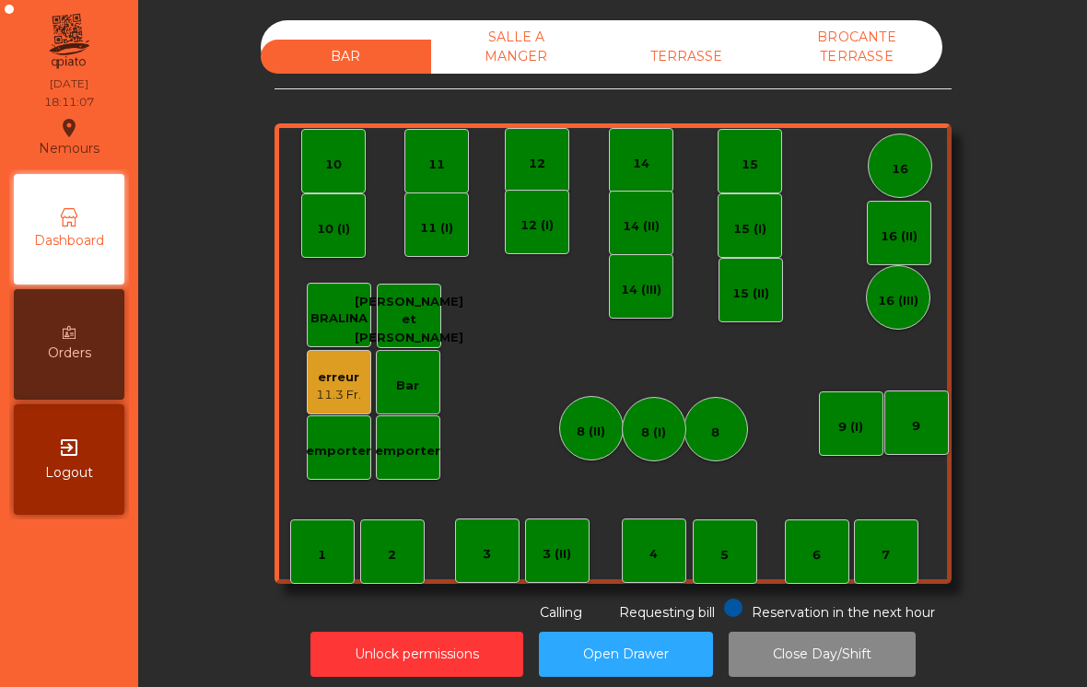
click at [663, 27] on div "BAR SALLE A MANGER TERRASSE BROCANTE TERRASSE" at bounding box center [602, 46] width 682 height 53
click at [649, 54] on div "TERRASSE" at bounding box center [686, 57] width 170 height 34
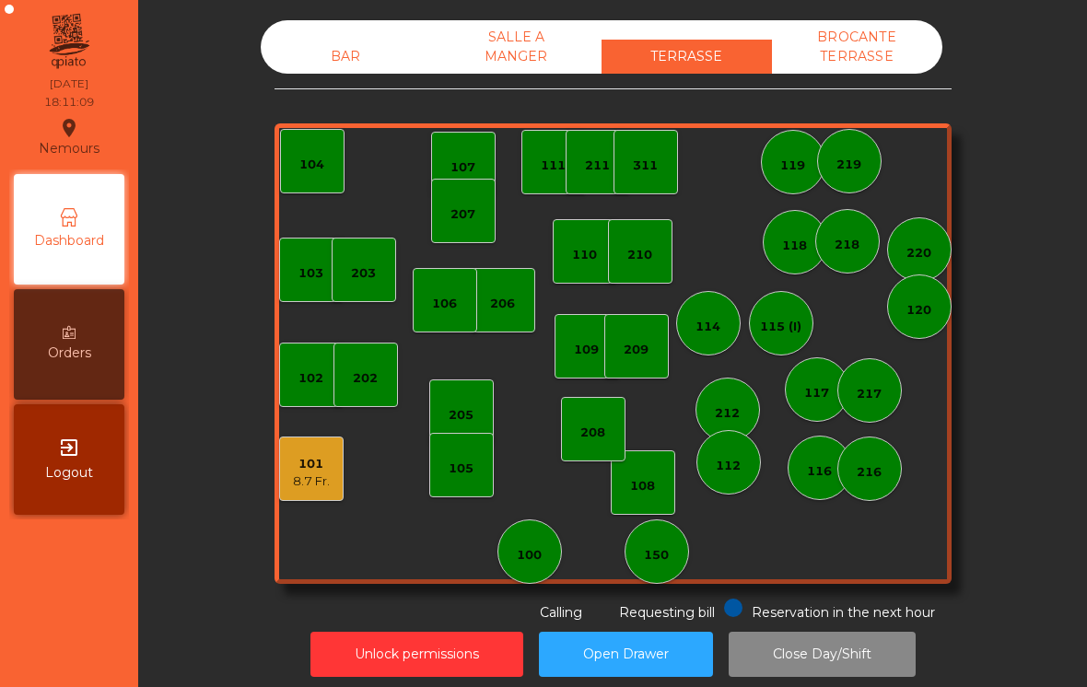
click at [719, 327] on div "114" at bounding box center [707, 327] width 25 height 18
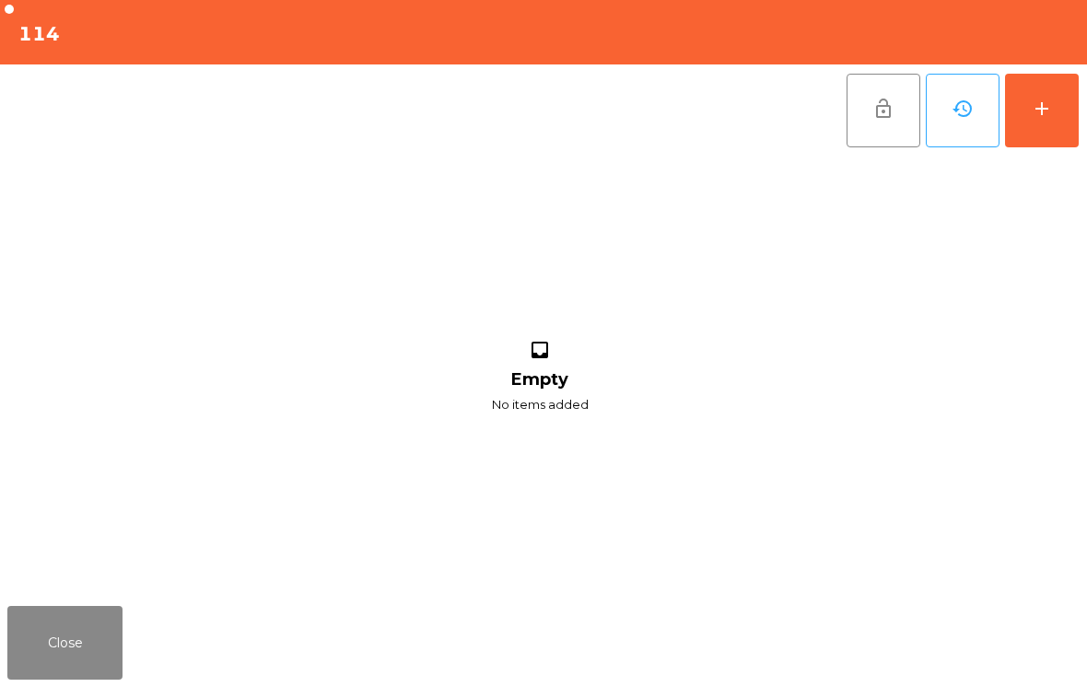
click at [47, 649] on button "Close" at bounding box center [64, 643] width 115 height 74
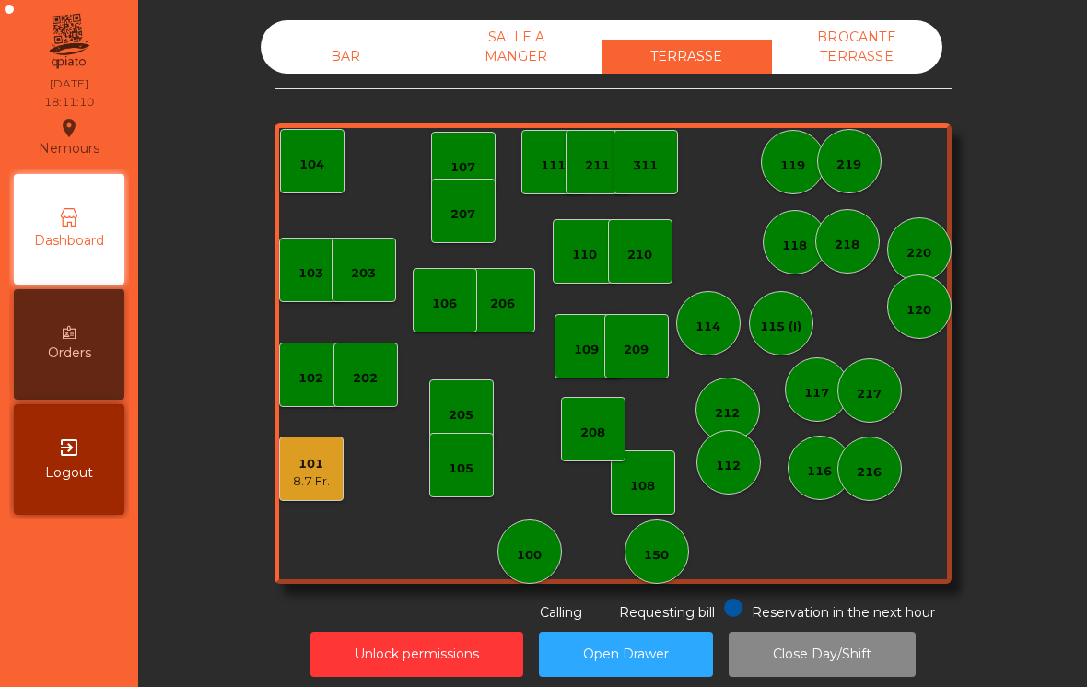
click at [791, 350] on div "115 (I)" at bounding box center [781, 323] width 64 height 64
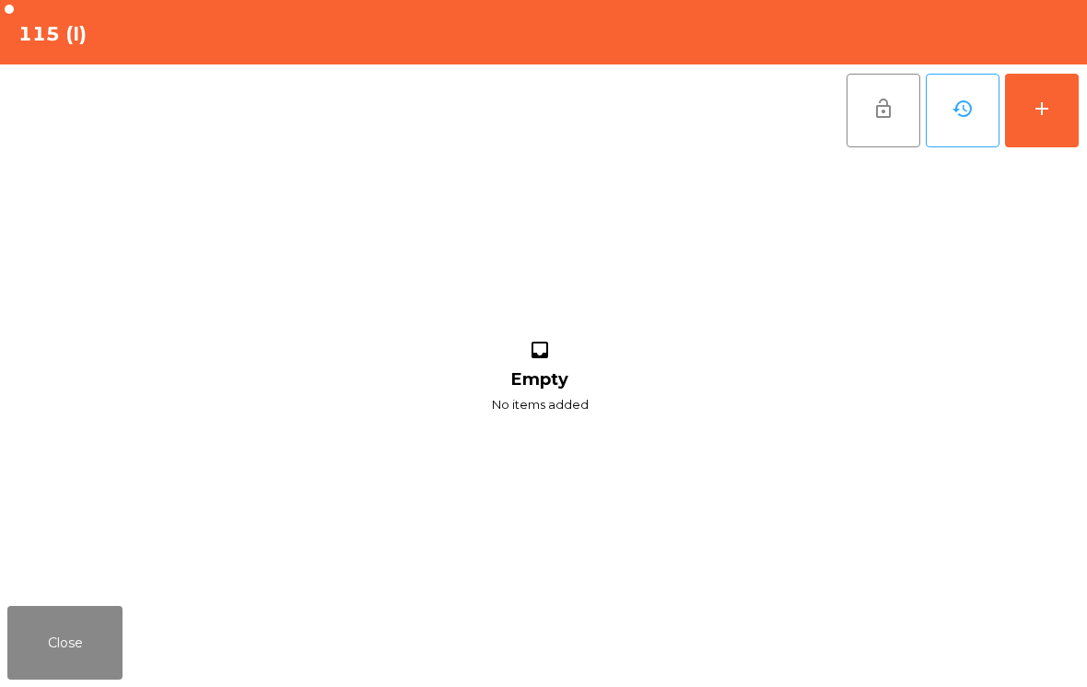
click at [1043, 129] on button "add" at bounding box center [1042, 111] width 74 height 74
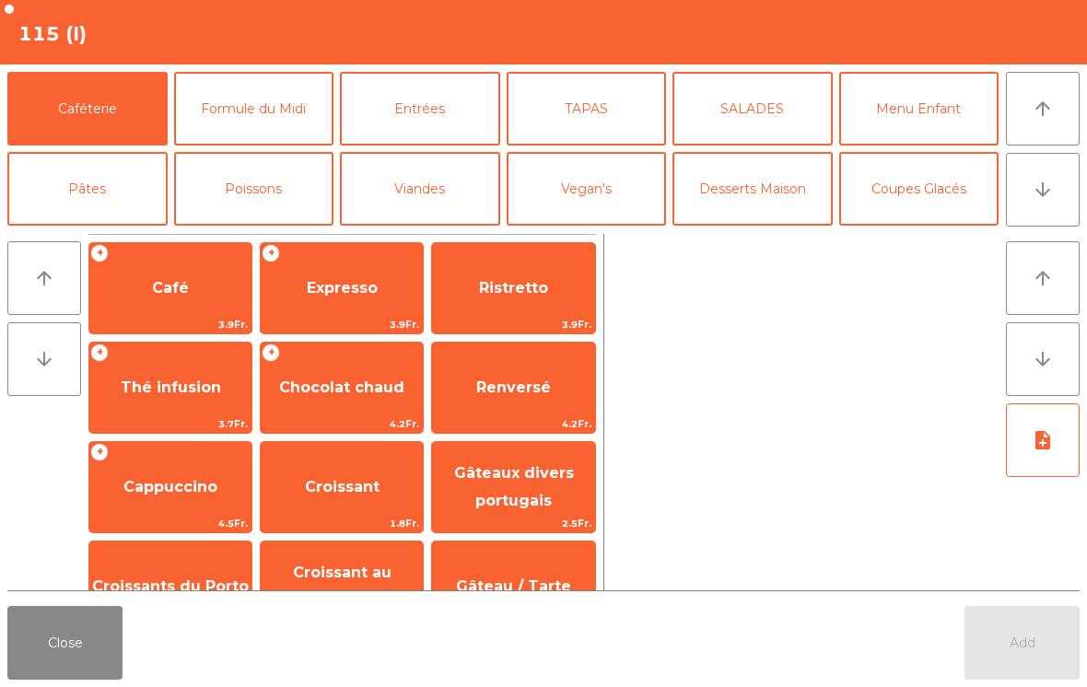
click at [1029, 195] on button "arrow_downward" at bounding box center [1043, 190] width 74 height 74
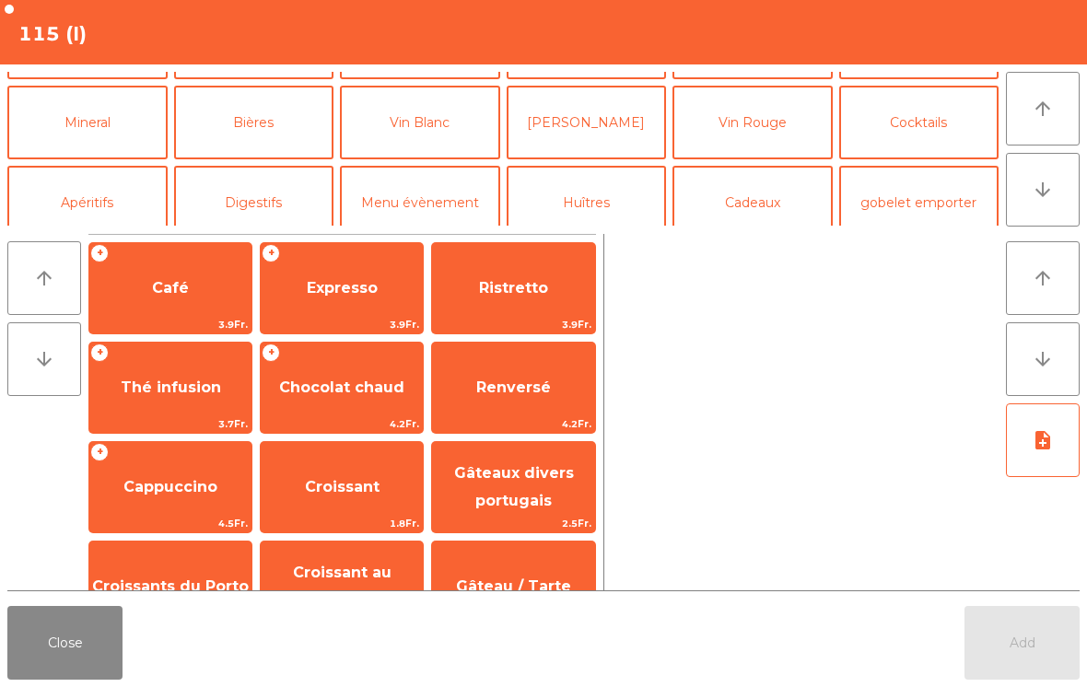
scroll to position [160, 0]
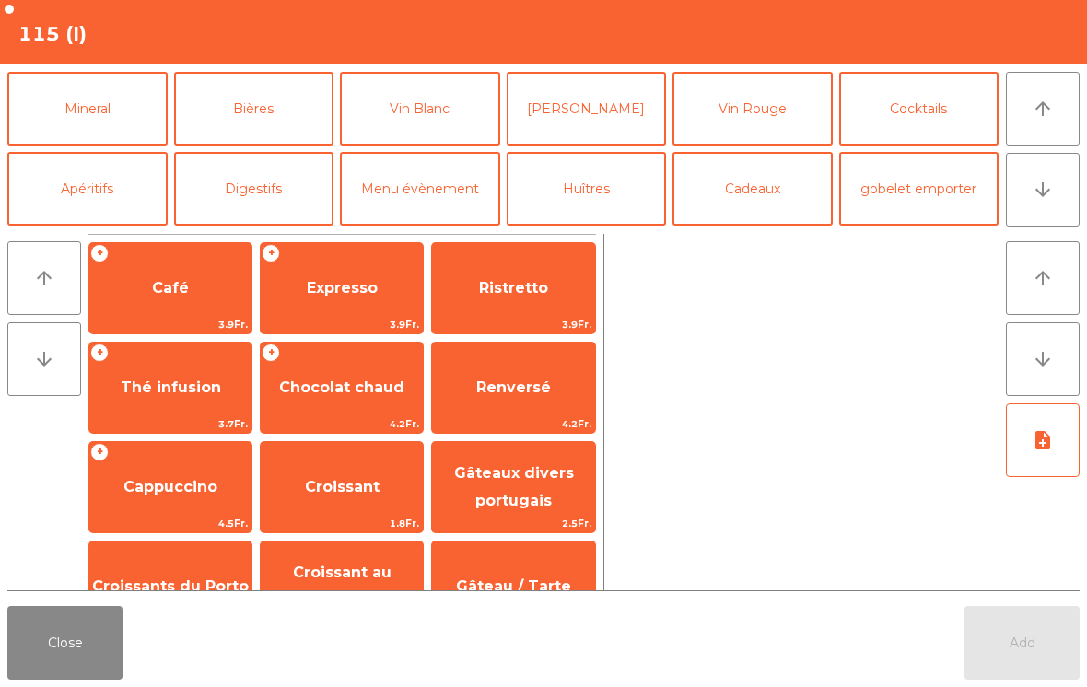
click at [900, 118] on button "Cocktails" at bounding box center [919, 109] width 160 height 74
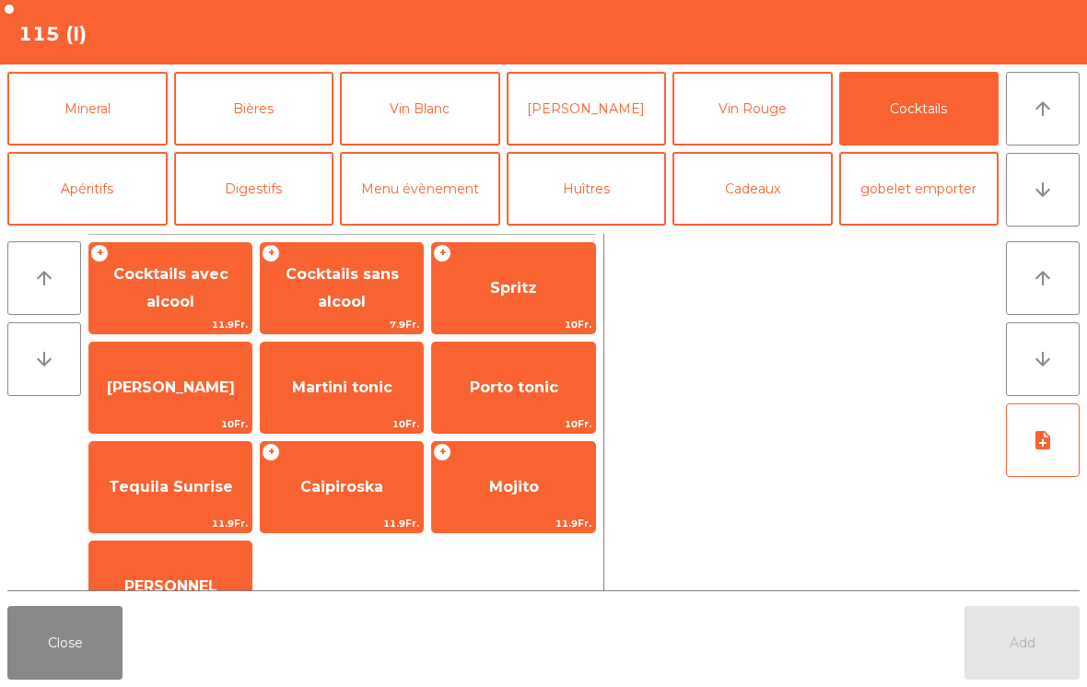
click at [494, 293] on span "Spritz" at bounding box center [513, 287] width 47 height 17
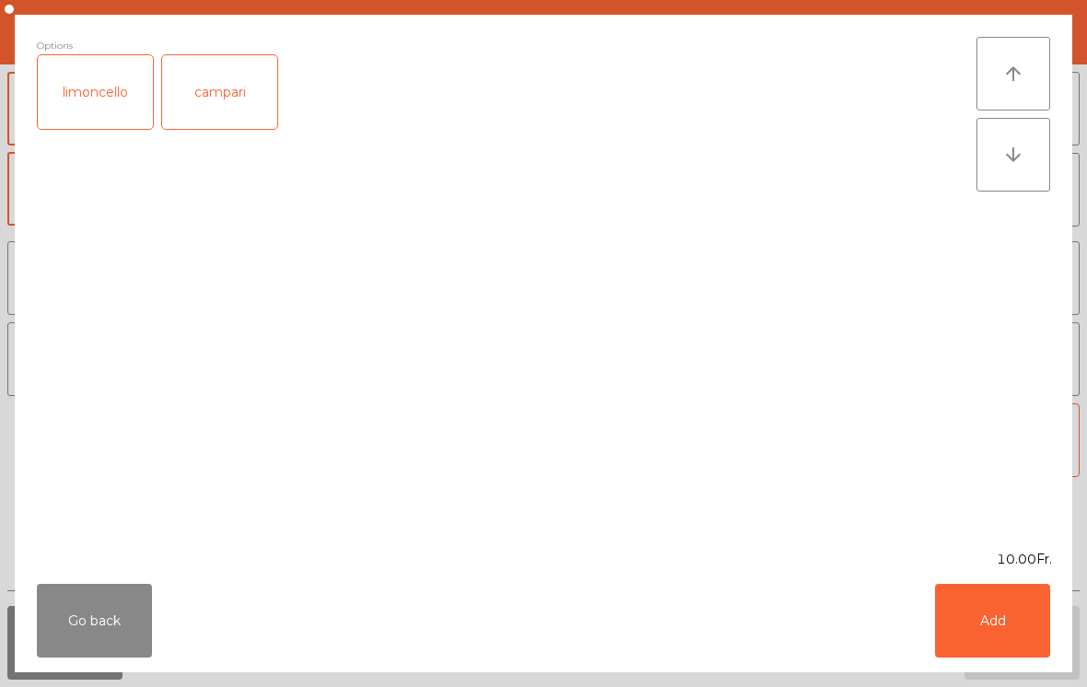
click at [973, 617] on button "Add" at bounding box center [992, 621] width 115 height 74
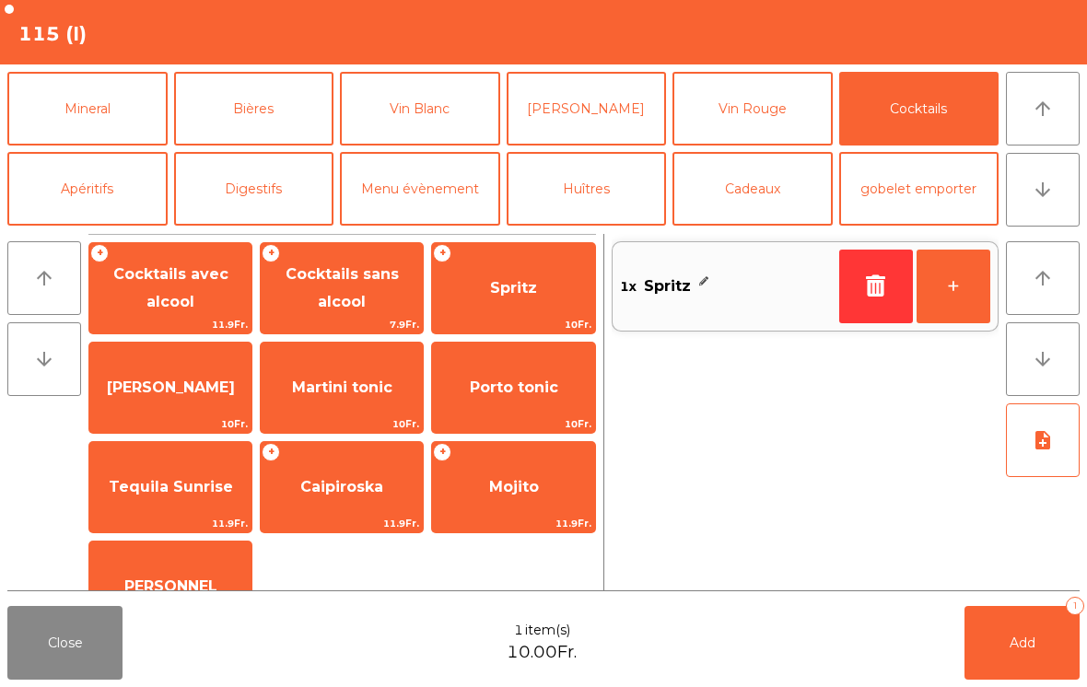
click at [243, 117] on button "Bières" at bounding box center [254, 109] width 160 height 74
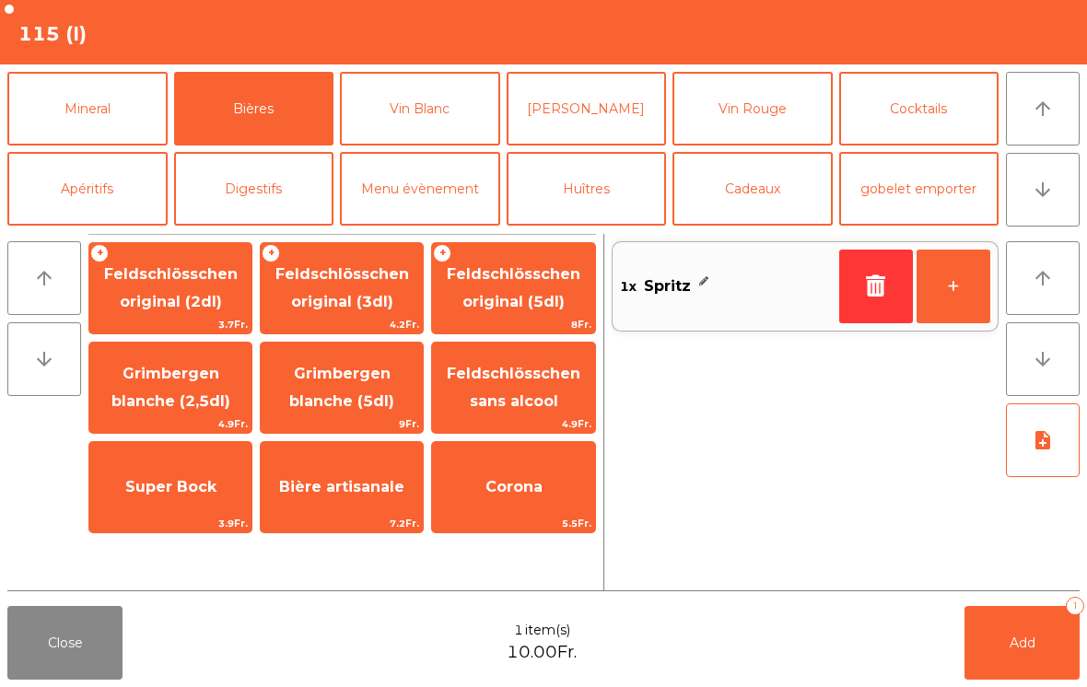
click at [340, 305] on span "Feldschlösschen original (3dl)" at bounding box center [342, 287] width 134 height 45
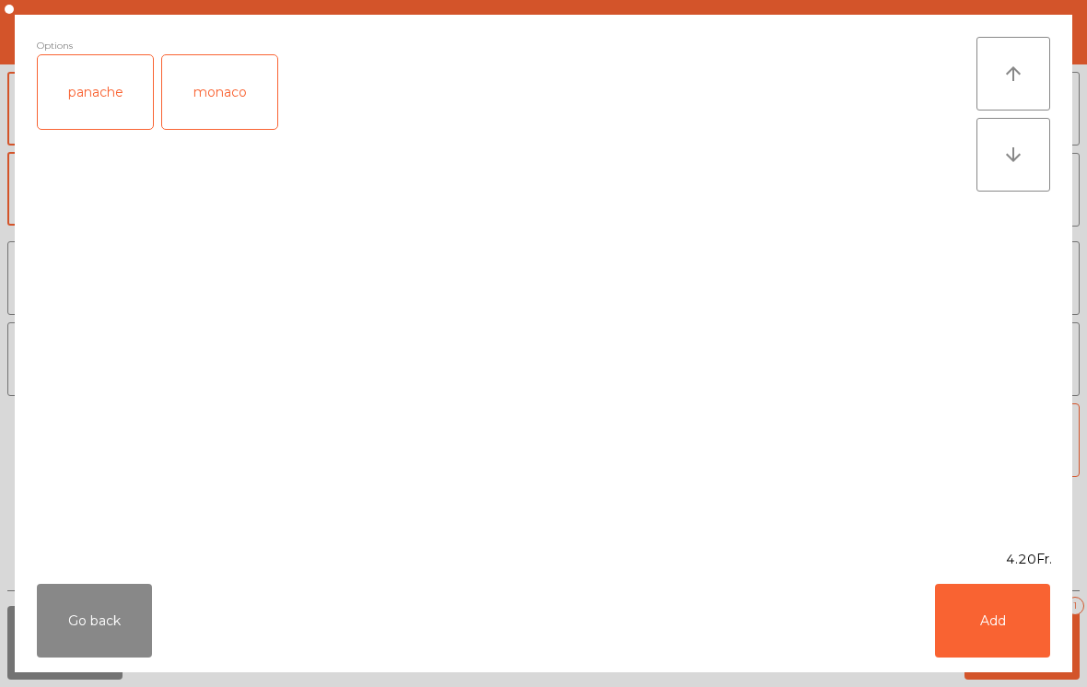
click at [996, 620] on button "Add" at bounding box center [992, 621] width 115 height 74
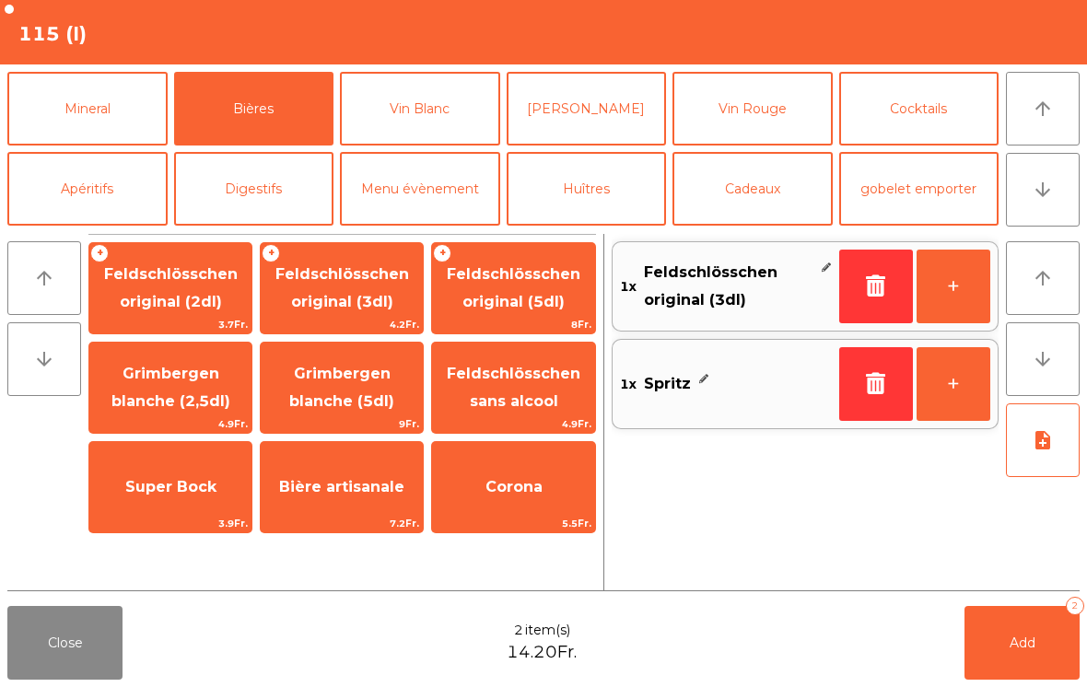
click at [1030, 647] on span "Add" at bounding box center [1022, 643] width 26 height 17
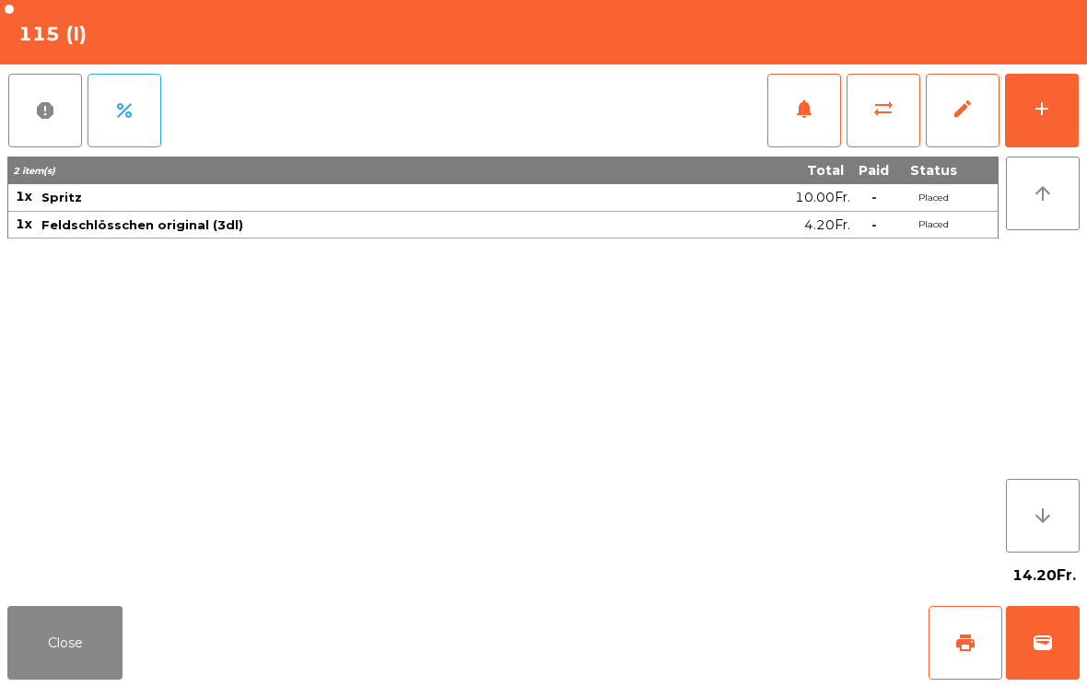
click at [87, 650] on button "Close" at bounding box center [64, 643] width 115 height 74
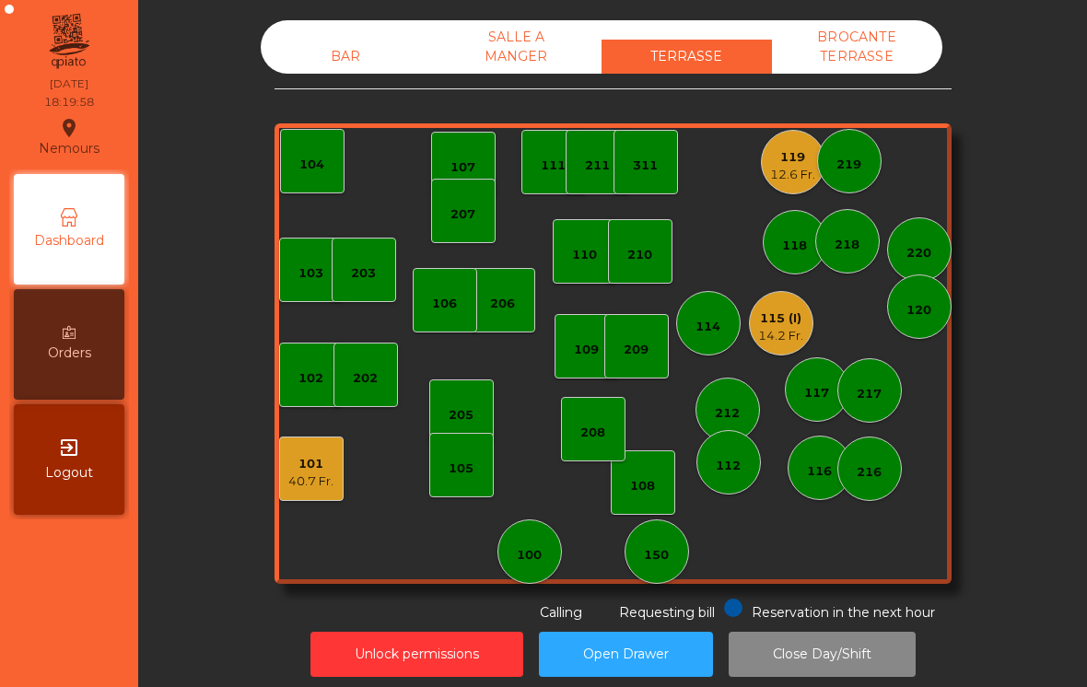
click at [346, 60] on div "BAR" at bounding box center [346, 57] width 170 height 34
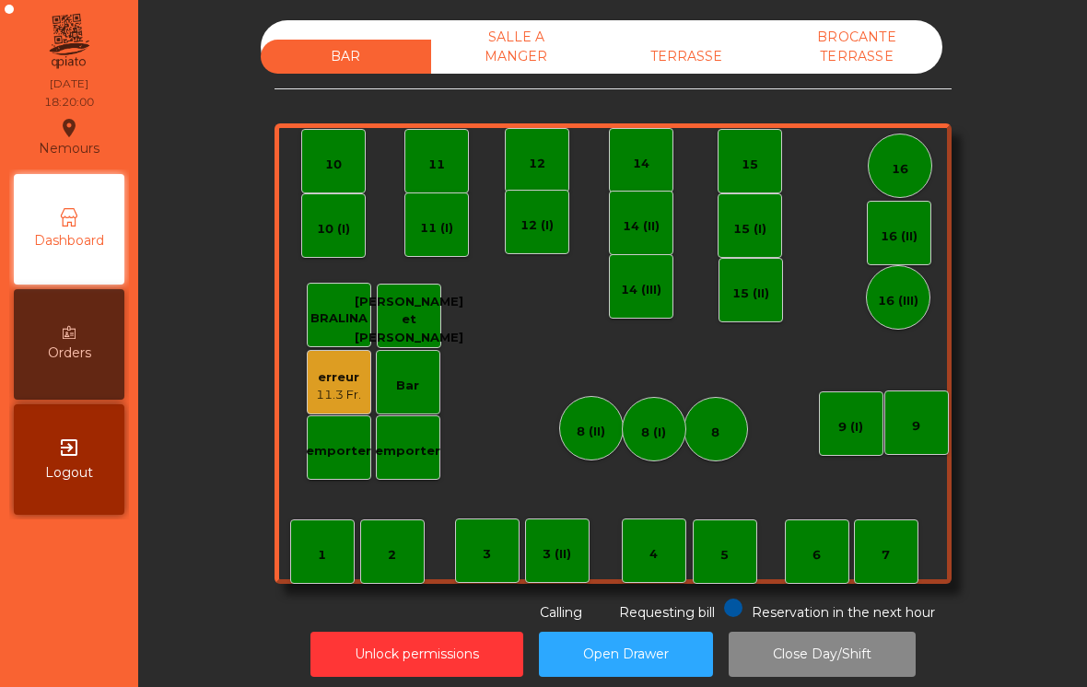
click at [425, 450] on div "emporter" at bounding box center [407, 451] width 65 height 18
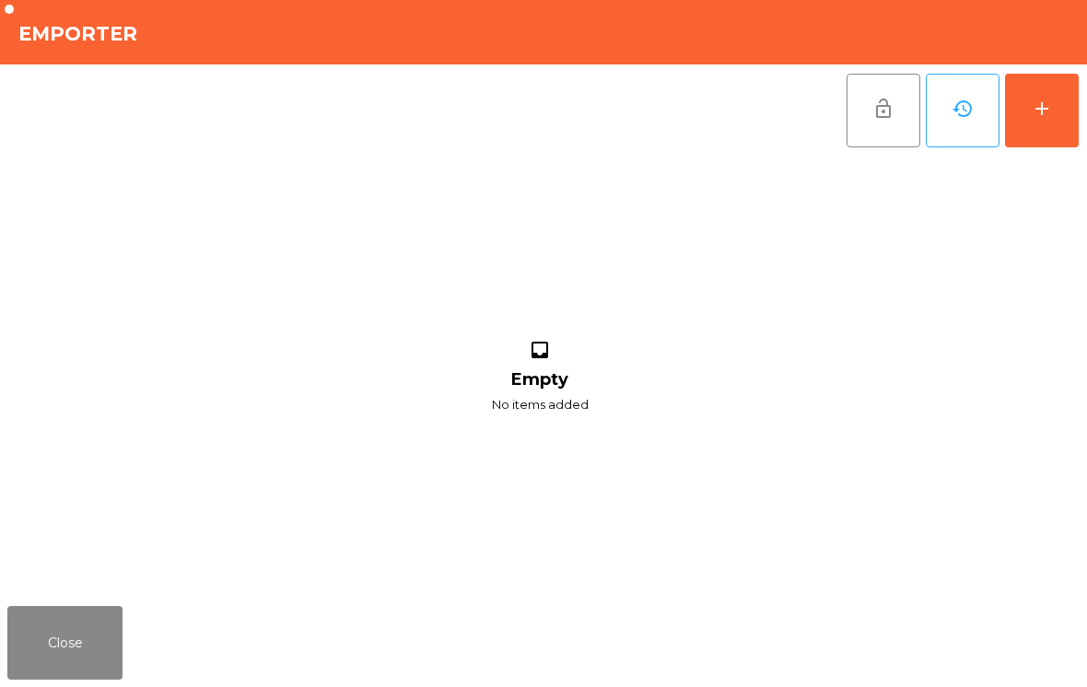
click at [1067, 116] on button "add" at bounding box center [1042, 111] width 74 height 74
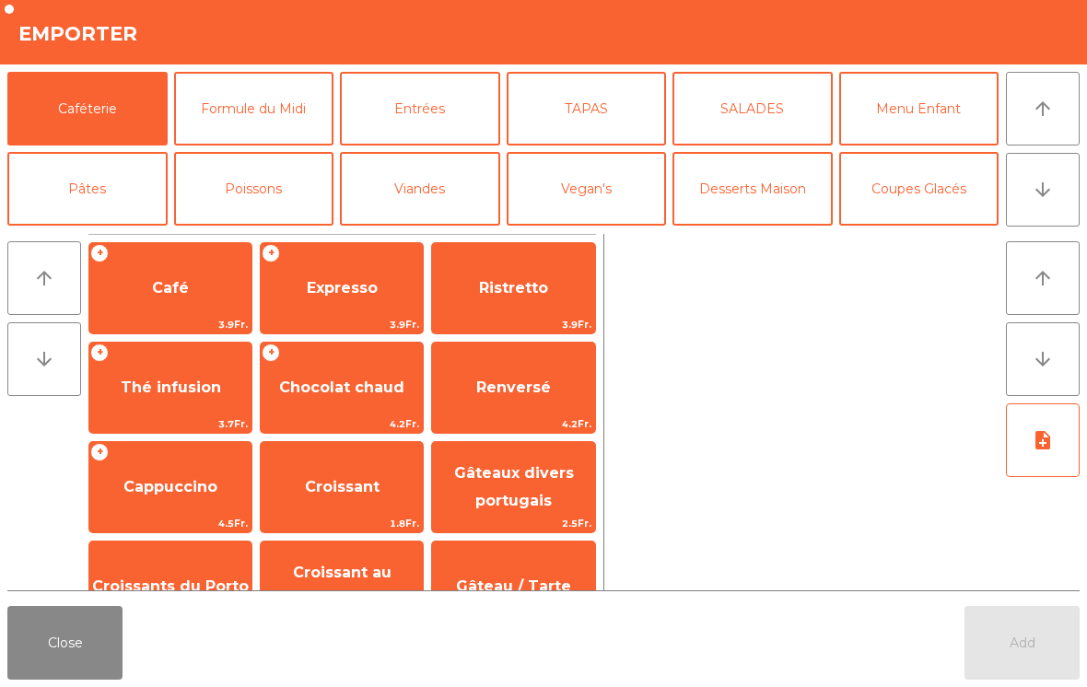
click at [603, 124] on button "TAPAS" at bounding box center [587, 109] width 160 height 74
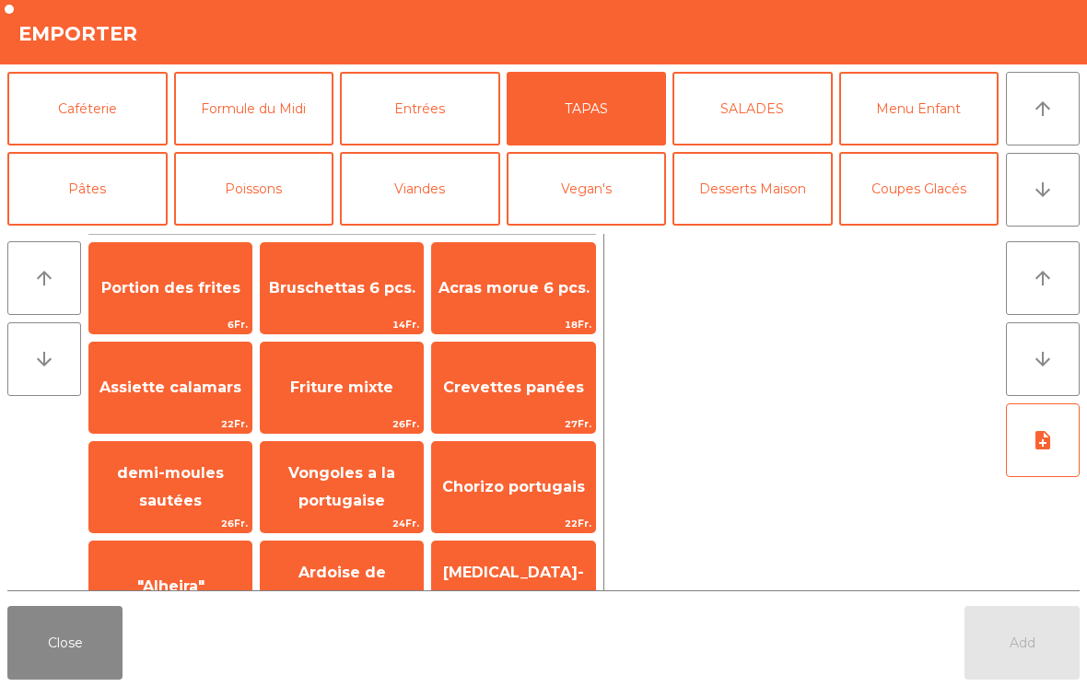
click at [203, 403] on span "Assiette calamars" at bounding box center [170, 388] width 162 height 50
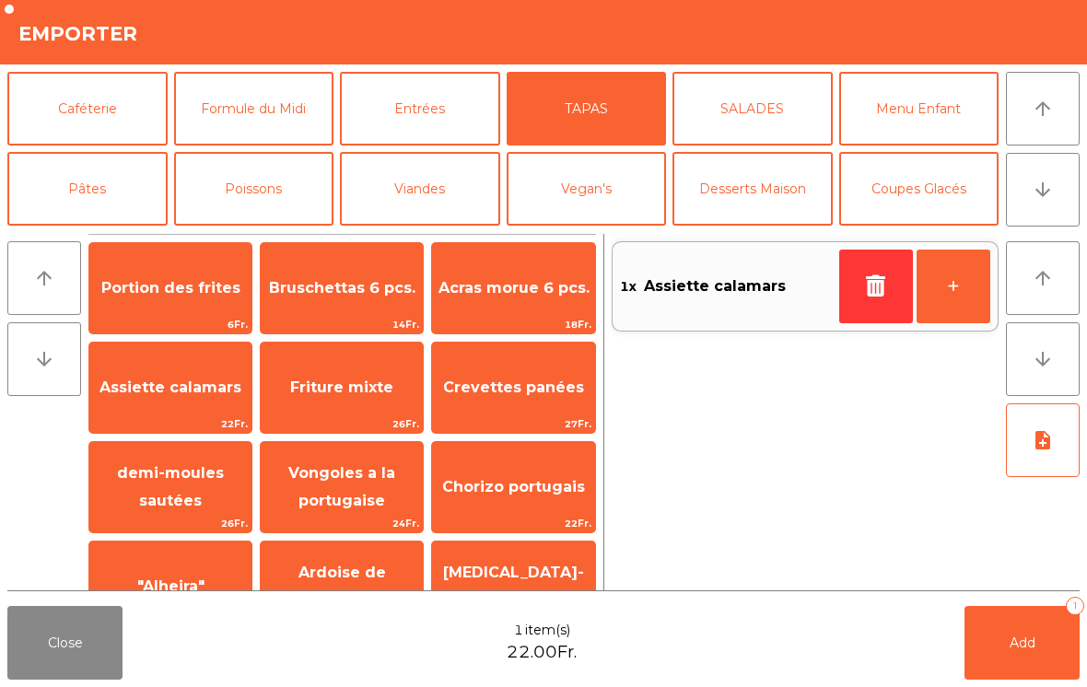
click at [958, 307] on button "+" at bounding box center [953, 287] width 74 height 74
click at [272, 188] on button "Poissons" at bounding box center [254, 189] width 160 height 74
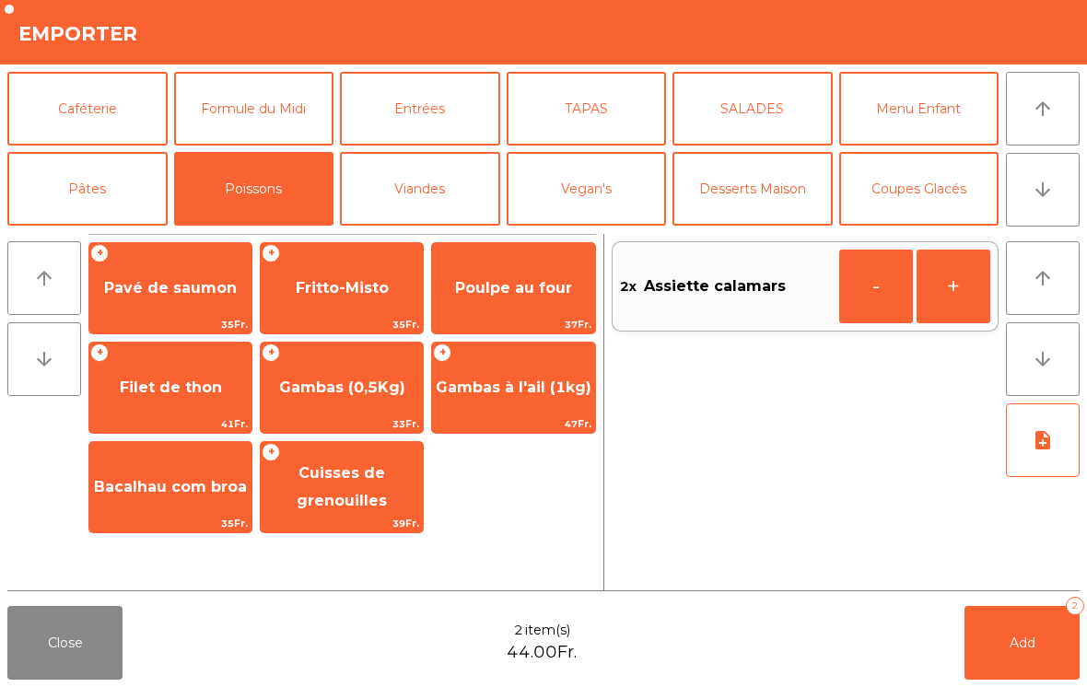
click at [396, 395] on span "Gambas (0,5Kg)" at bounding box center [342, 387] width 126 height 17
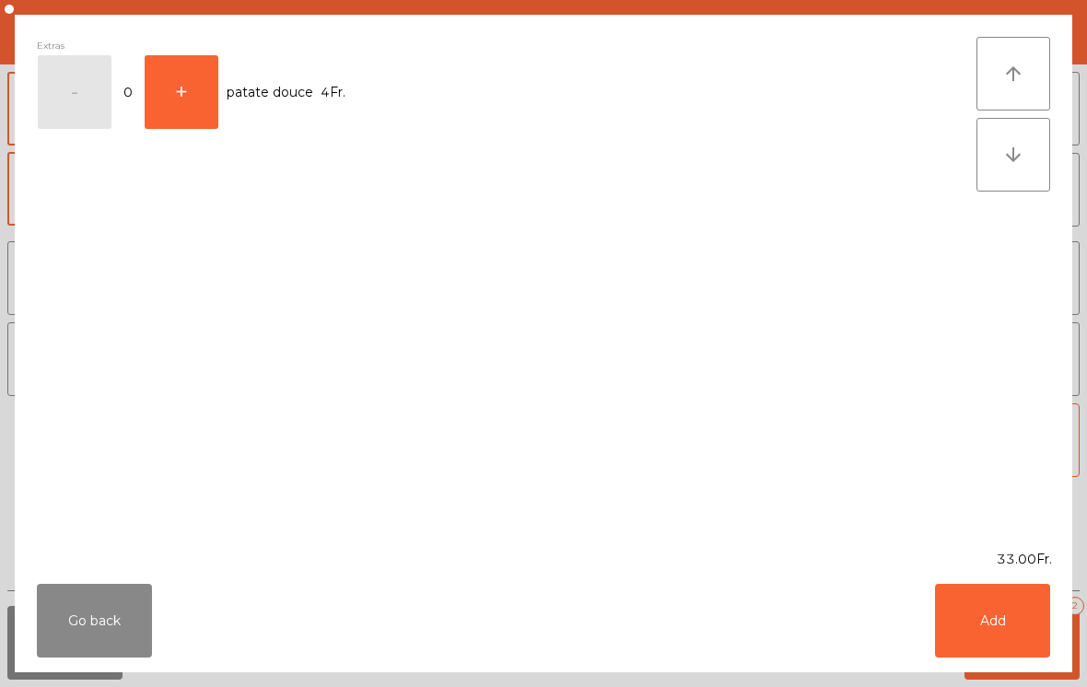
click at [999, 628] on button "Add" at bounding box center [992, 621] width 115 height 74
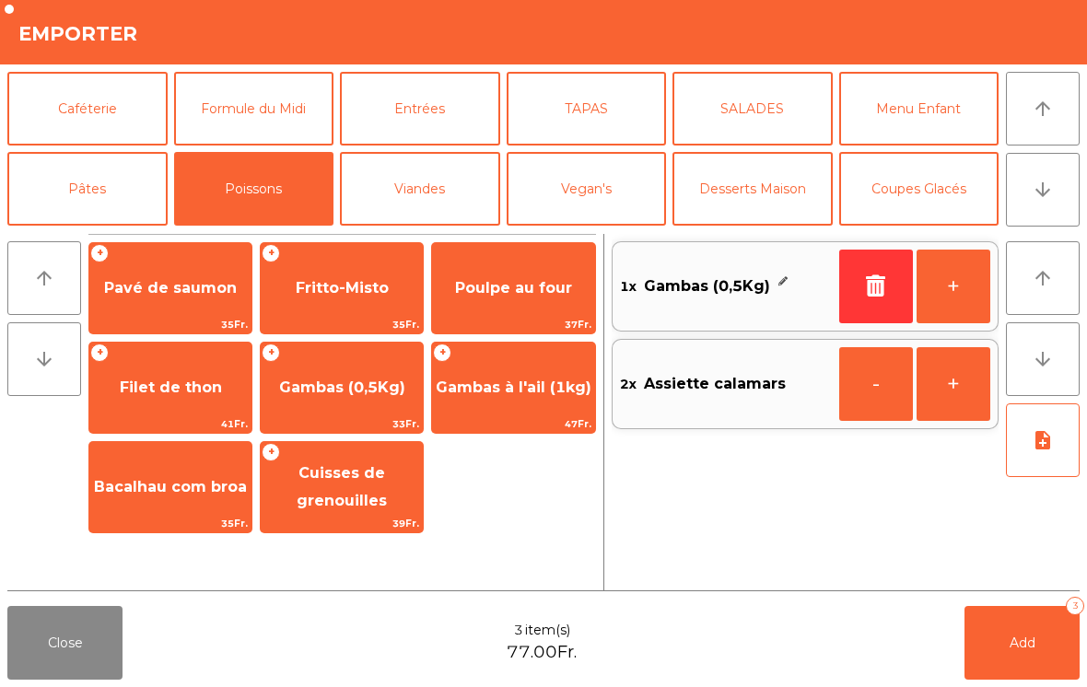
click at [1027, 638] on span "Add" at bounding box center [1022, 643] width 26 height 17
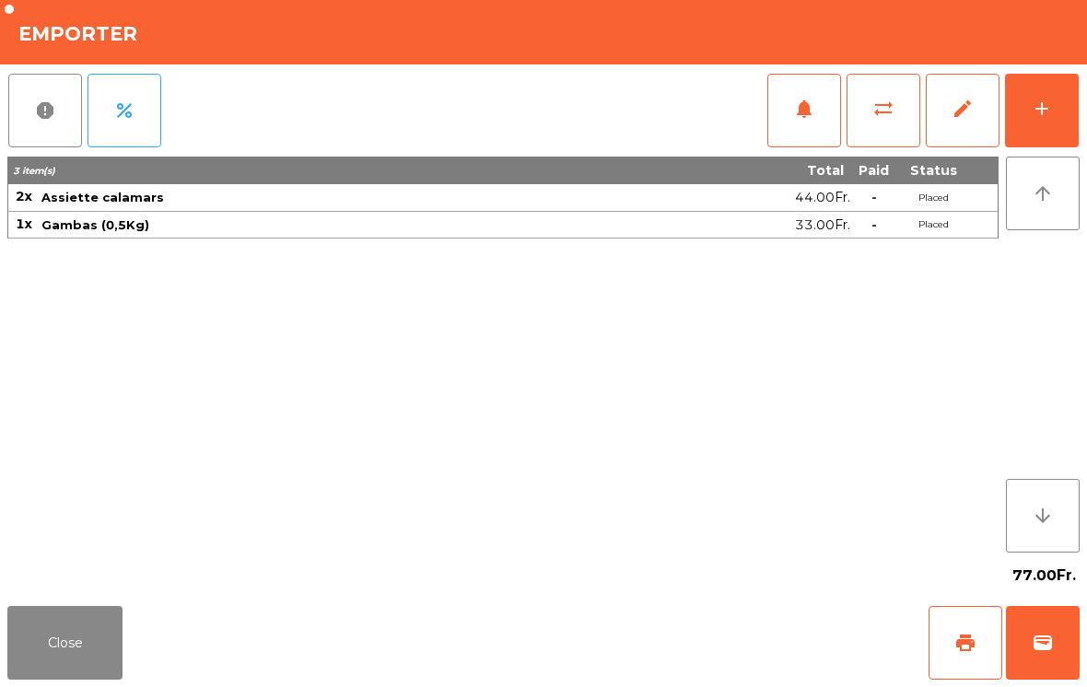
click at [70, 623] on button "Close" at bounding box center [64, 643] width 115 height 74
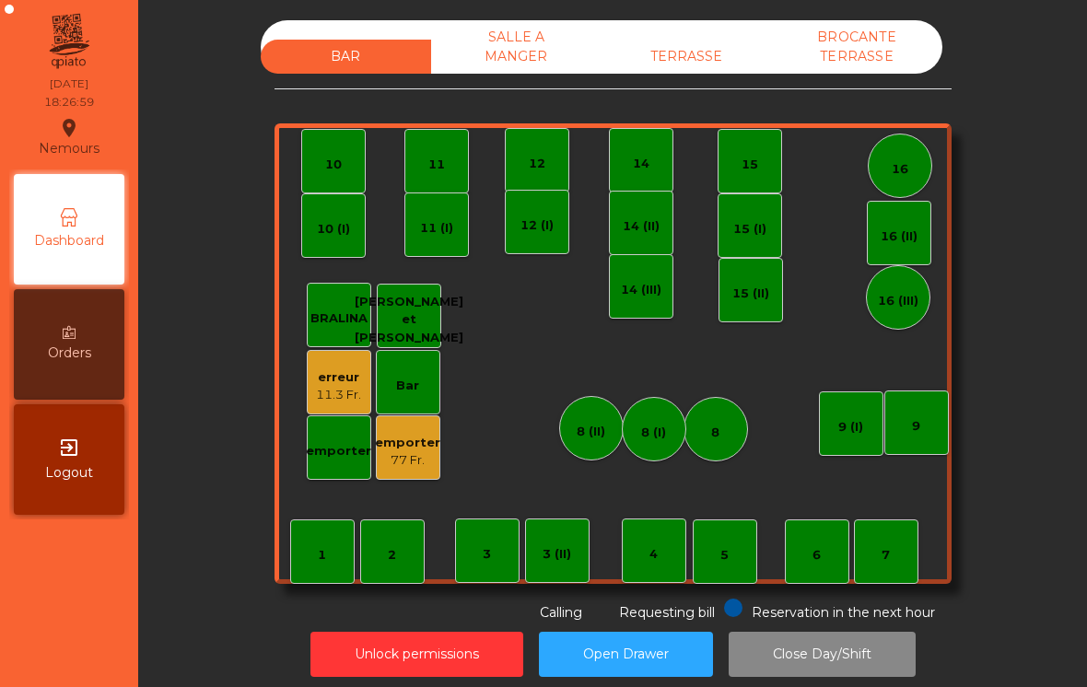
click at [700, 65] on div "TERRASSE" at bounding box center [686, 57] width 170 height 34
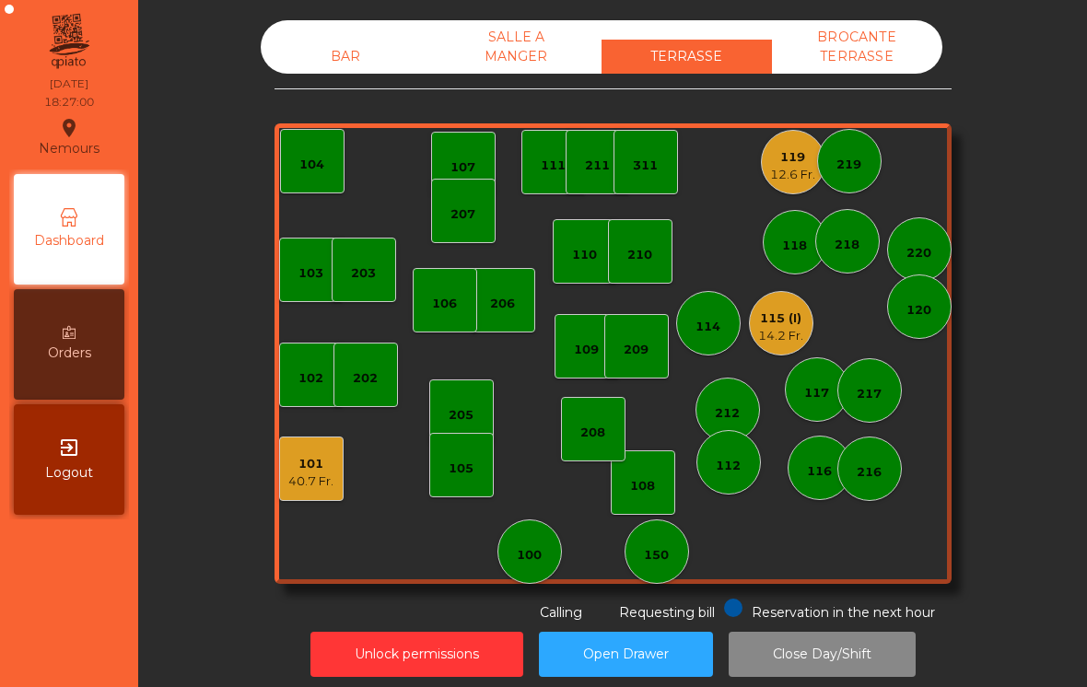
click at [791, 341] on div "14.2 Fr." at bounding box center [780, 336] width 45 height 18
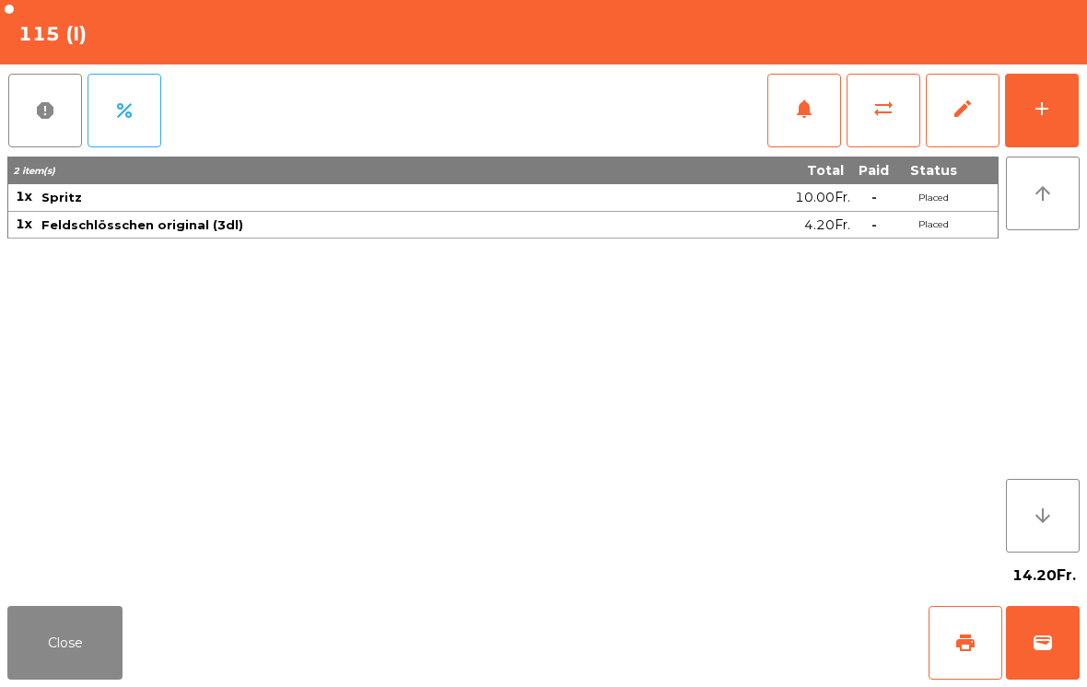
click at [1041, 123] on button "add" at bounding box center [1042, 111] width 74 height 74
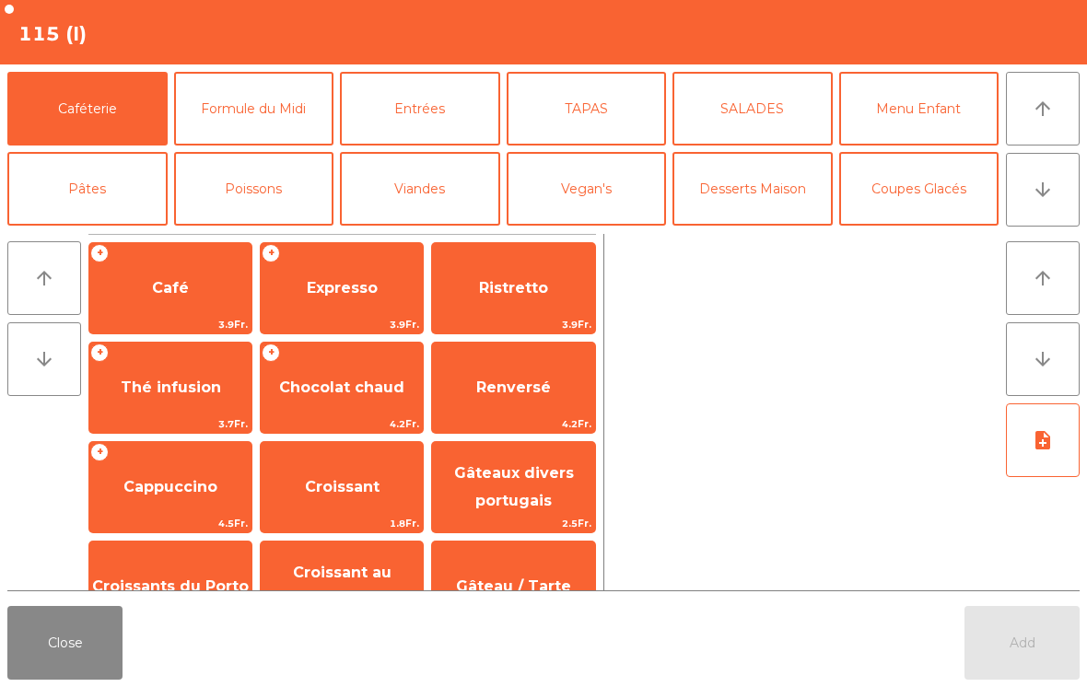
click at [591, 134] on button "TAPAS" at bounding box center [587, 109] width 160 height 74
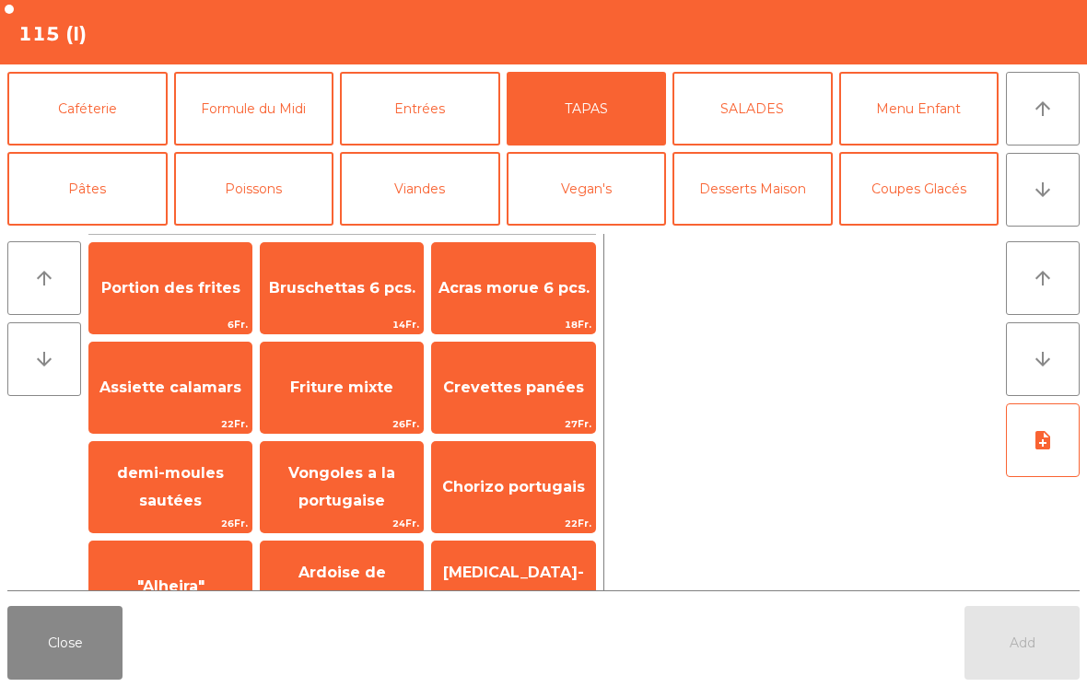
click at [418, 110] on button "Entrées" at bounding box center [420, 109] width 160 height 74
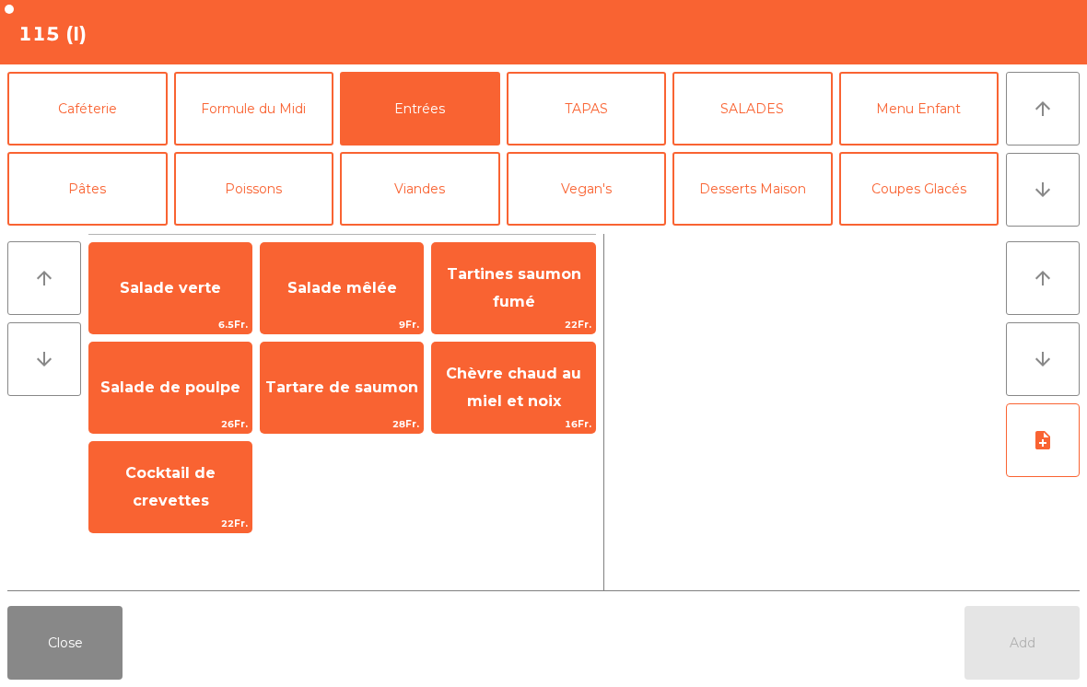
click at [358, 410] on span "Tartare de saumon" at bounding box center [342, 388] width 162 height 50
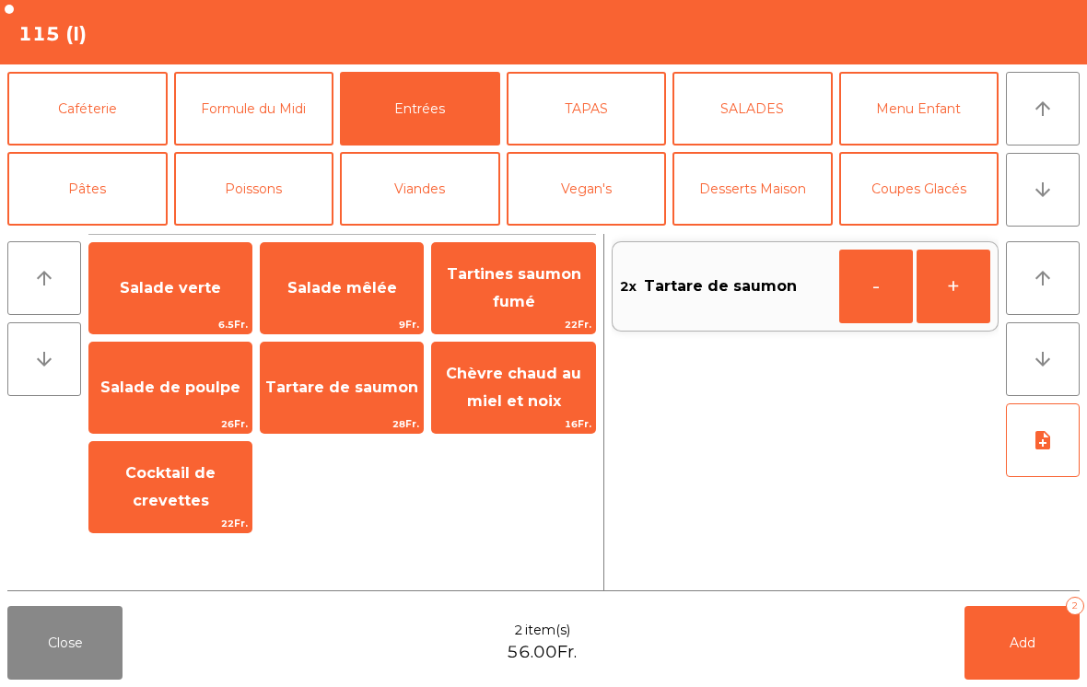
click at [559, 99] on button "TAPAS" at bounding box center [587, 109] width 160 height 74
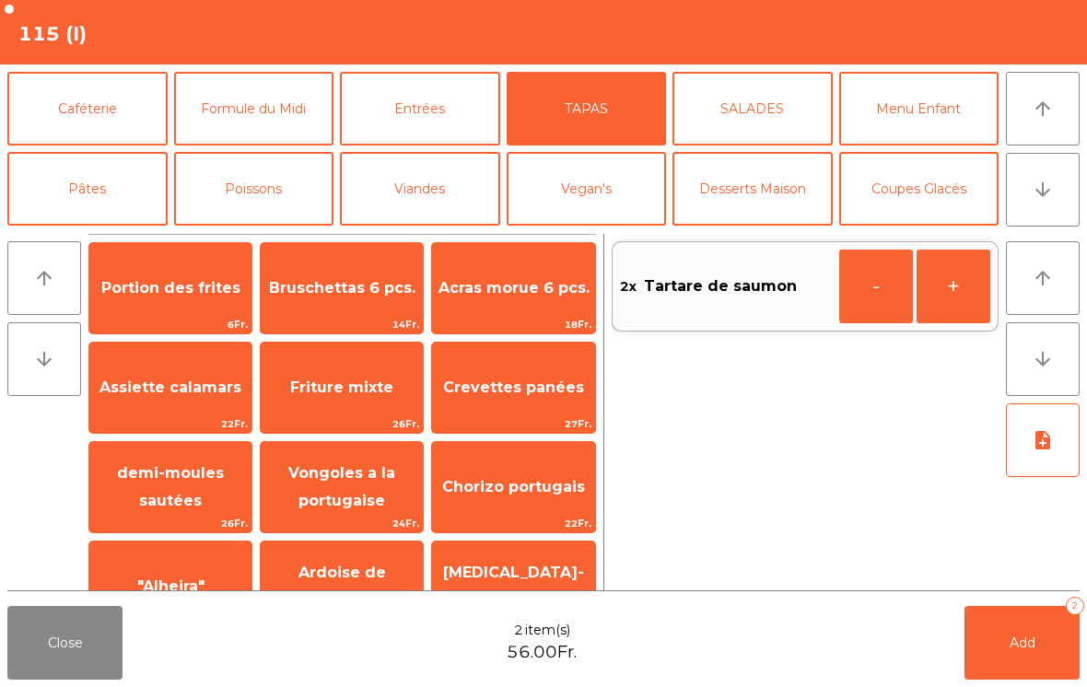
click at [346, 287] on span "Bruschettas 6 pcs." at bounding box center [342, 287] width 146 height 17
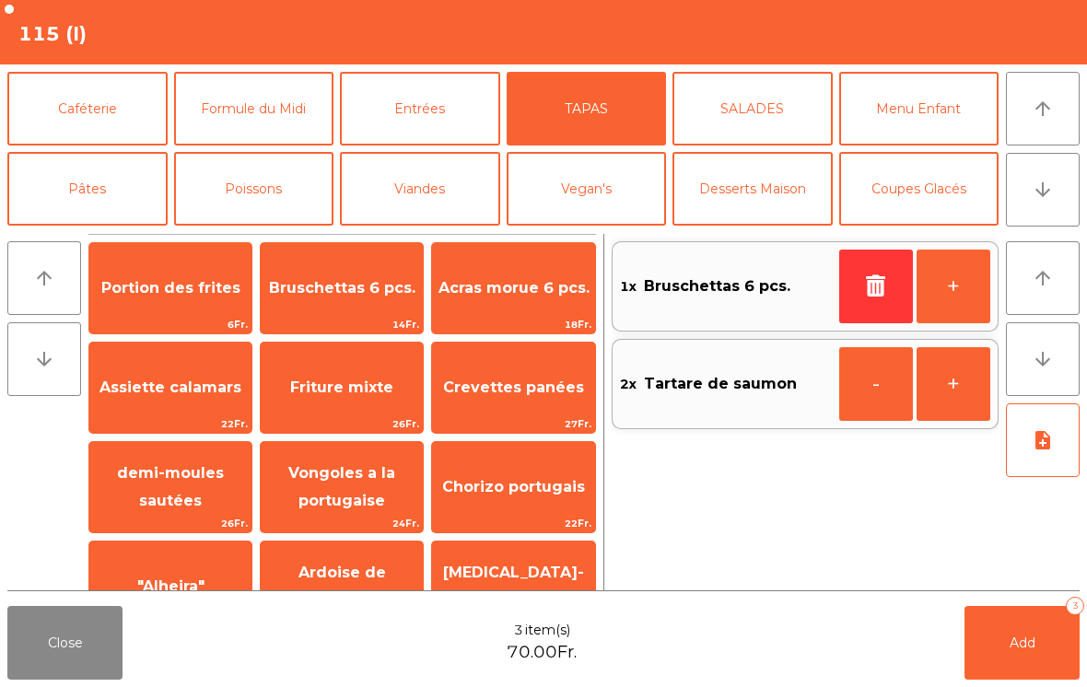
click at [873, 282] on icon "button" at bounding box center [876, 285] width 28 height 22
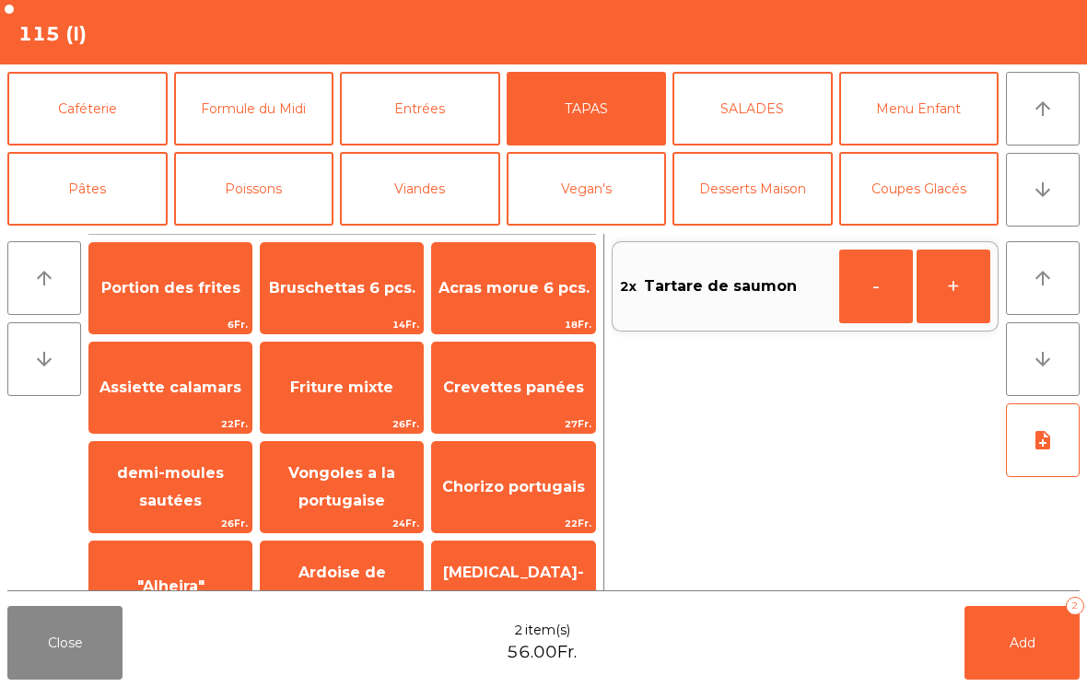
click at [184, 285] on span "Portion des frites" at bounding box center [170, 287] width 139 height 17
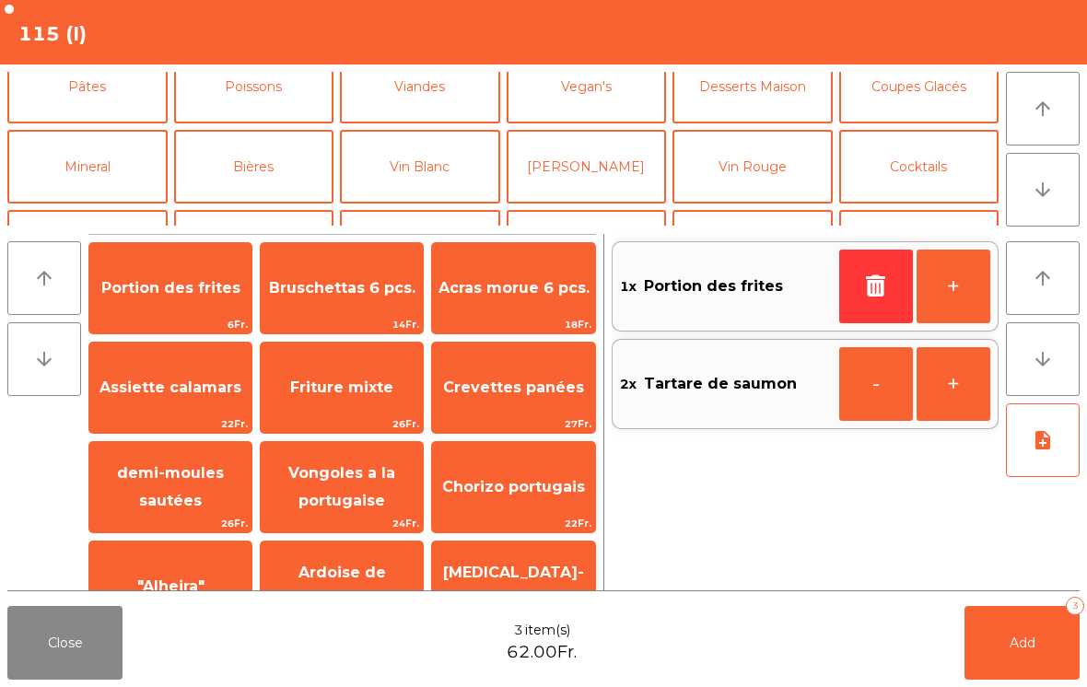
scroll to position [99, 0]
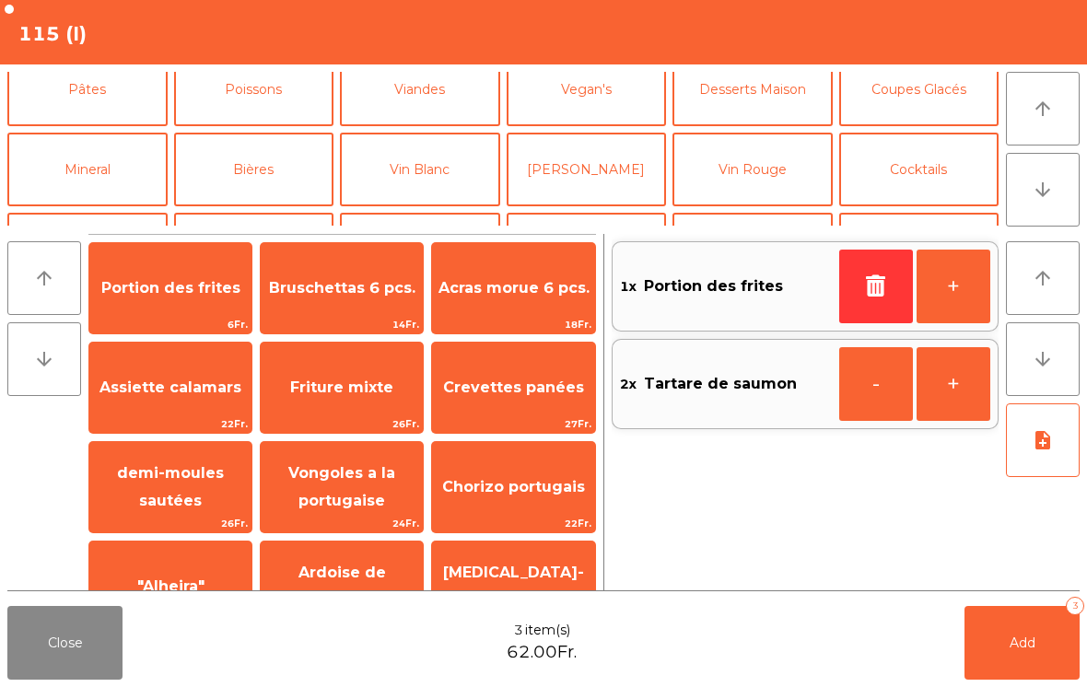
click at [762, 173] on button "Vin Rouge" at bounding box center [752, 170] width 160 height 74
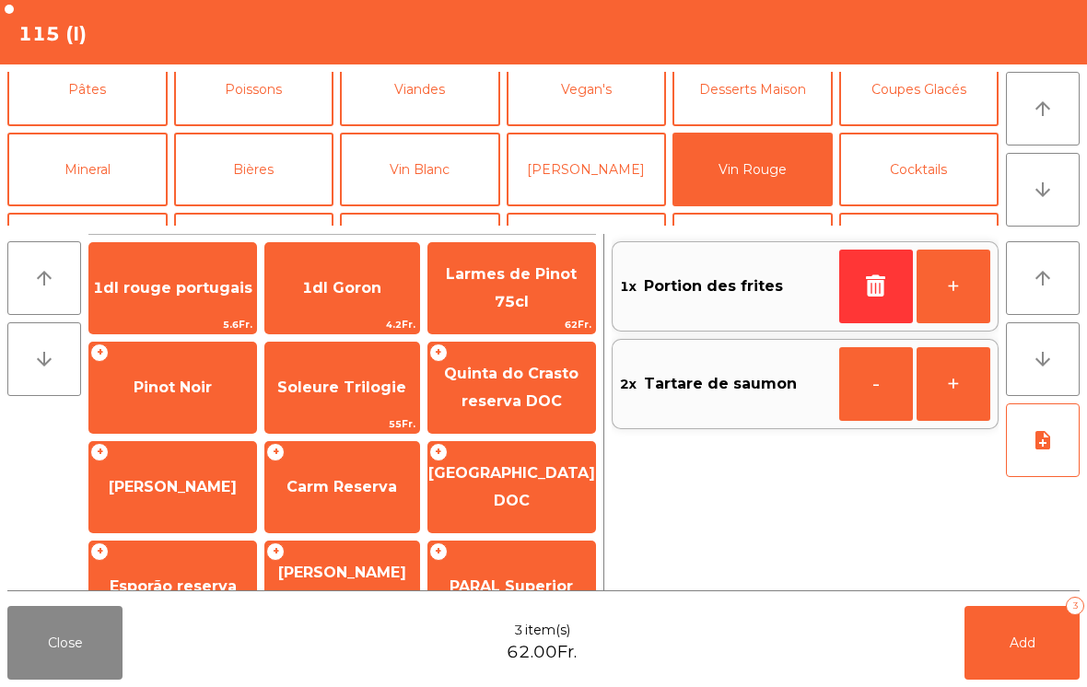
click at [179, 386] on span "Pinot Noir" at bounding box center [173, 387] width 78 height 17
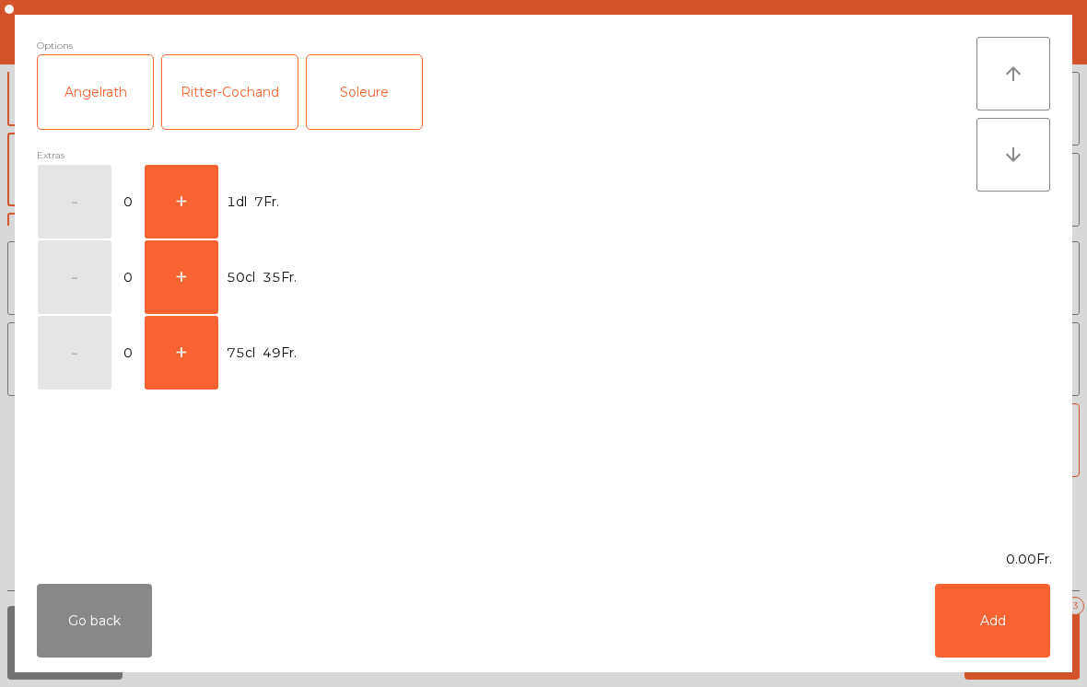
click at [169, 194] on button "+" at bounding box center [182, 202] width 74 height 74
click at [996, 607] on button "Add" at bounding box center [992, 621] width 115 height 74
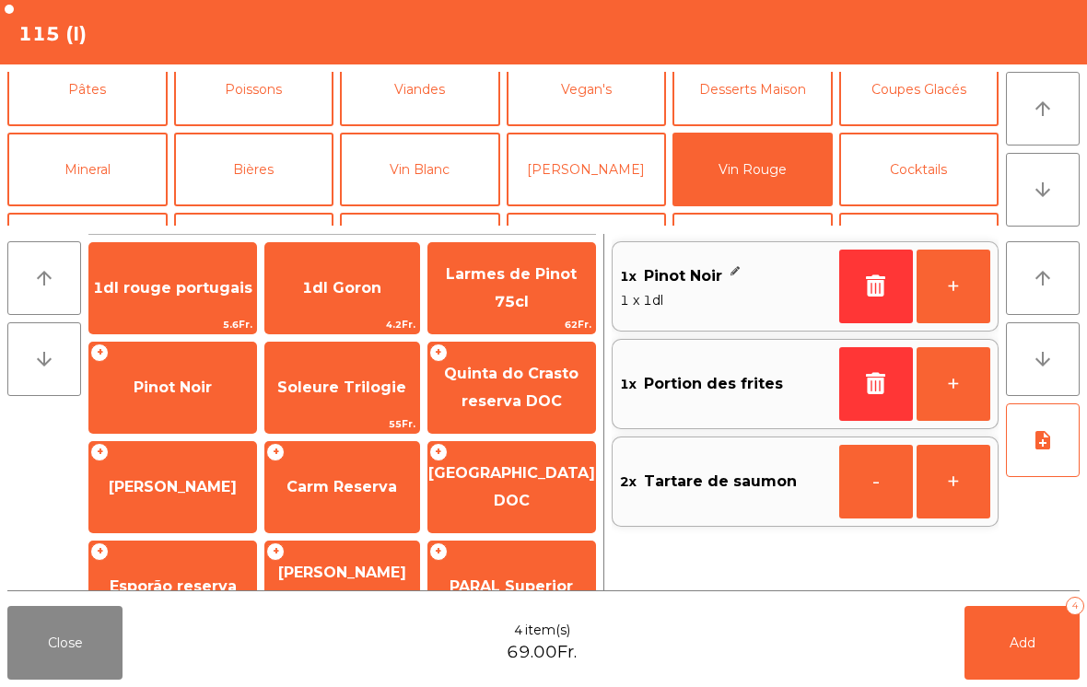
click at [879, 275] on icon "button" at bounding box center [876, 285] width 28 height 22
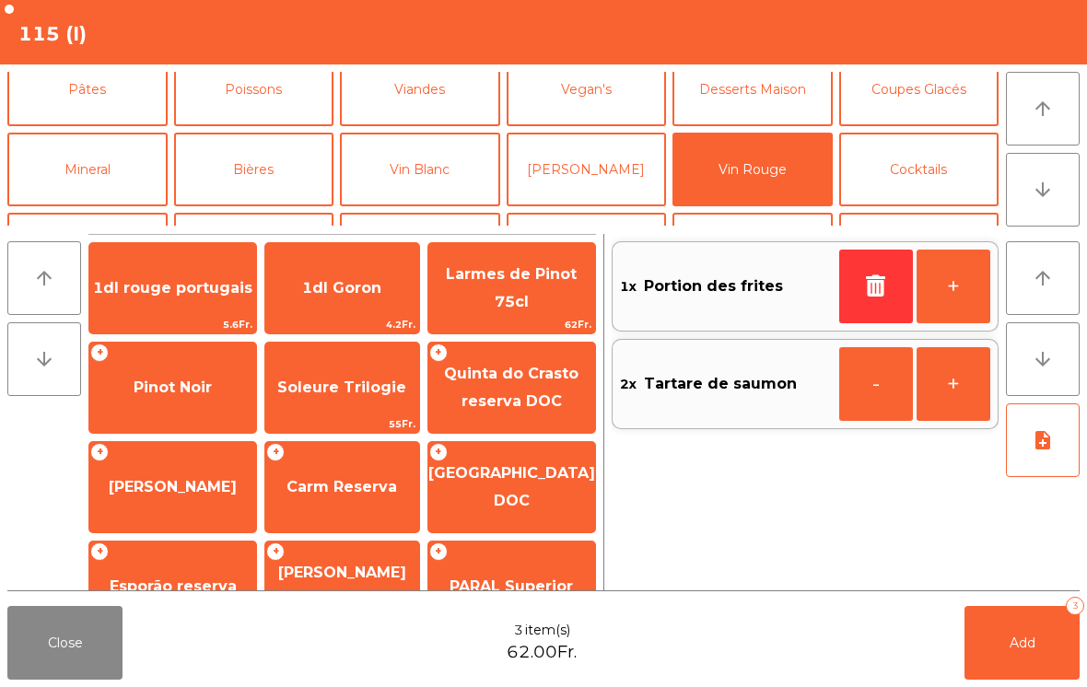
click at [148, 404] on span "Pinot Noir" at bounding box center [172, 388] width 167 height 50
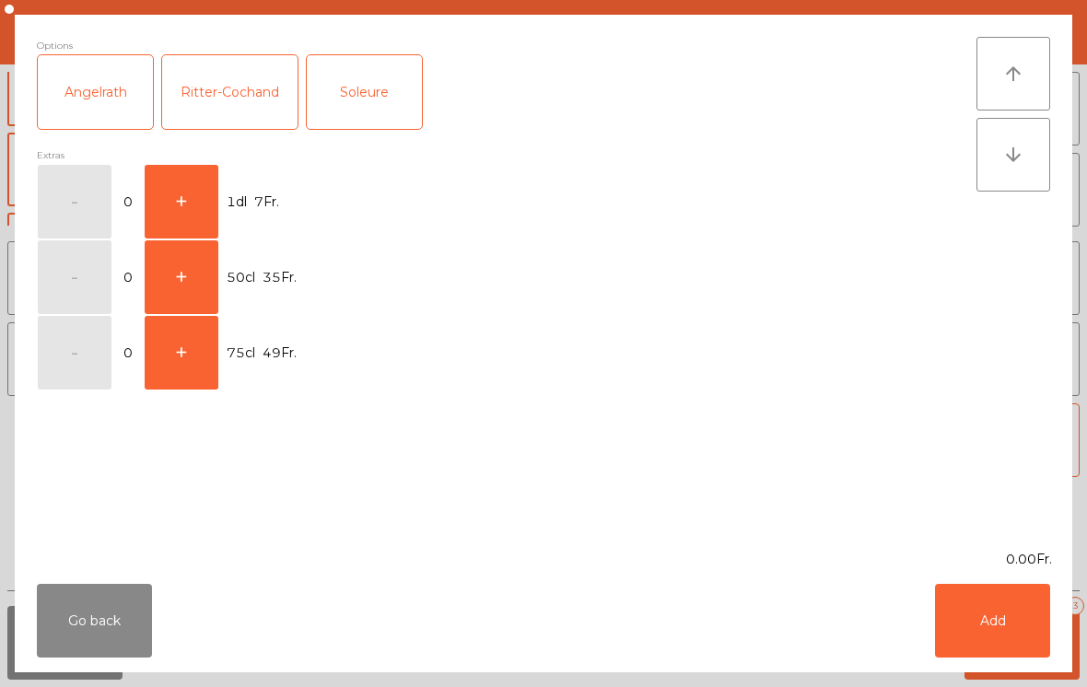
click at [180, 276] on button "+" at bounding box center [182, 277] width 74 height 74
click at [973, 624] on button "Add" at bounding box center [992, 621] width 115 height 74
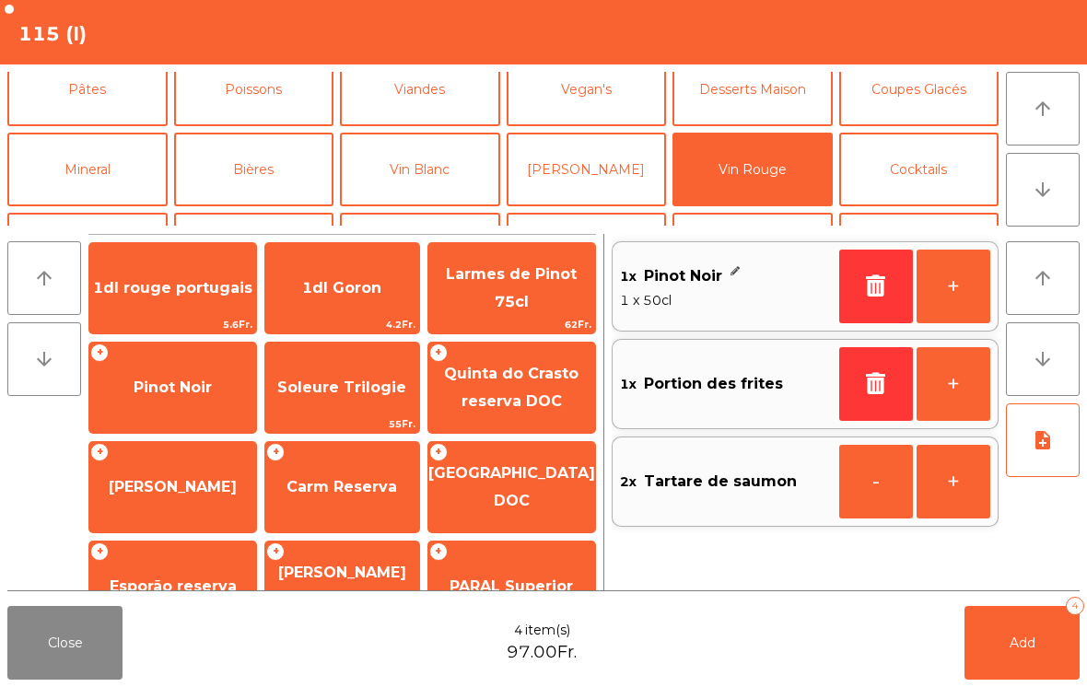
click at [997, 671] on button "Add 4" at bounding box center [1021, 643] width 115 height 74
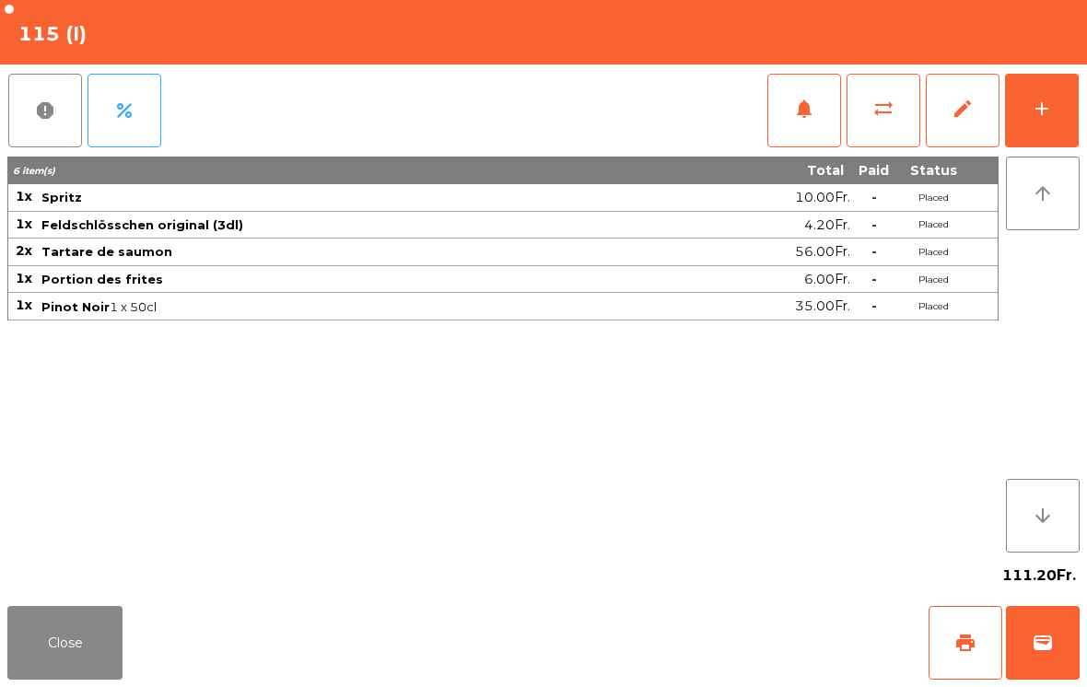
click at [88, 627] on button "Close" at bounding box center [64, 643] width 115 height 74
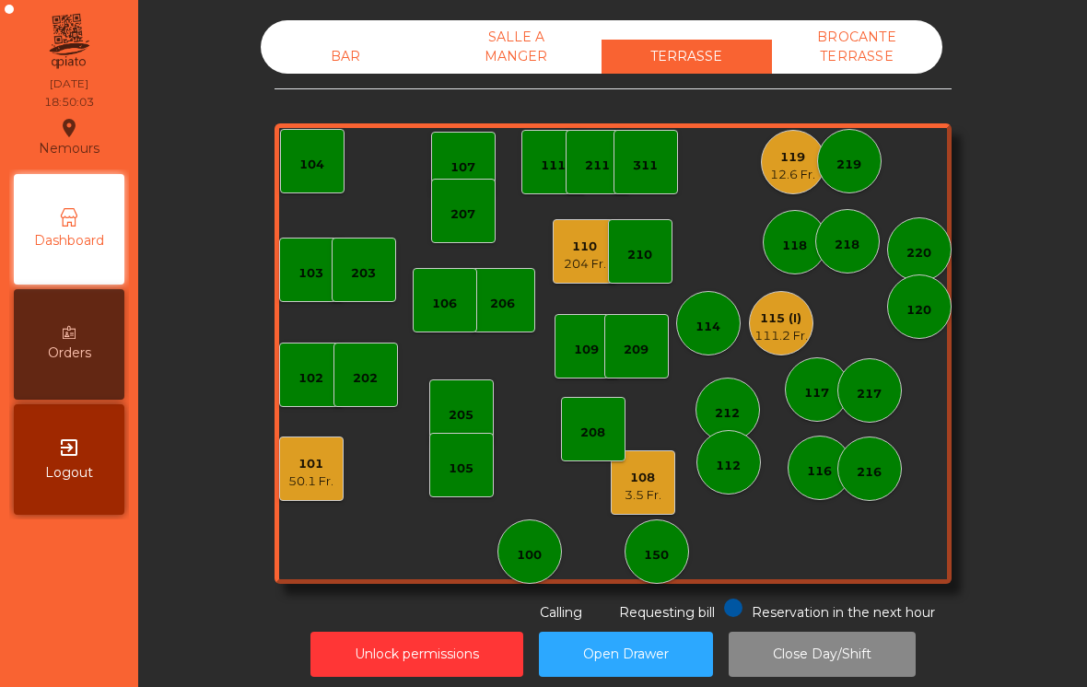
click at [314, 454] on div "101 50.1 Fr." at bounding box center [310, 469] width 45 height 43
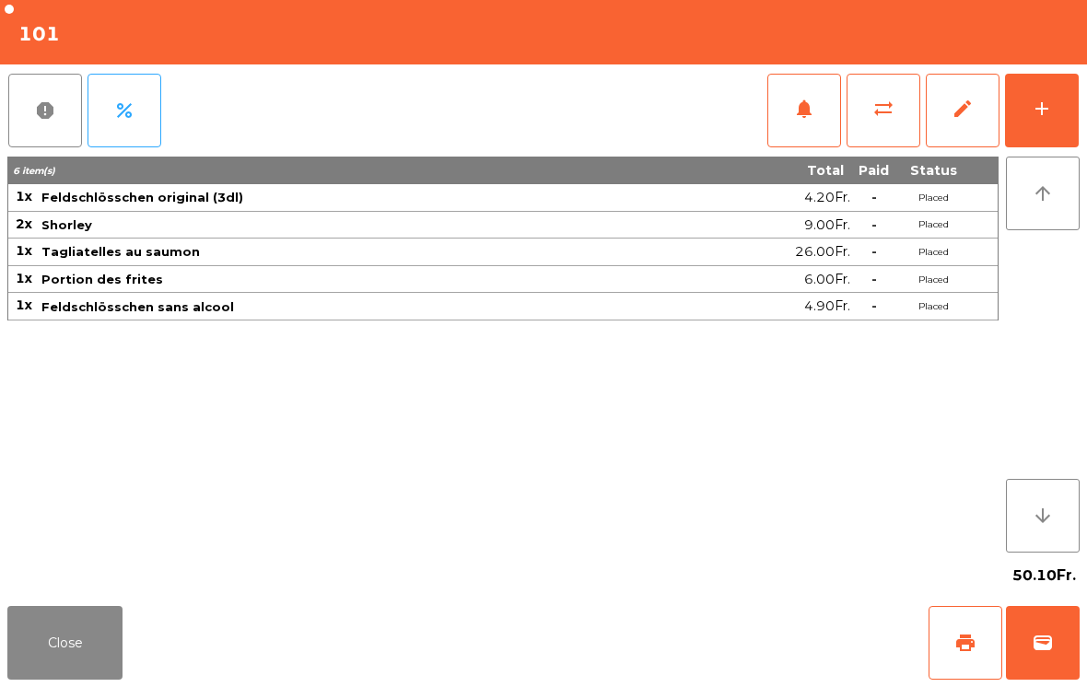
click at [1060, 129] on button "add" at bounding box center [1042, 111] width 74 height 74
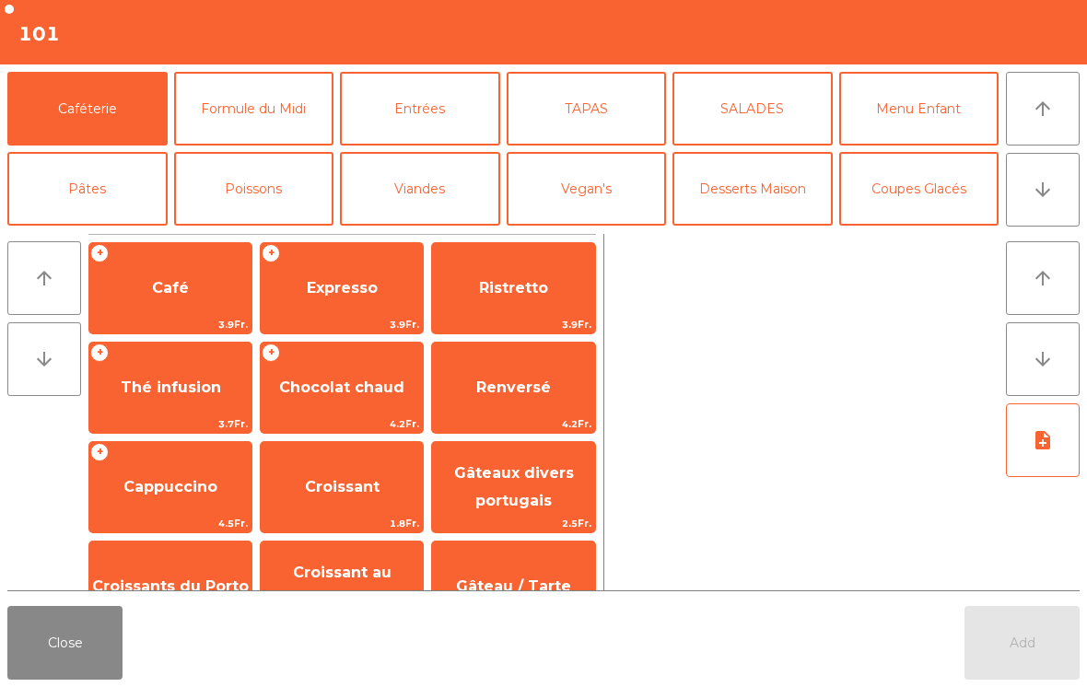
click at [766, 205] on button "Desserts Maison" at bounding box center [752, 189] width 160 height 74
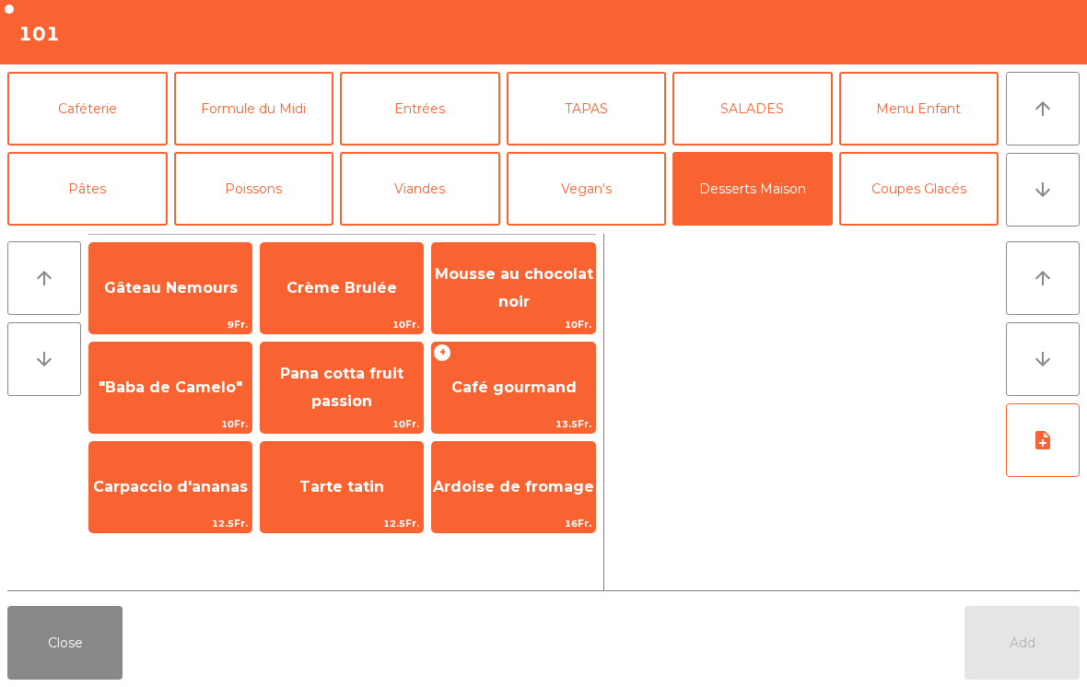
click at [311, 281] on span "Crème Brulée" at bounding box center [341, 287] width 111 height 17
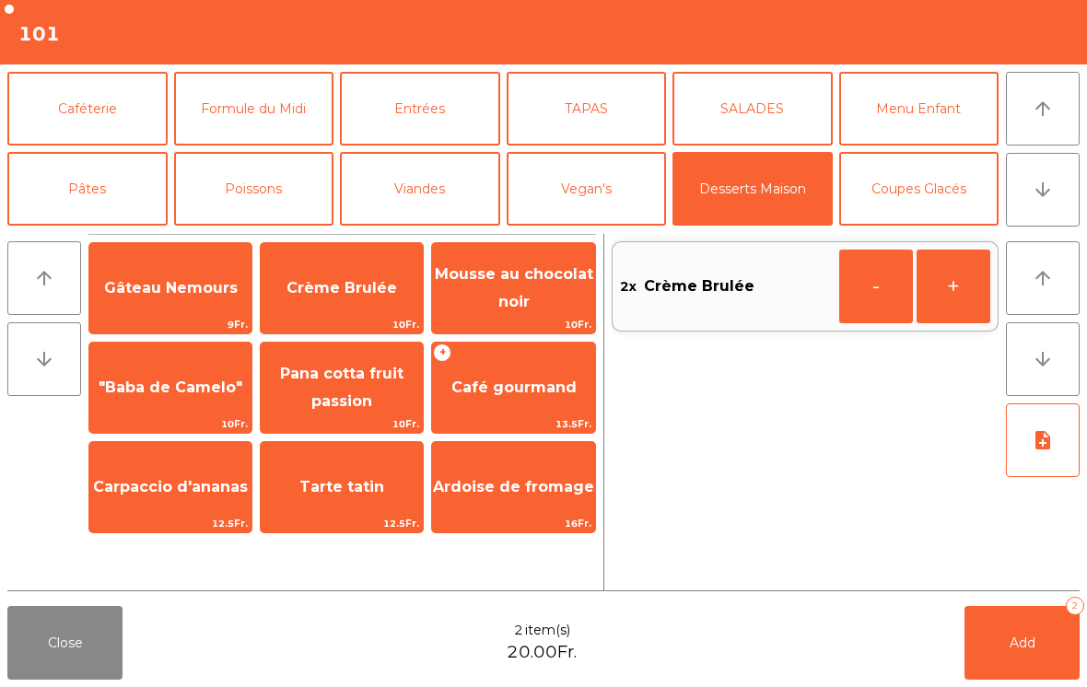
click at [72, 122] on button "Caféterie" at bounding box center [87, 109] width 160 height 74
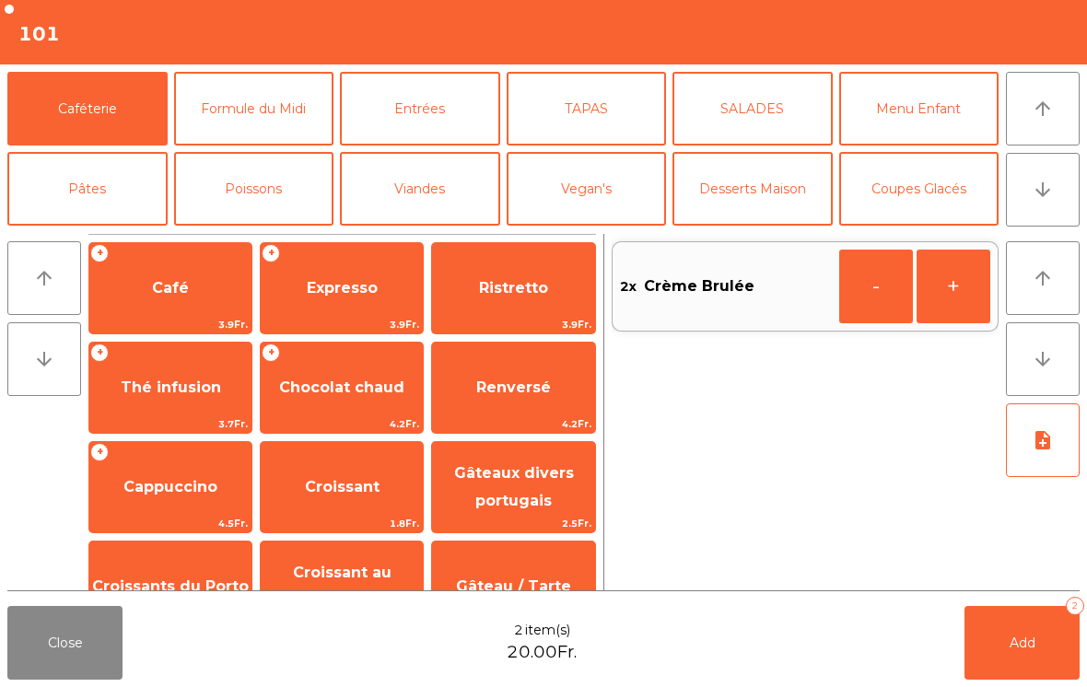
click at [162, 281] on span "Café" at bounding box center [170, 287] width 37 height 17
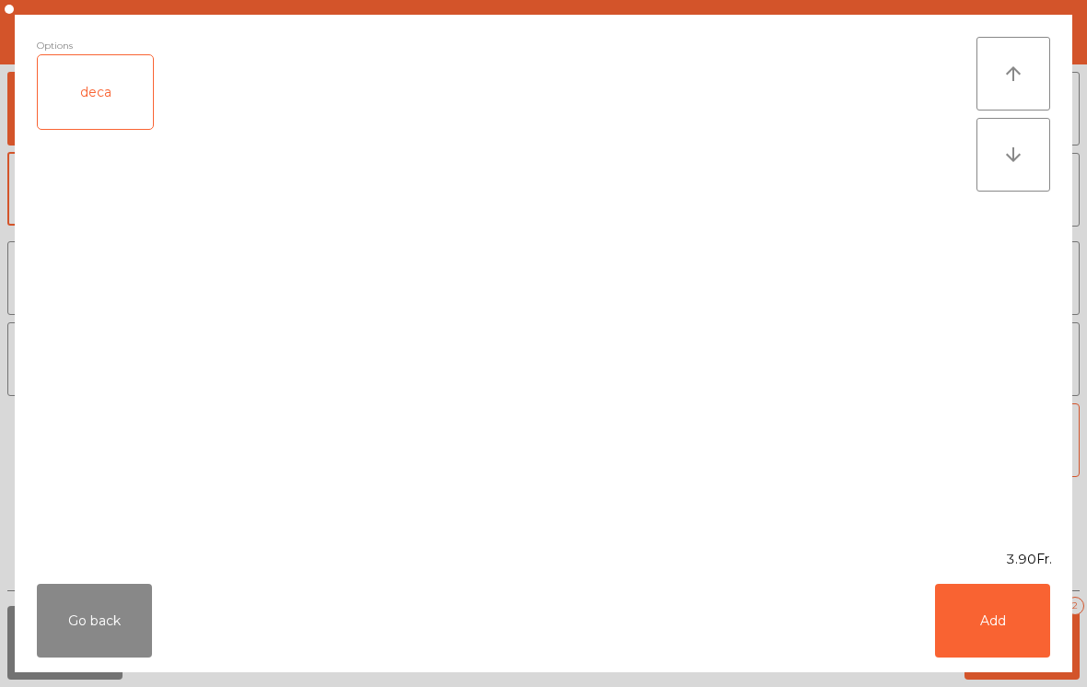
click at [988, 628] on button "Add" at bounding box center [992, 621] width 115 height 74
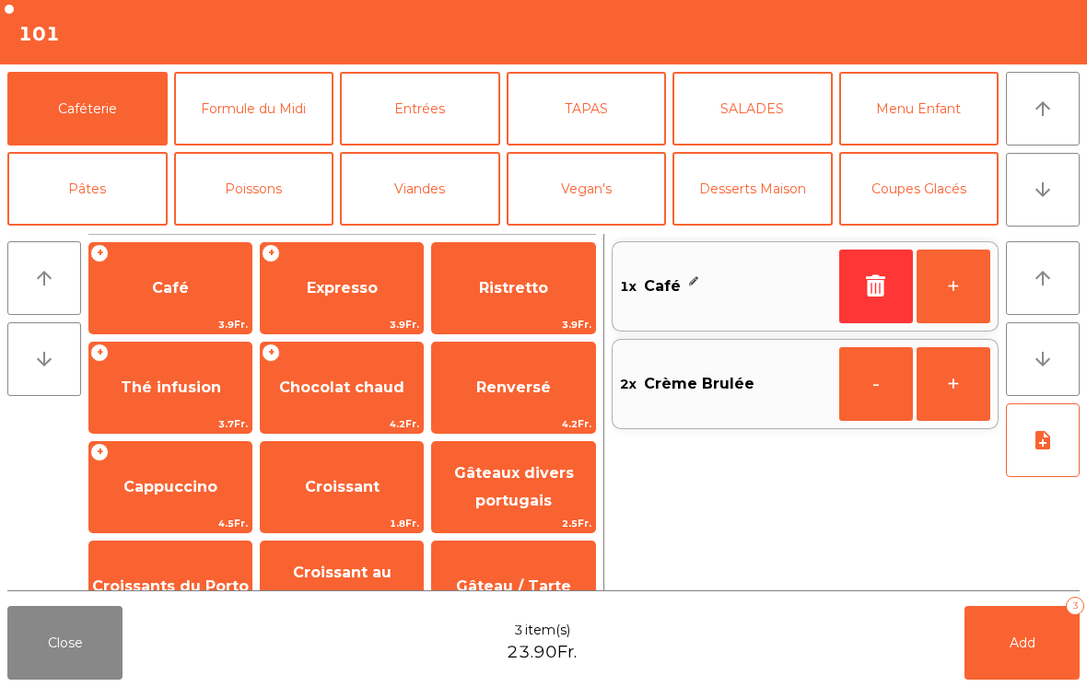
click at [1021, 671] on button "Add 3" at bounding box center [1021, 643] width 115 height 74
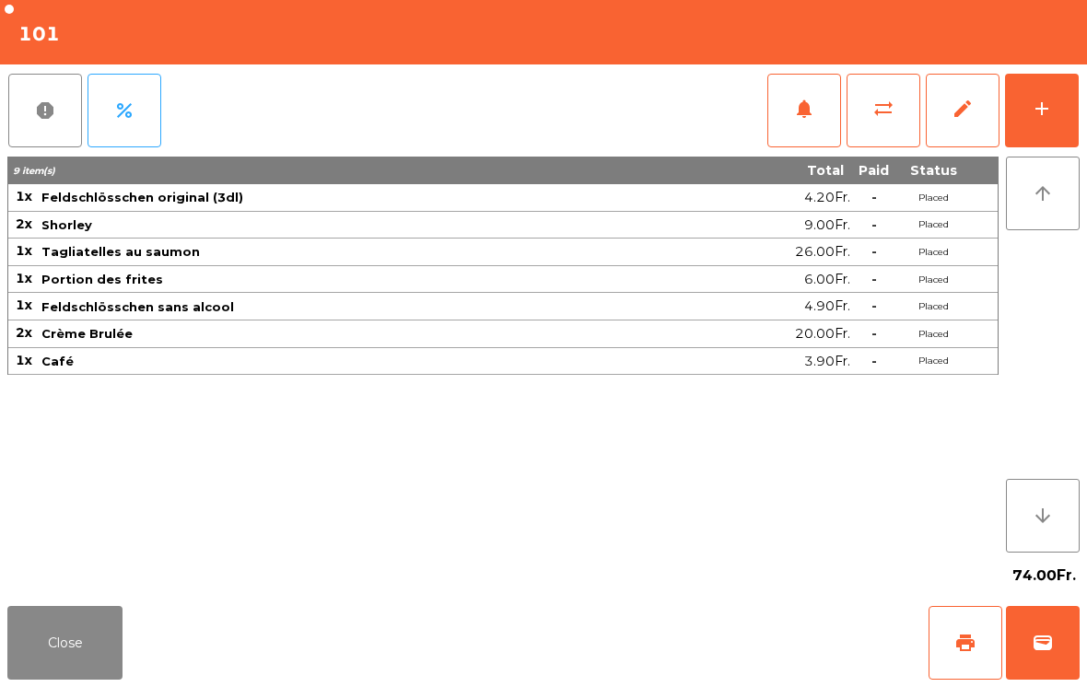
click at [89, 632] on button "Close" at bounding box center [64, 643] width 115 height 74
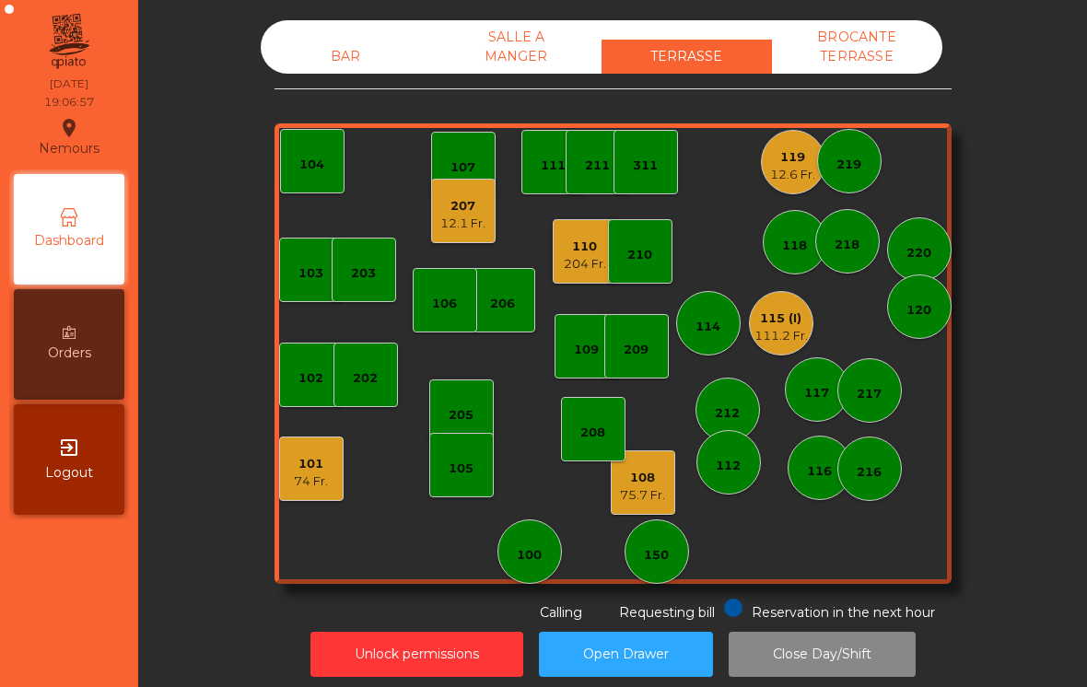
click at [299, 459] on div "101" at bounding box center [311, 464] width 34 height 18
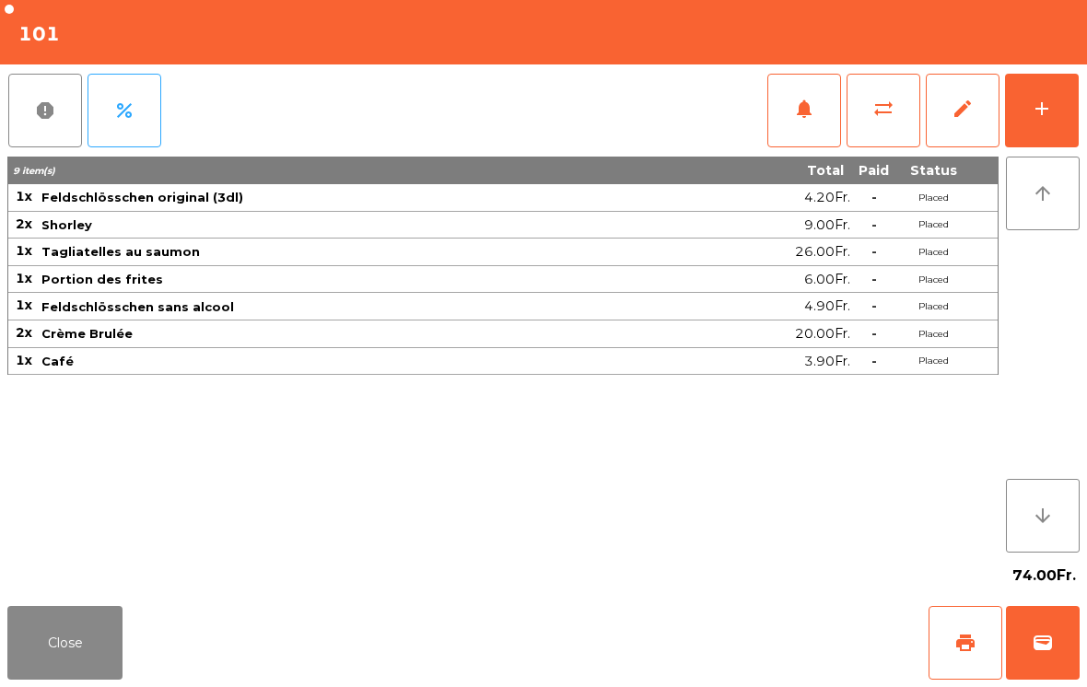
click at [961, 645] on span "print" at bounding box center [965, 643] width 22 height 22
click at [1060, 669] on button "wallet" at bounding box center [1043, 643] width 74 height 74
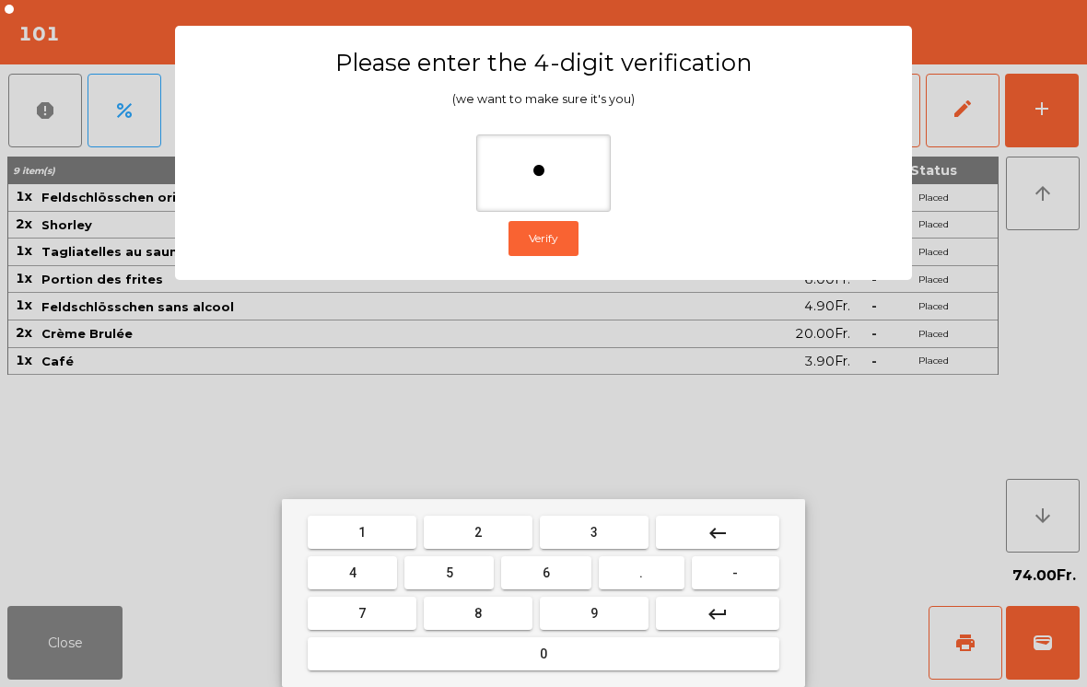
type input "**"
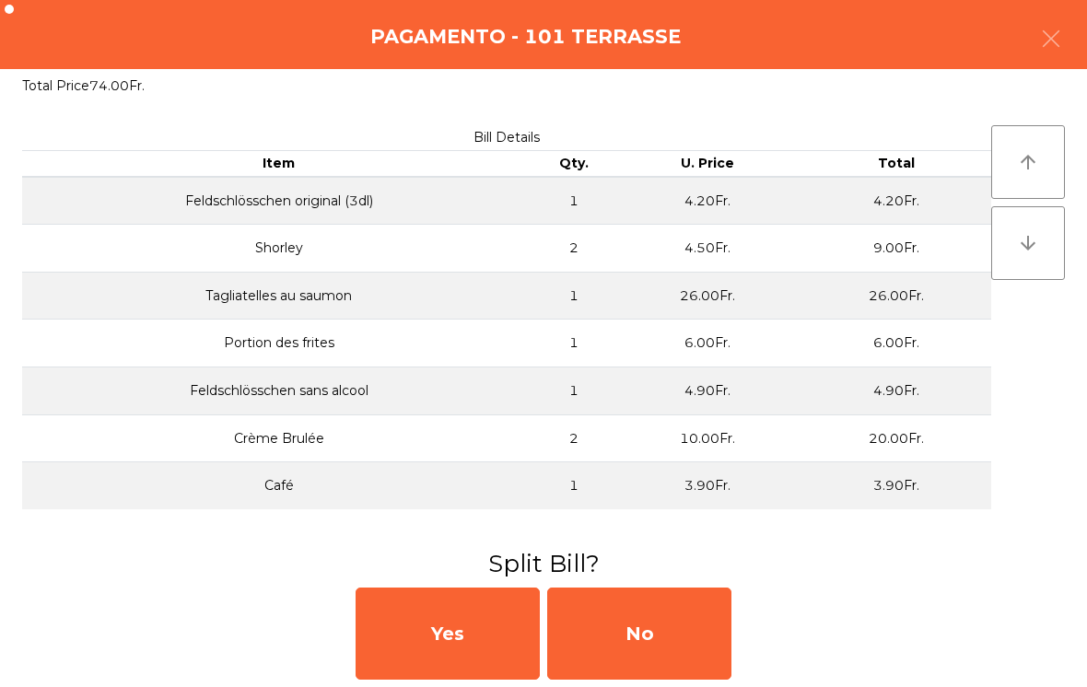
click at [672, 614] on div "No" at bounding box center [639, 634] width 184 height 92
click at [670, 635] on div "MB" at bounding box center [639, 634] width 184 height 92
click at [685, 637] on div "No" at bounding box center [639, 634] width 184 height 92
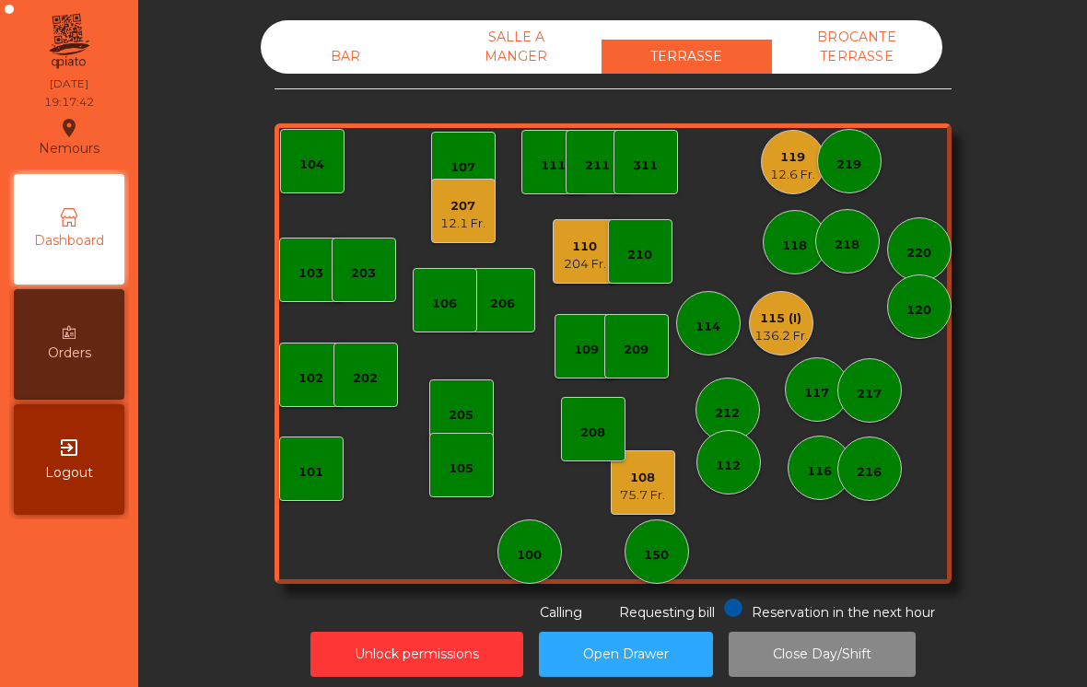
click at [782, 183] on div "119 12.6 Fr." at bounding box center [793, 162] width 64 height 64
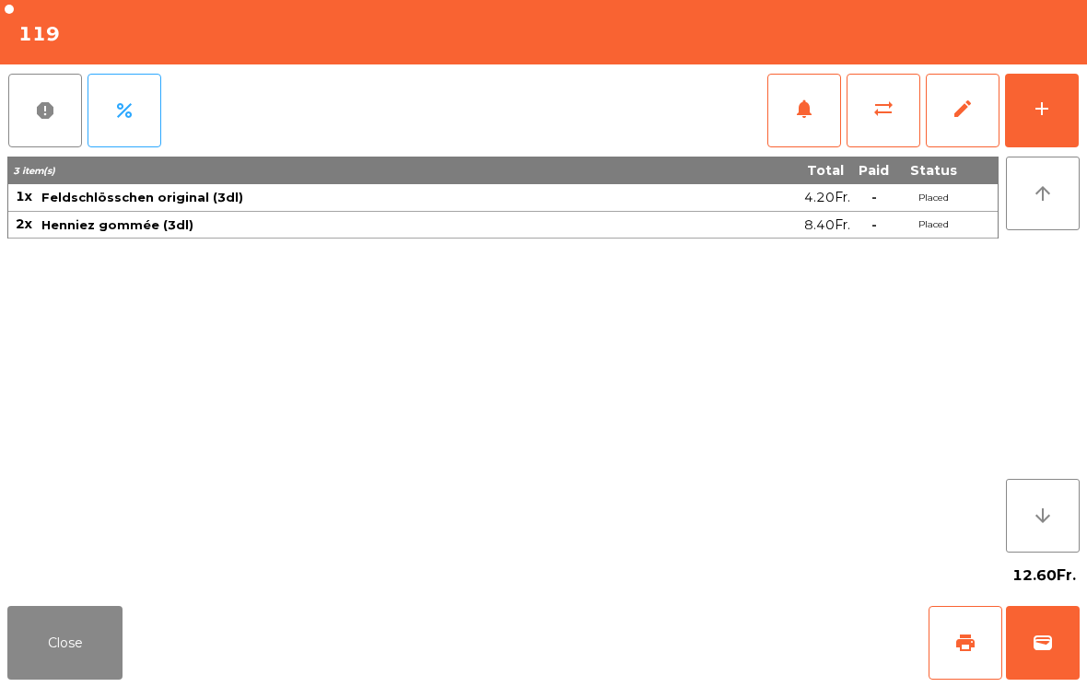
click at [1045, 651] on span "wallet" at bounding box center [1043, 643] width 22 height 22
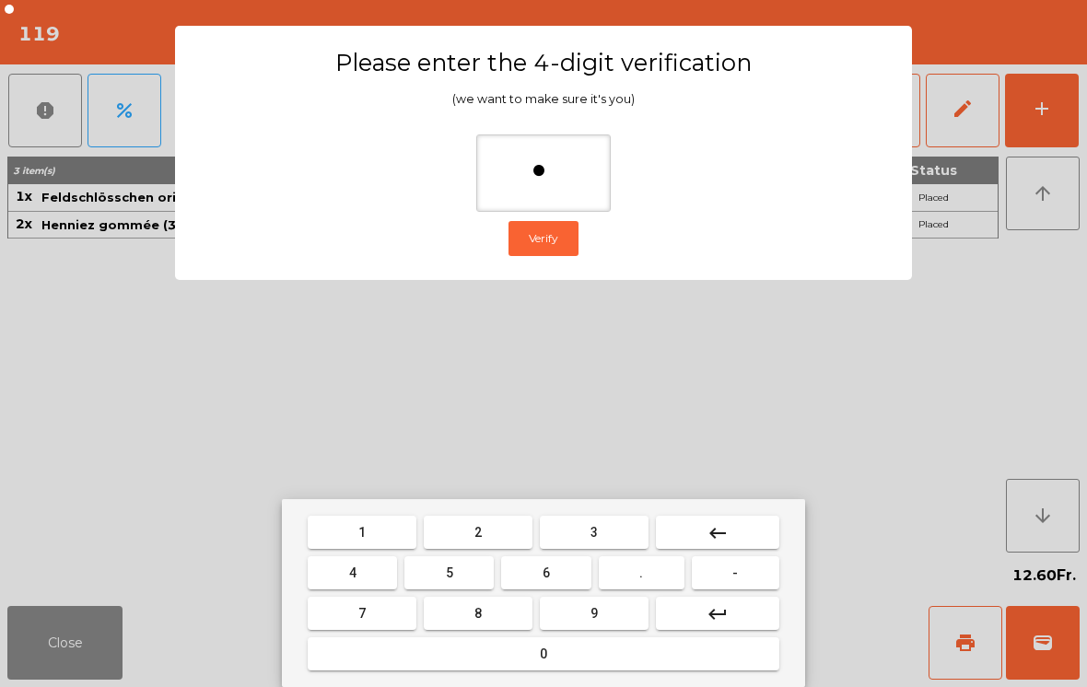
type input "**"
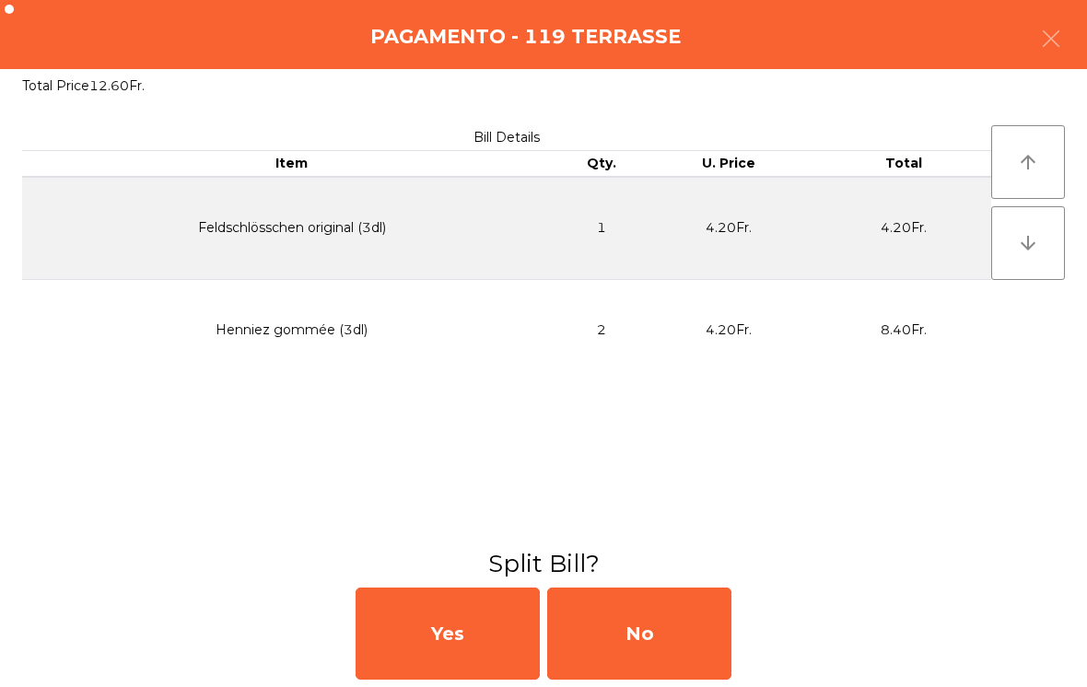
click at [609, 644] on div "No" at bounding box center [639, 634] width 184 height 92
click at [608, 643] on div "MB" at bounding box center [639, 634] width 184 height 92
click at [637, 638] on div "No" at bounding box center [639, 634] width 184 height 92
click at [637, 642] on div "No" at bounding box center [639, 634] width 184 height 92
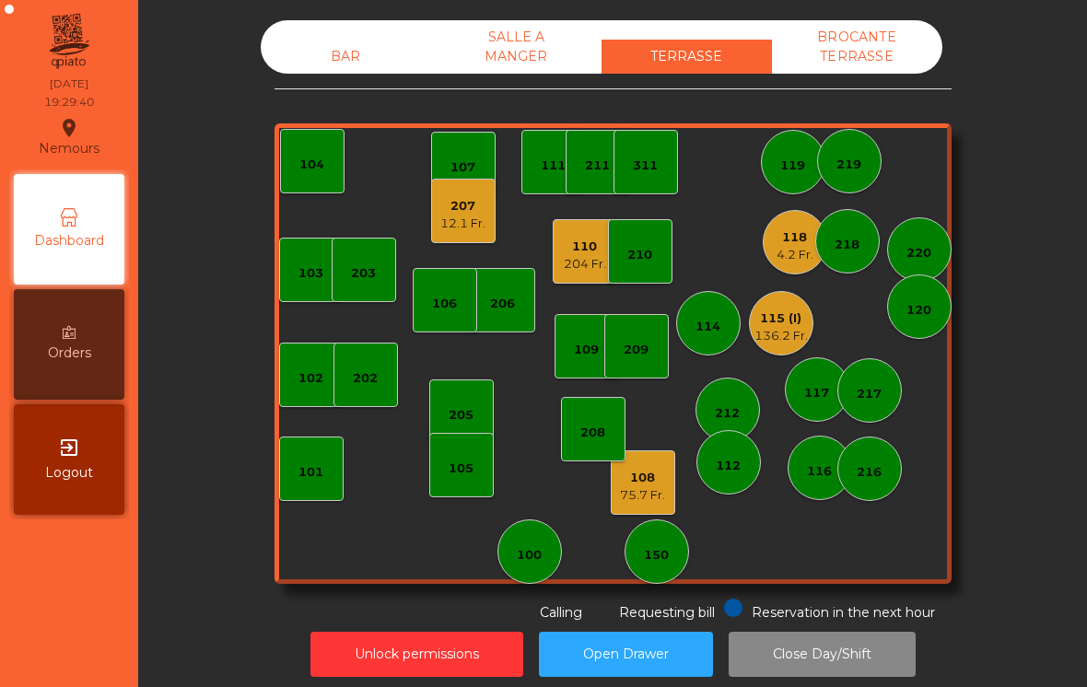
click at [795, 342] on div "136.2 Fr." at bounding box center [780, 336] width 53 height 18
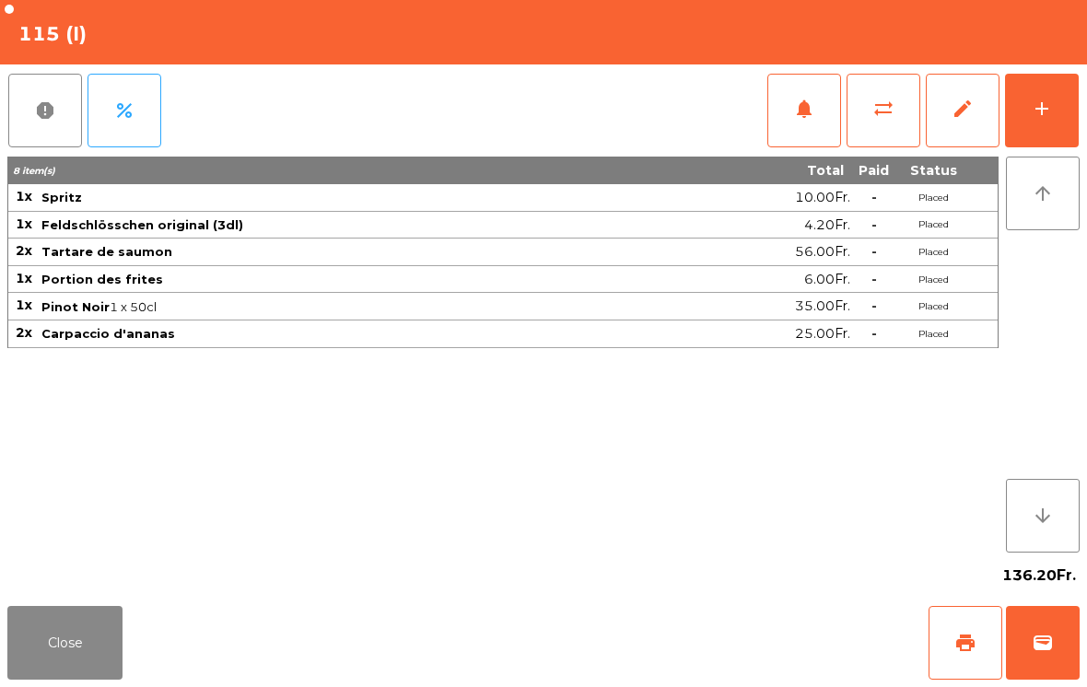
click at [968, 646] on span "print" at bounding box center [965, 643] width 22 height 22
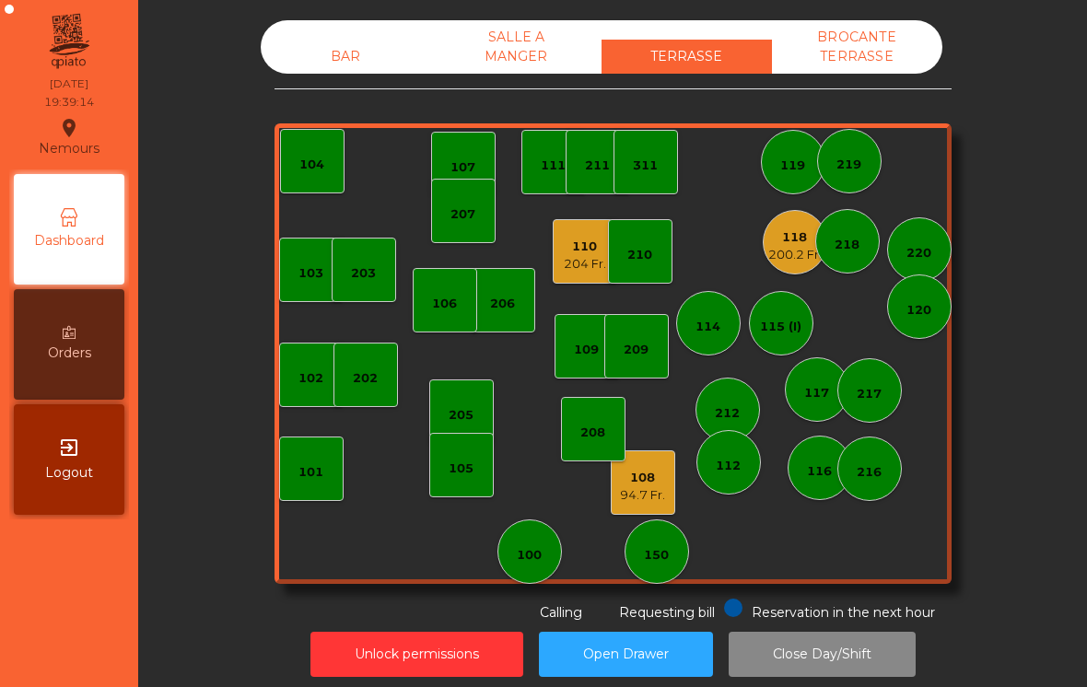
click at [565, 220] on div "110 204 Fr." at bounding box center [585, 251] width 64 height 64
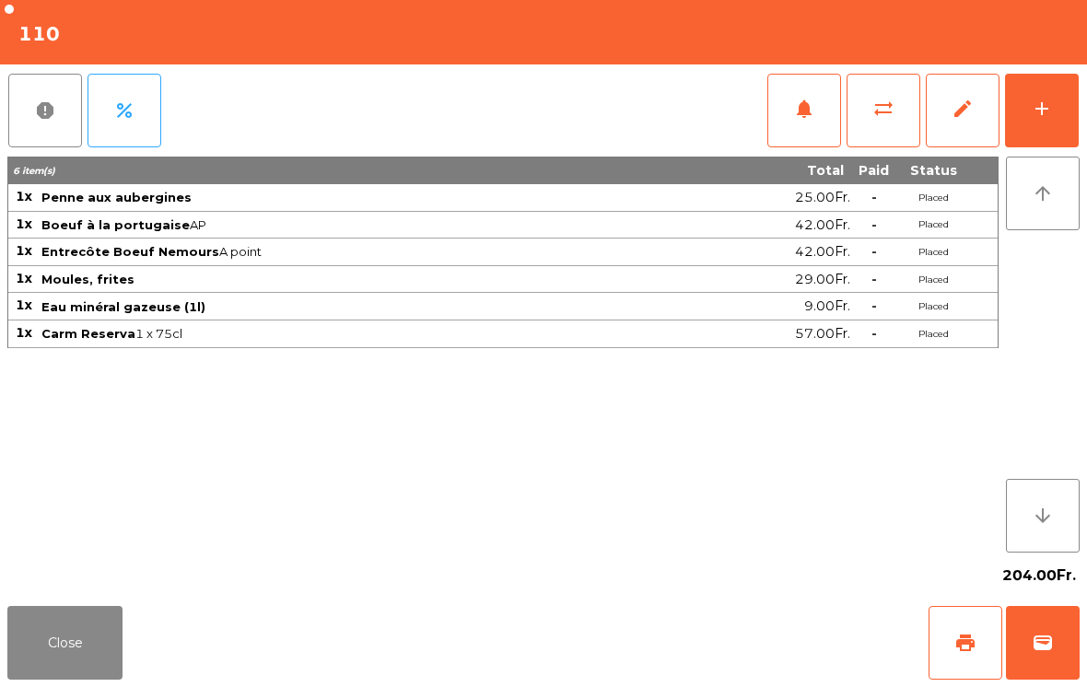
click at [83, 655] on button "Close" at bounding box center [64, 643] width 115 height 74
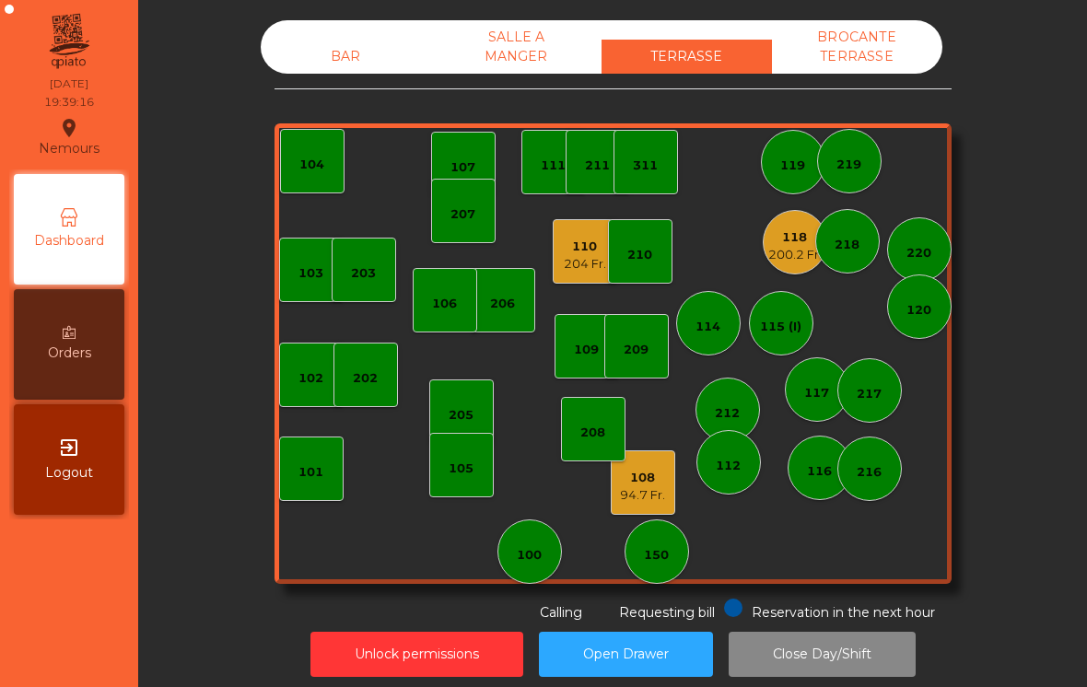
click at [650, 521] on div "150" at bounding box center [656, 551] width 64 height 64
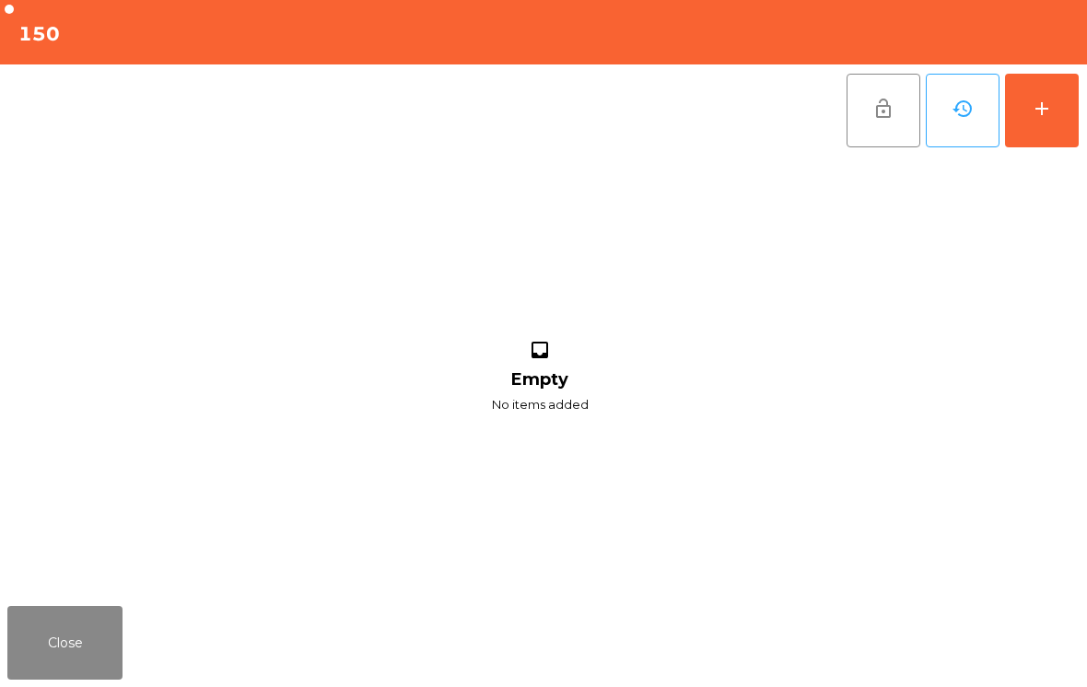
click at [54, 645] on button "Close" at bounding box center [64, 643] width 115 height 74
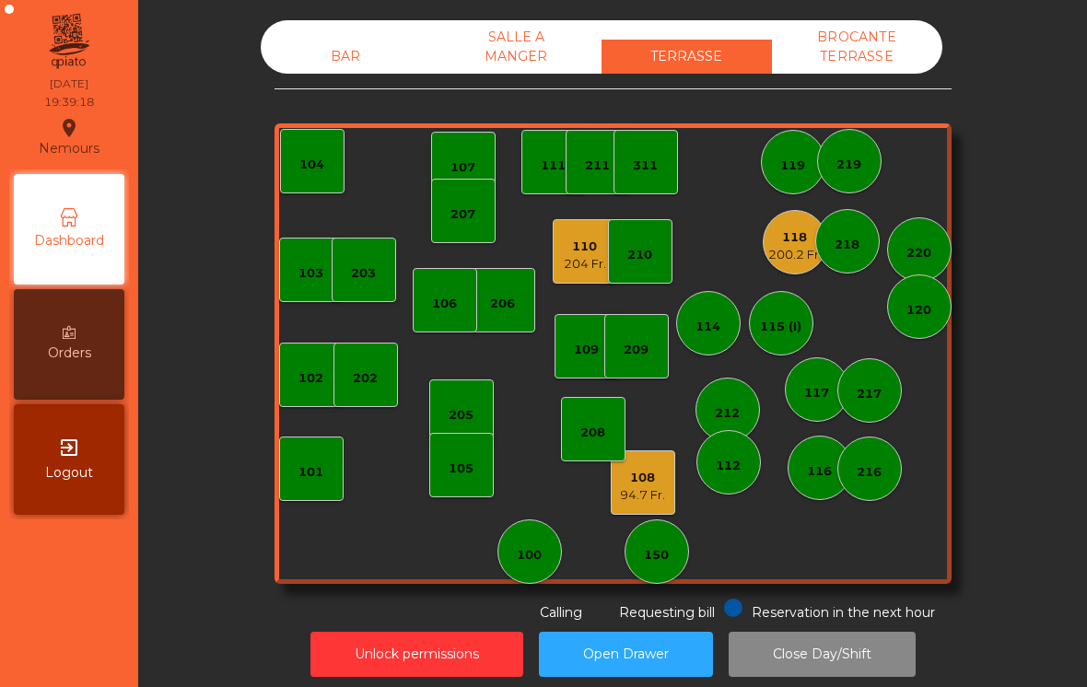
click at [645, 495] on div "94.7 Fr." at bounding box center [642, 495] width 45 height 18
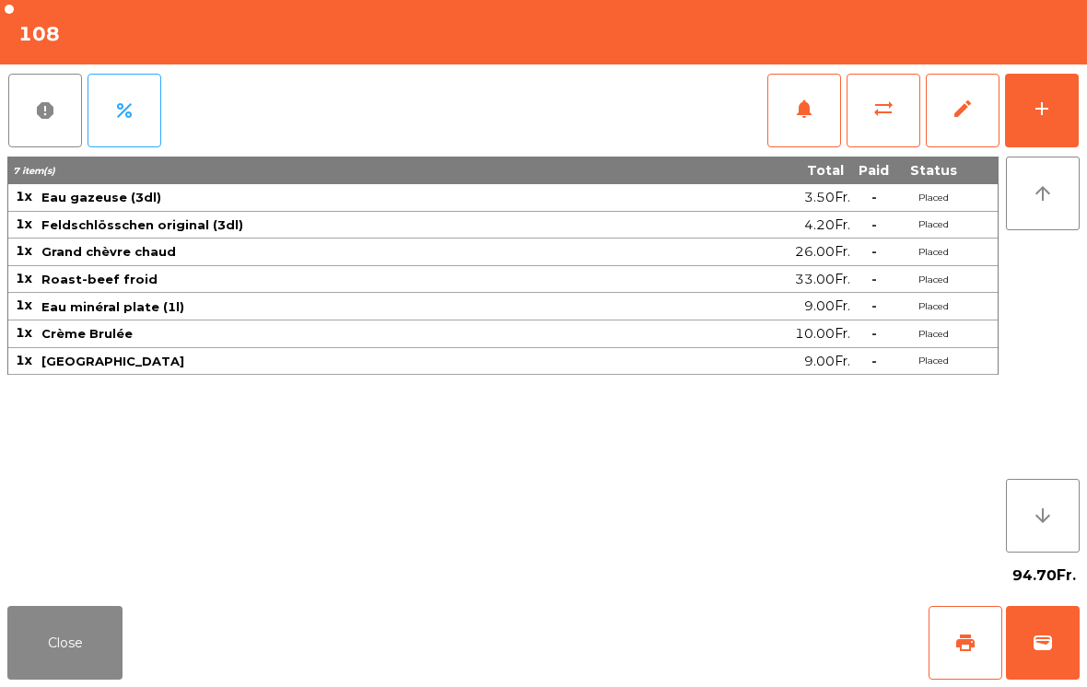
click at [62, 614] on button "Close" at bounding box center [64, 643] width 115 height 74
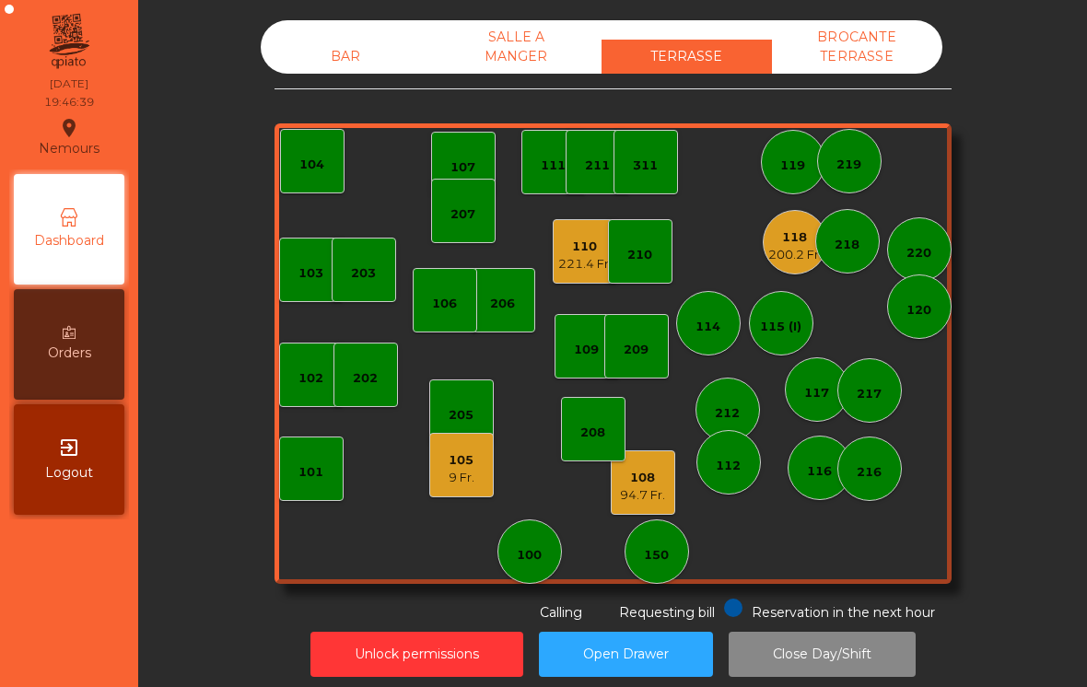
click at [792, 235] on div "118" at bounding box center [794, 237] width 53 height 18
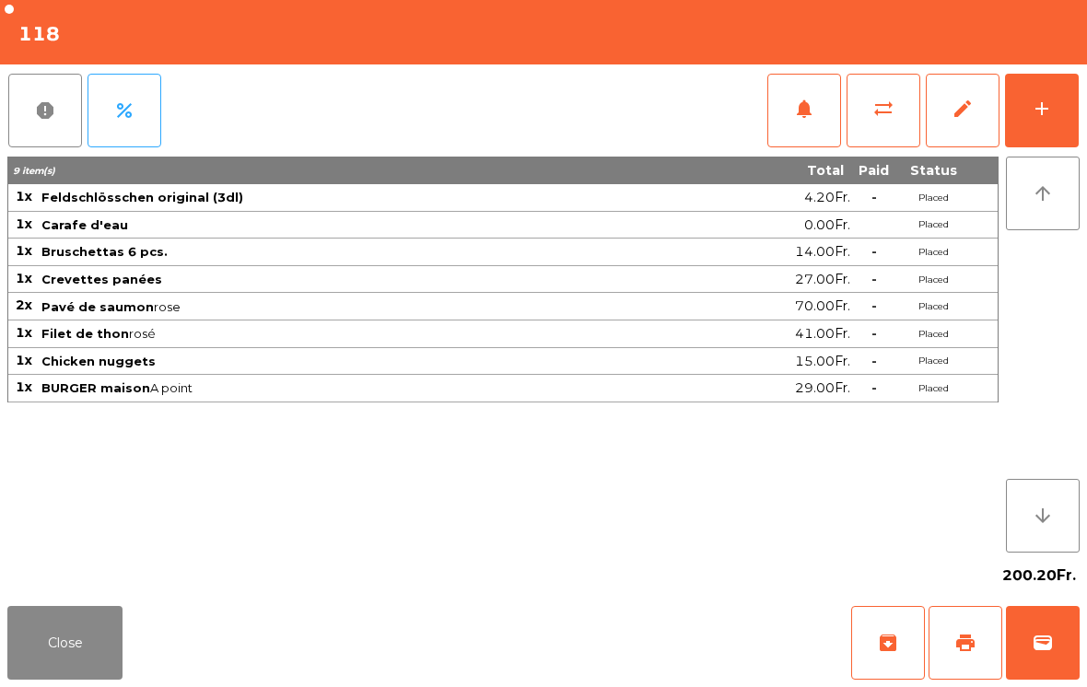
click at [1061, 109] on button "add" at bounding box center [1042, 111] width 74 height 74
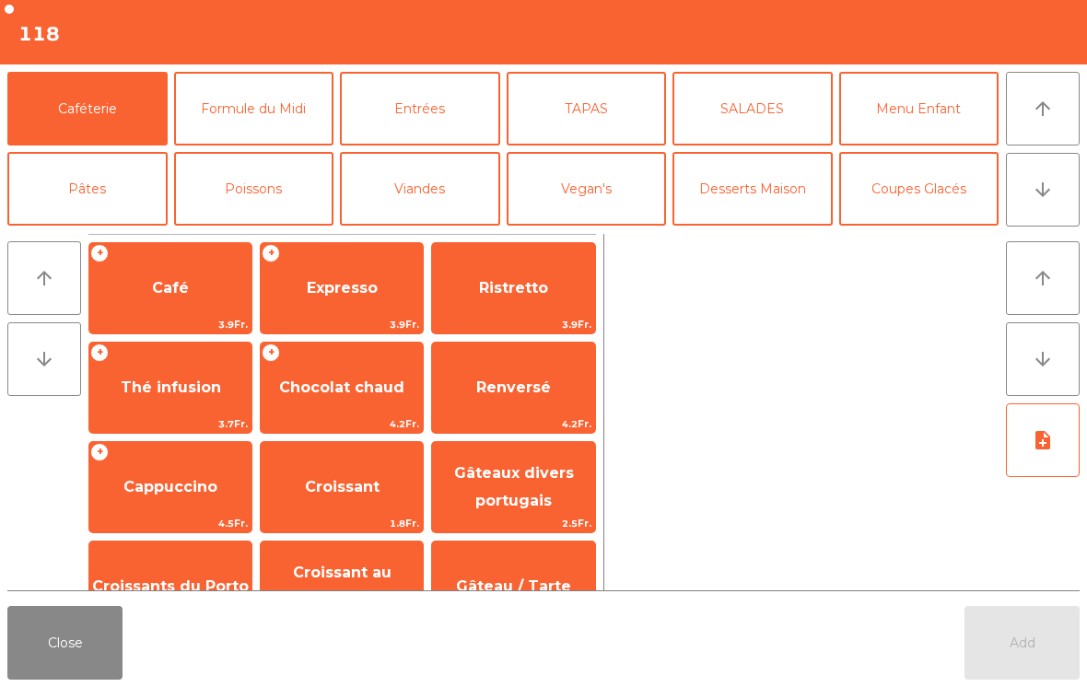
scroll to position [87, 0]
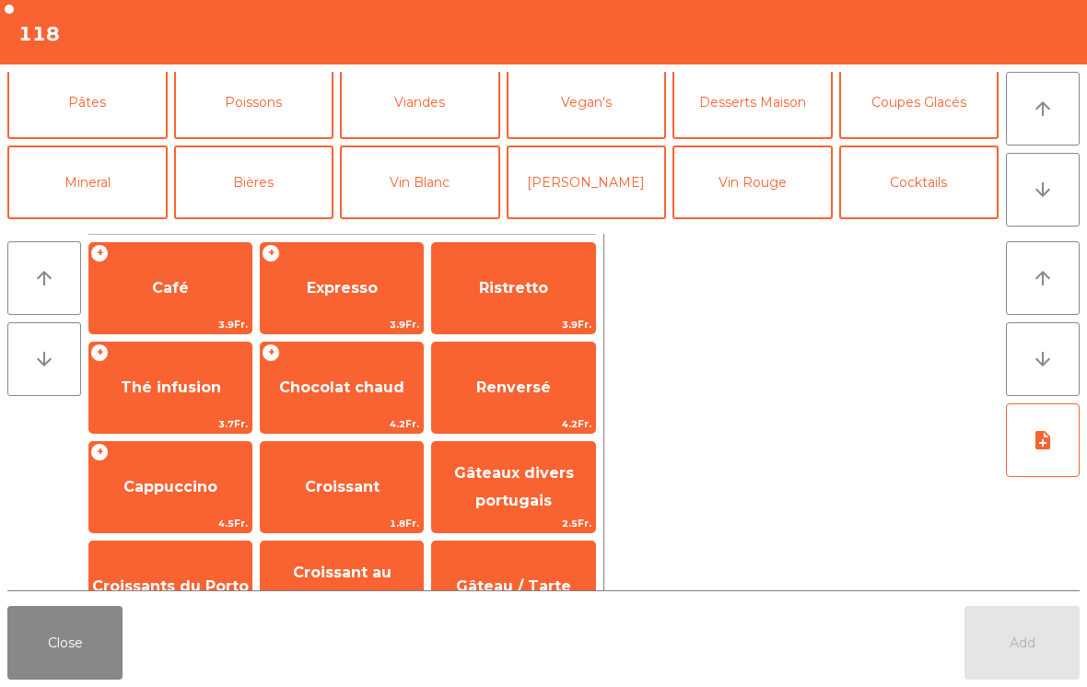
click at [256, 184] on button "Bières" at bounding box center [254, 183] width 160 height 74
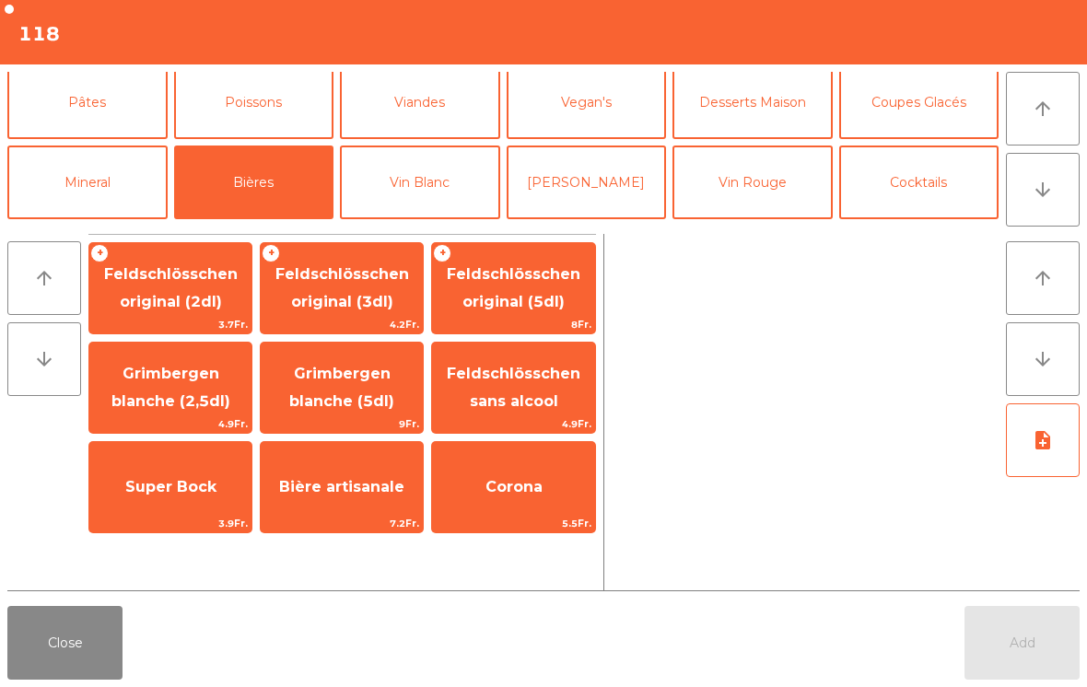
click at [360, 287] on span "Feldschlösschen original (3dl)" at bounding box center [342, 289] width 162 height 78
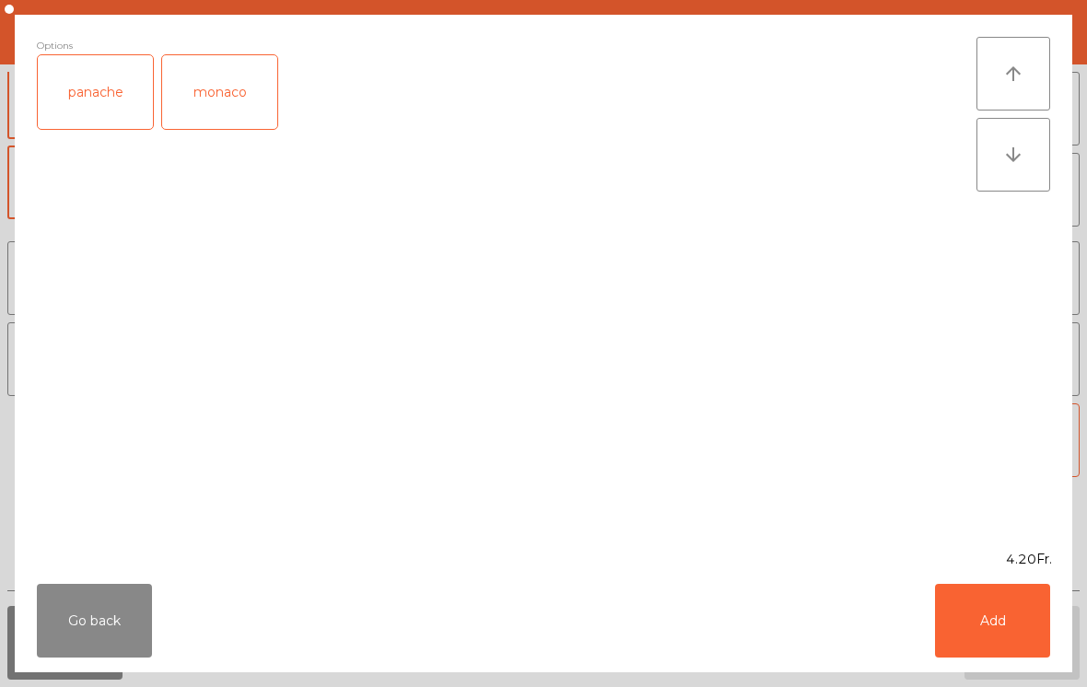
click at [1025, 620] on button "Add" at bounding box center [992, 621] width 115 height 74
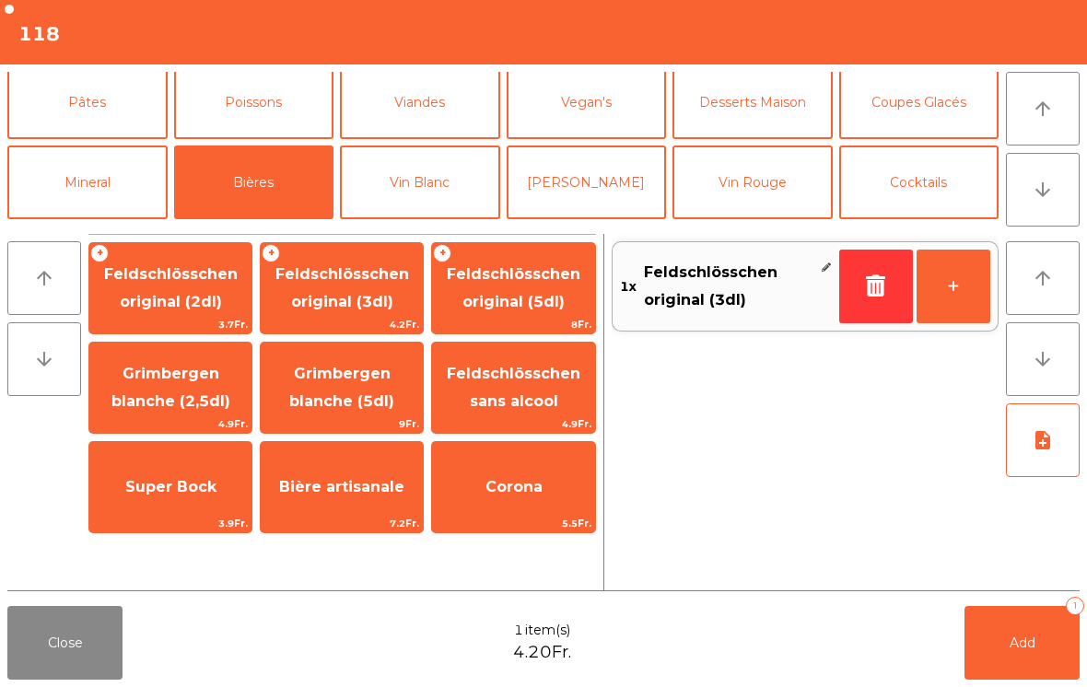
click at [1024, 620] on button "Add 1" at bounding box center [1021, 643] width 115 height 74
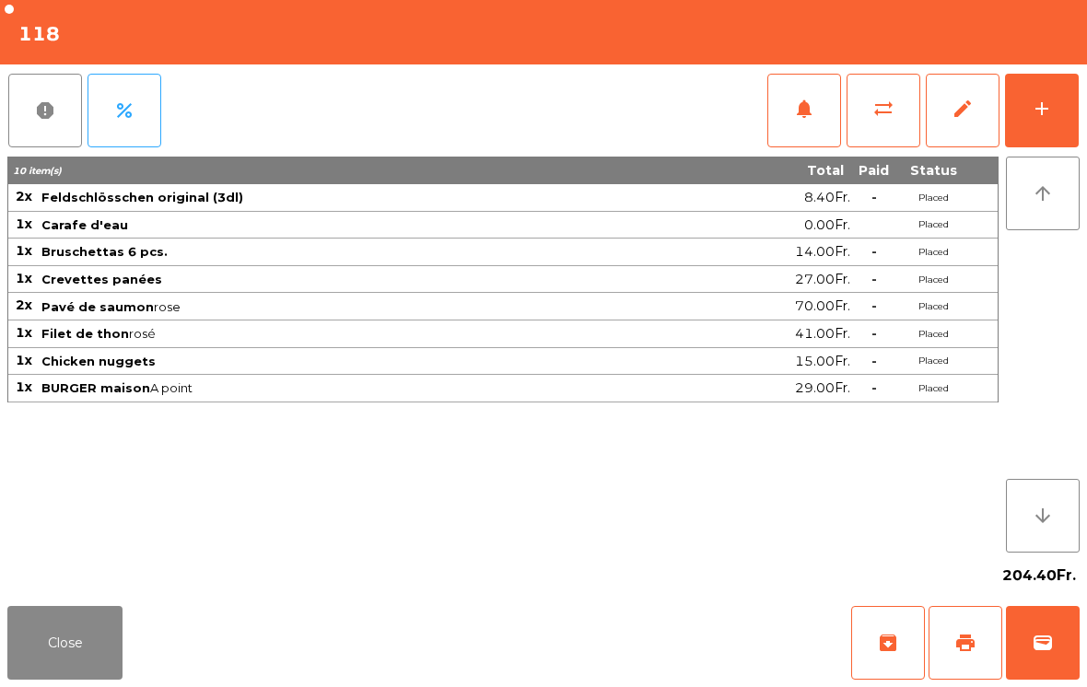
click at [100, 634] on button "Close" at bounding box center [64, 643] width 115 height 74
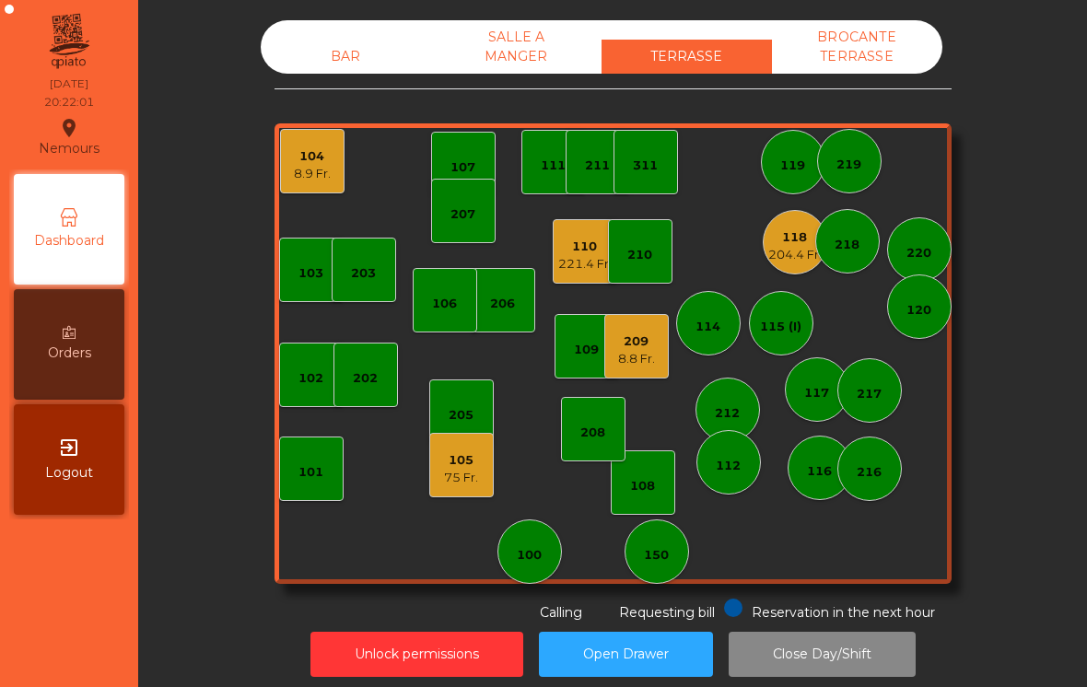
click at [798, 251] on div "204.4 Fr." at bounding box center [794, 255] width 53 height 18
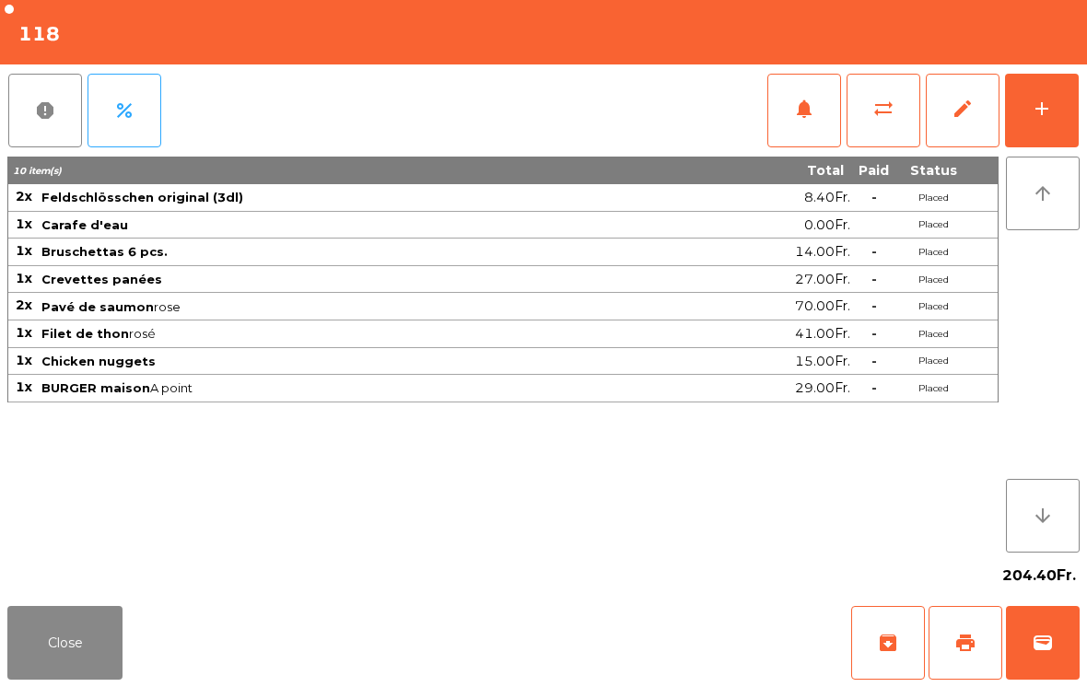
click at [1077, 133] on button "add" at bounding box center [1042, 111] width 74 height 74
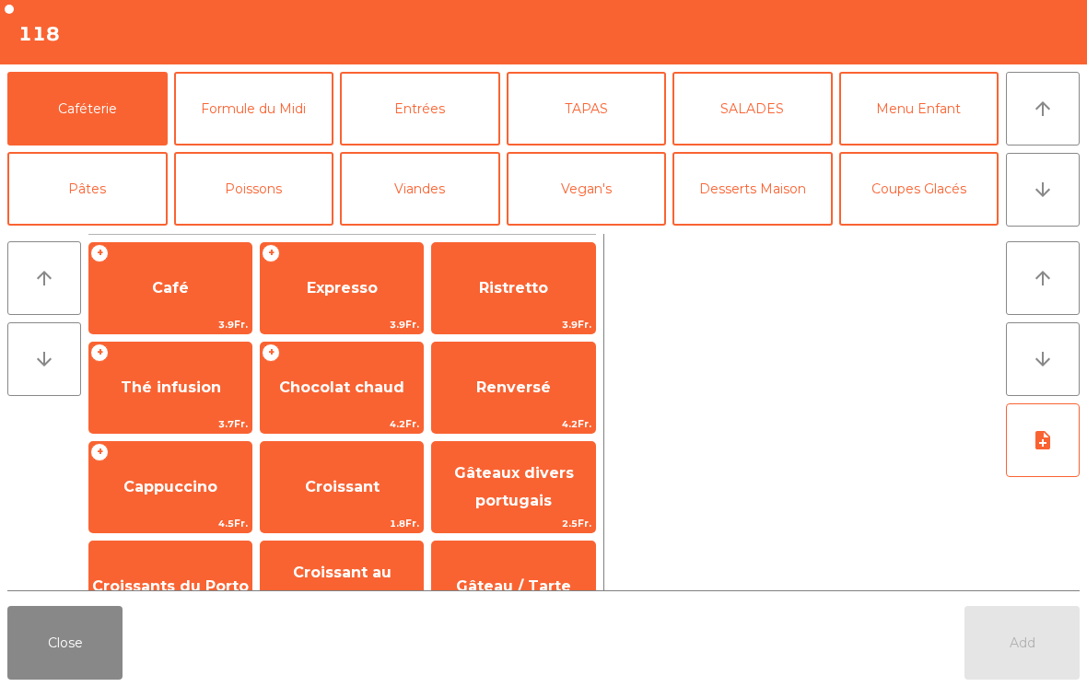
click at [738, 180] on button "Desserts Maison" at bounding box center [752, 189] width 160 height 74
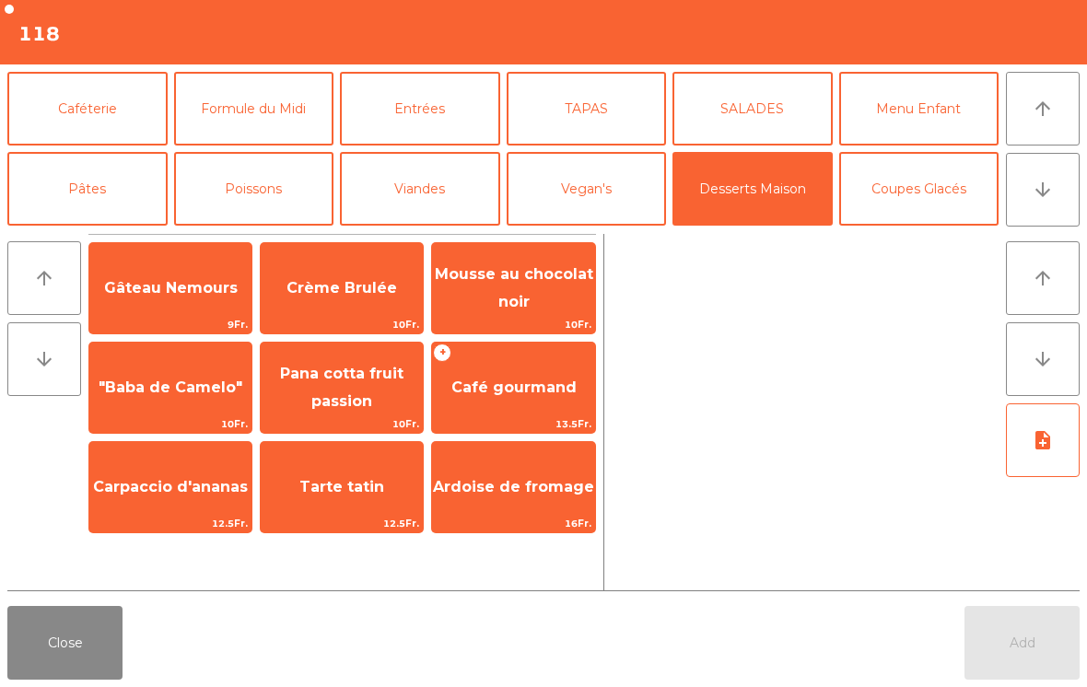
click at [534, 283] on span "Mousse au chocolat noir" at bounding box center [514, 287] width 158 height 45
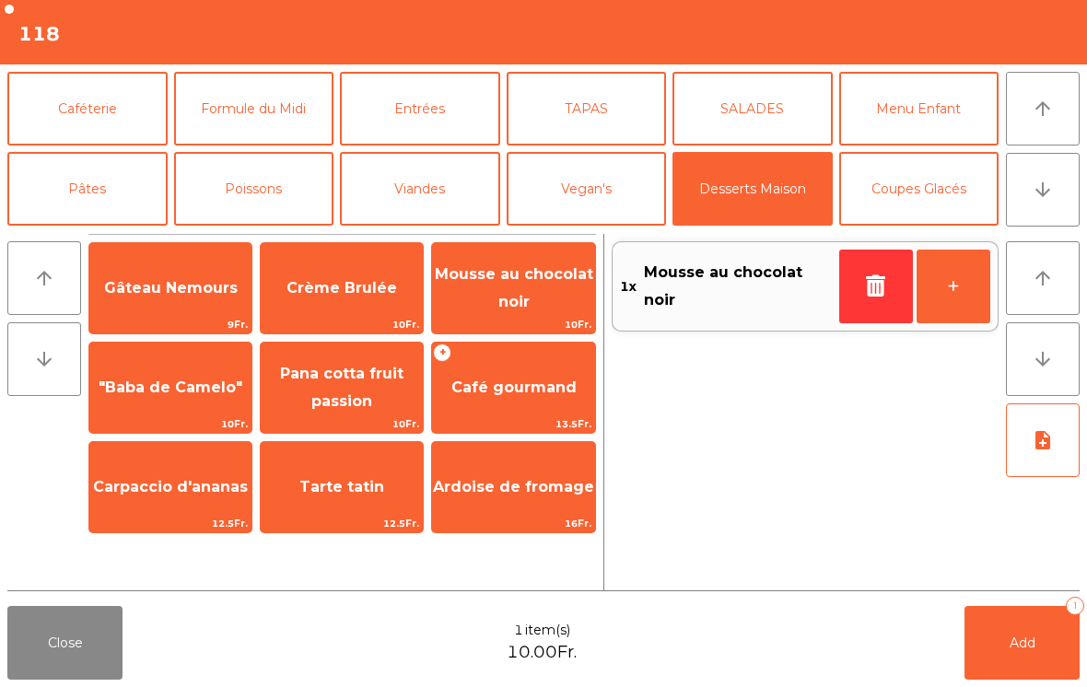
click at [366, 289] on span "Crème Brulée" at bounding box center [341, 287] width 111 height 17
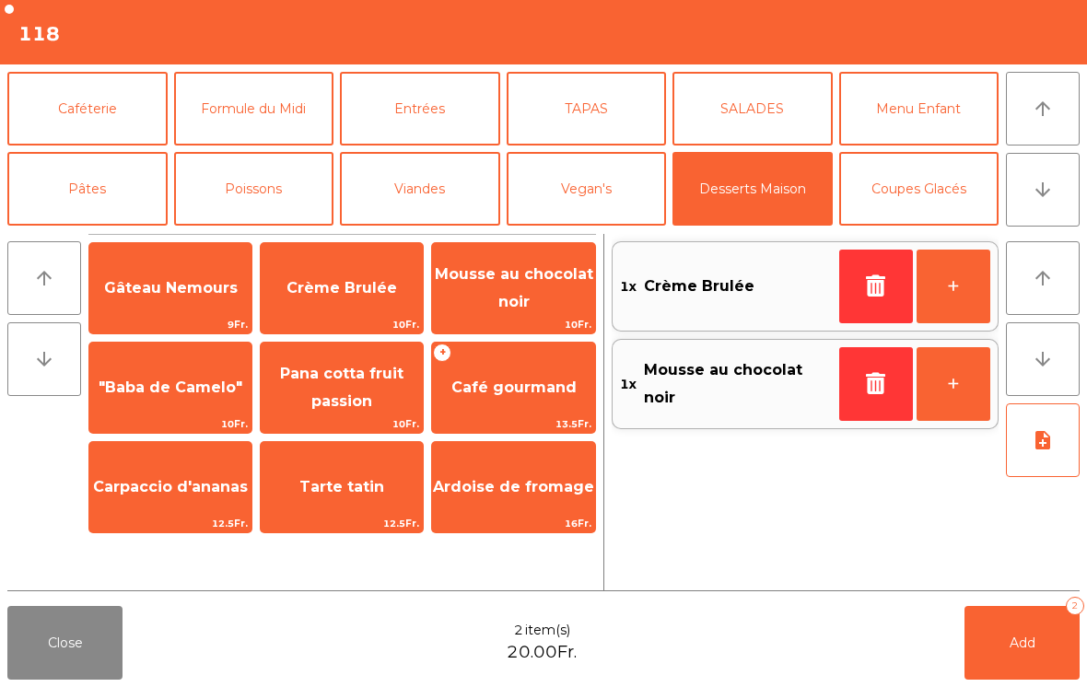
click at [98, 122] on button "Caféterie" at bounding box center [87, 109] width 160 height 74
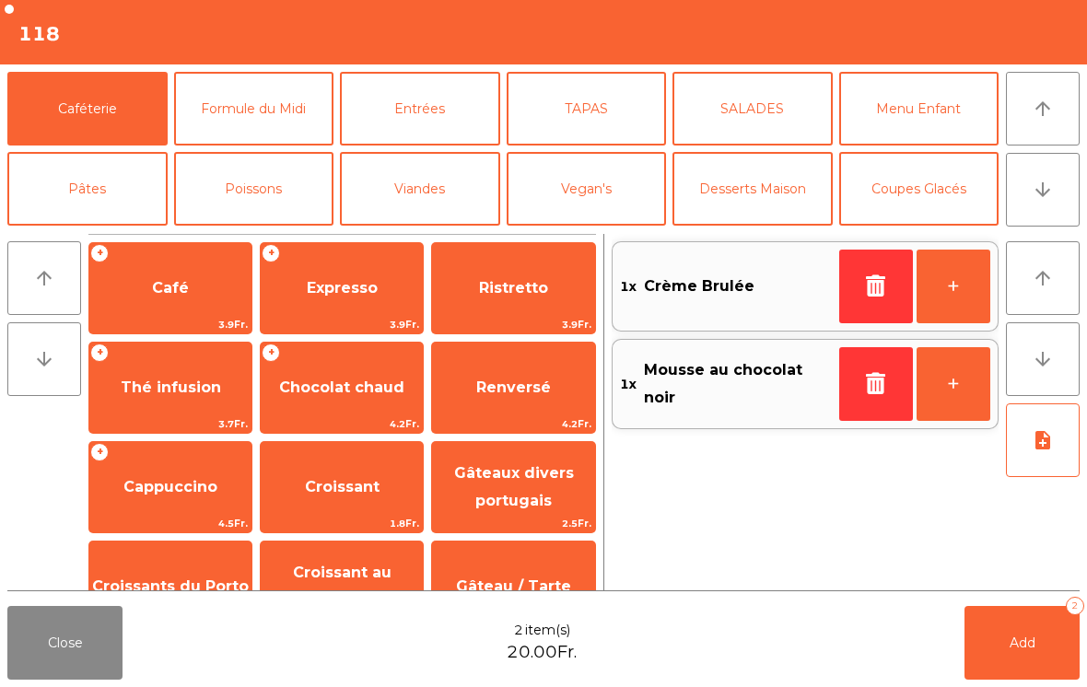
click at [343, 287] on span "Expresso" at bounding box center [342, 287] width 71 height 17
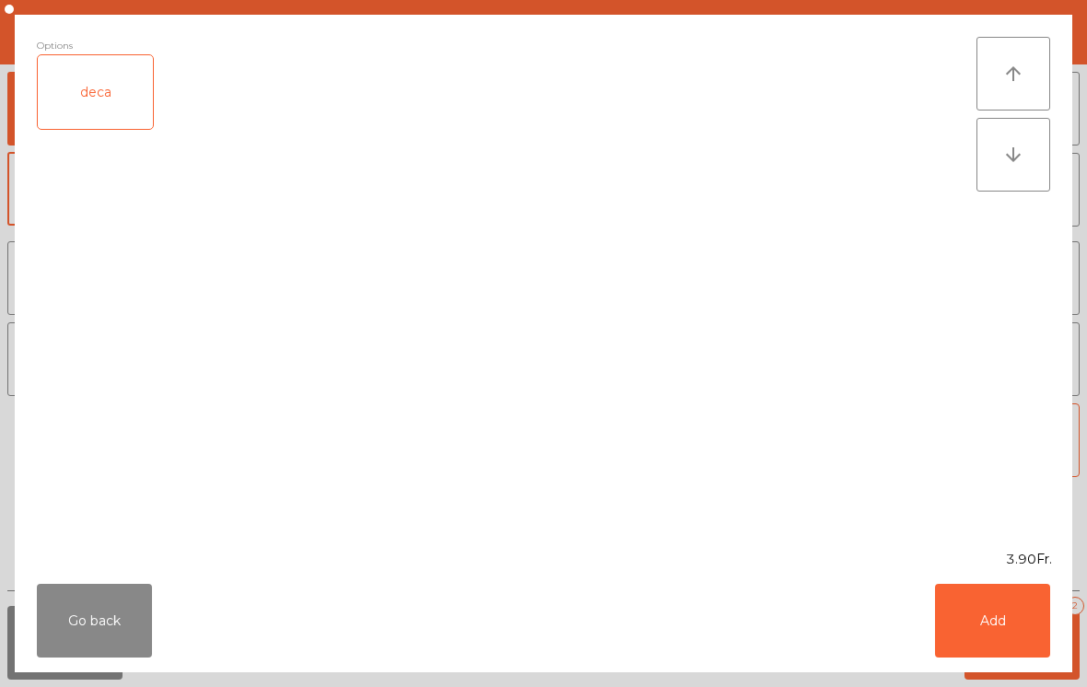
click at [978, 613] on button "Add" at bounding box center [992, 621] width 115 height 74
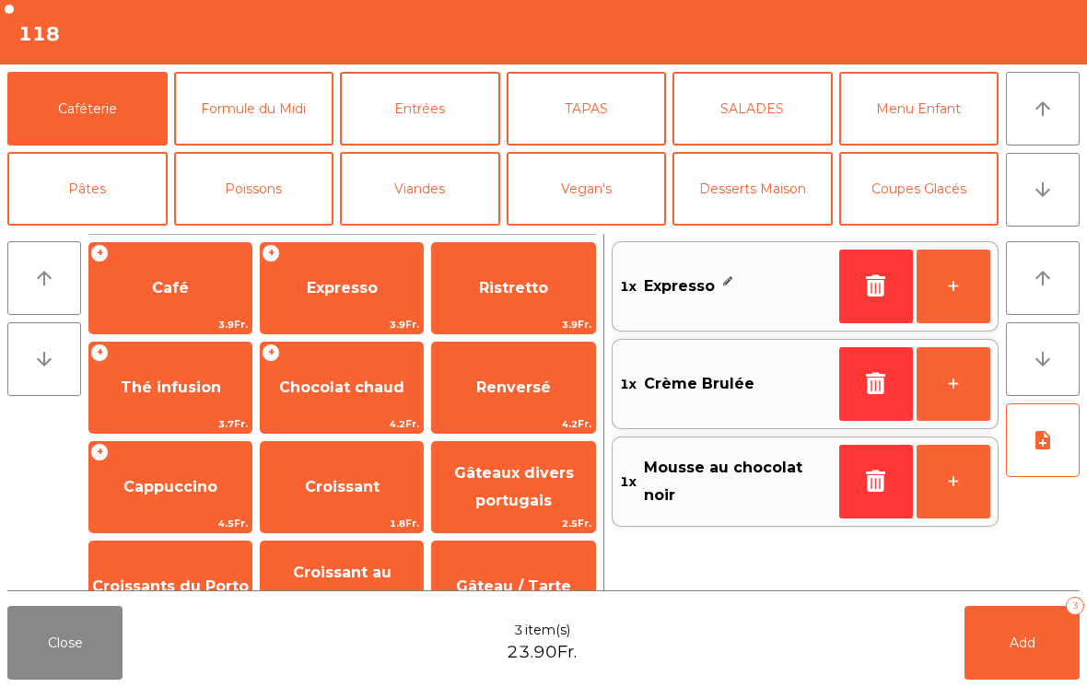
click at [952, 278] on button "+" at bounding box center [953, 287] width 74 height 74
click at [1055, 647] on button "Add 4" at bounding box center [1021, 643] width 115 height 74
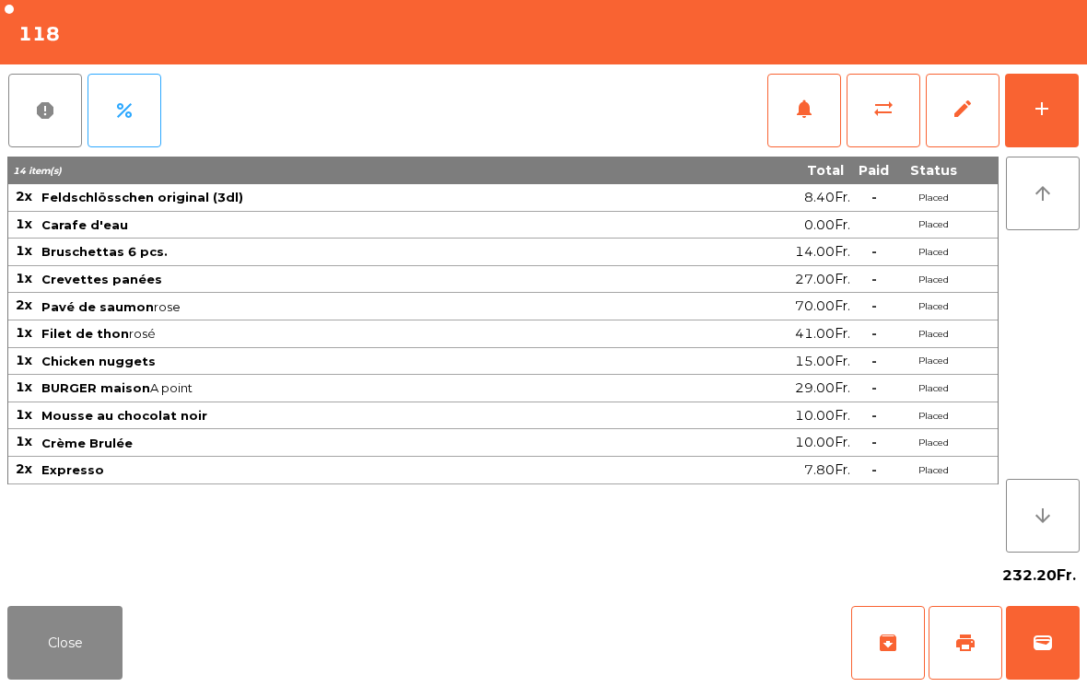
click at [15, 607] on button "Close" at bounding box center [64, 643] width 115 height 74
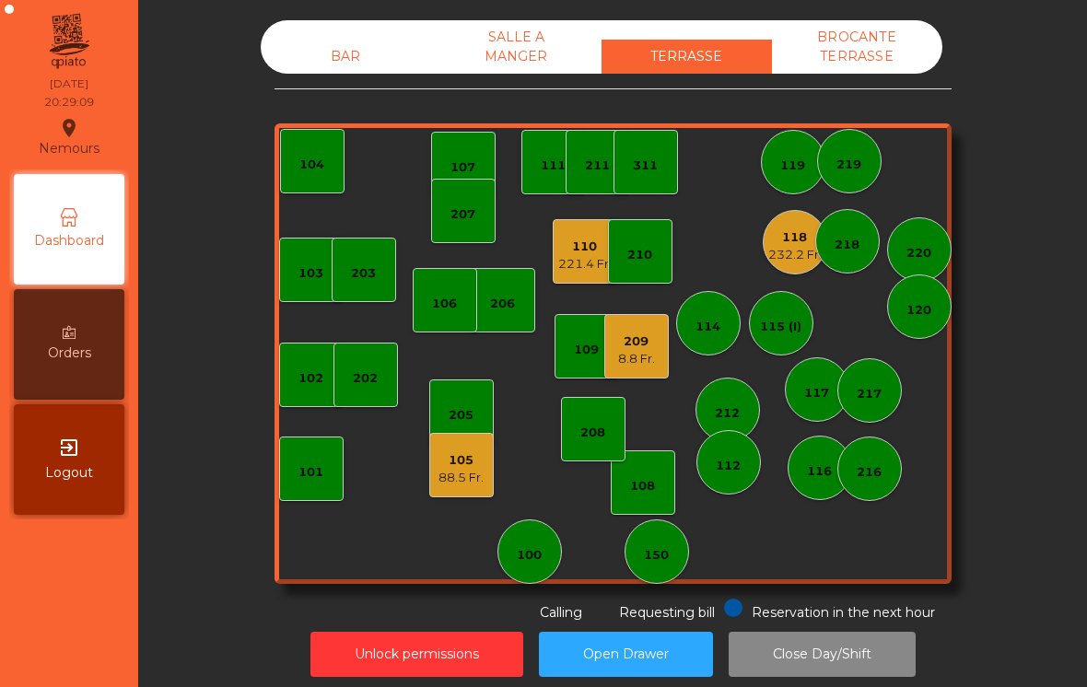
click at [46, 635] on nav "Nemours location_on [DATE] 20:29:09 Dashboard Orders exit_to_app Logout" at bounding box center [69, 343] width 138 height 687
click at [810, 229] on div "118" at bounding box center [794, 237] width 53 height 18
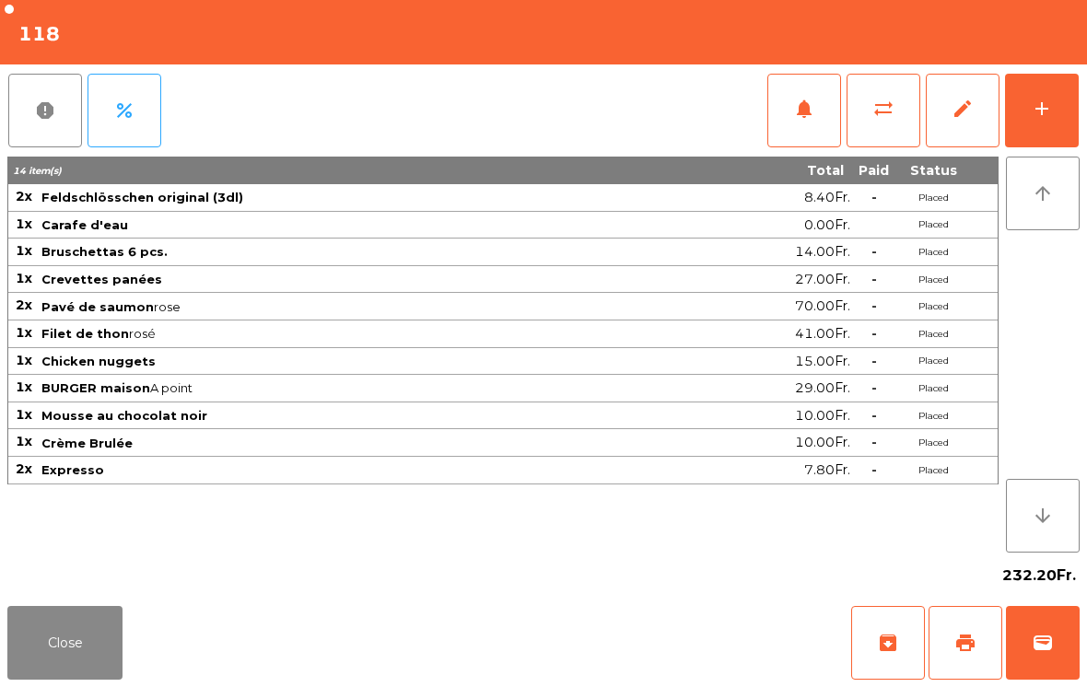
click at [51, 659] on button "Close" at bounding box center [64, 643] width 115 height 74
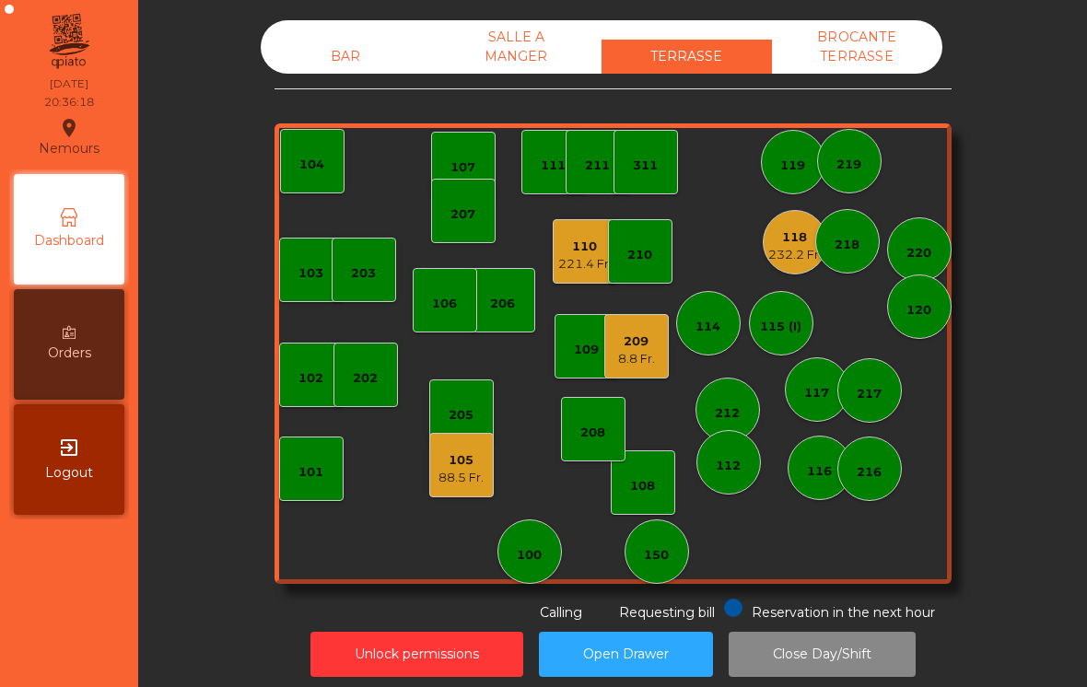
click at [782, 268] on div "118 232.2 Fr." at bounding box center [795, 242] width 64 height 64
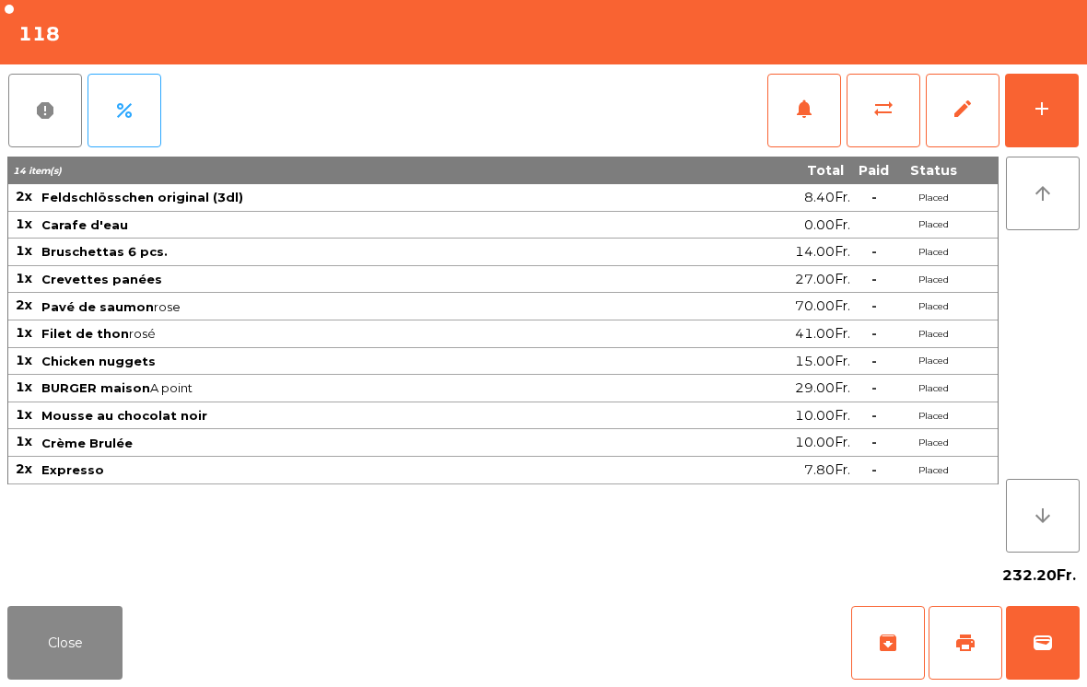
click at [983, 657] on button "print" at bounding box center [965, 643] width 74 height 74
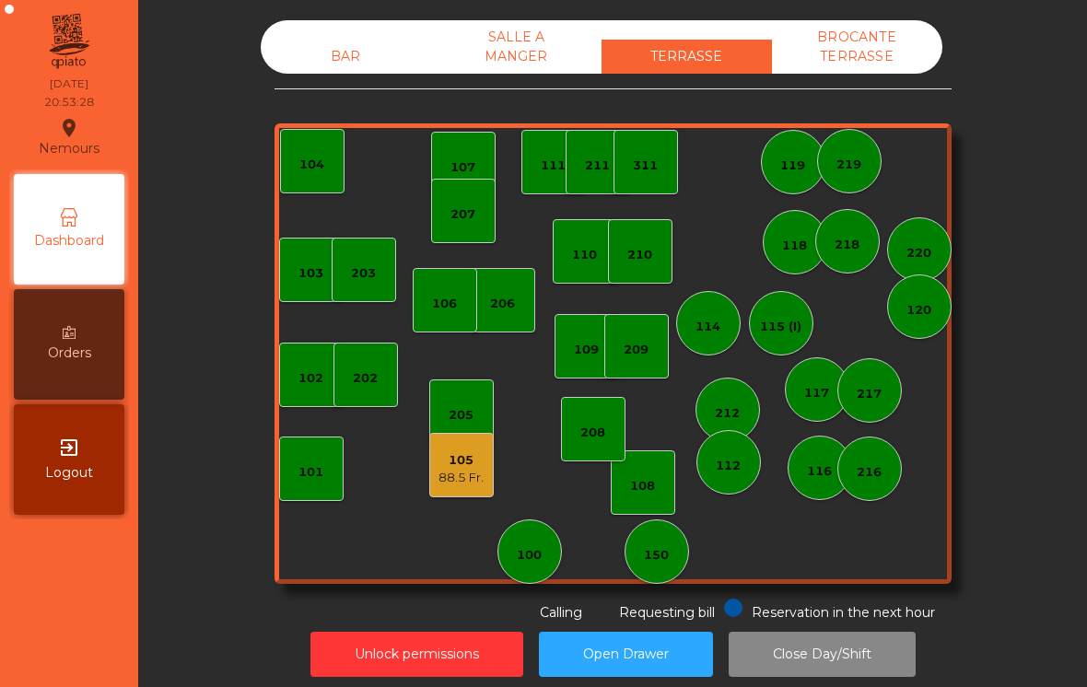
click at [460, 446] on div "105 88.5 Fr." at bounding box center [460, 465] width 45 height 43
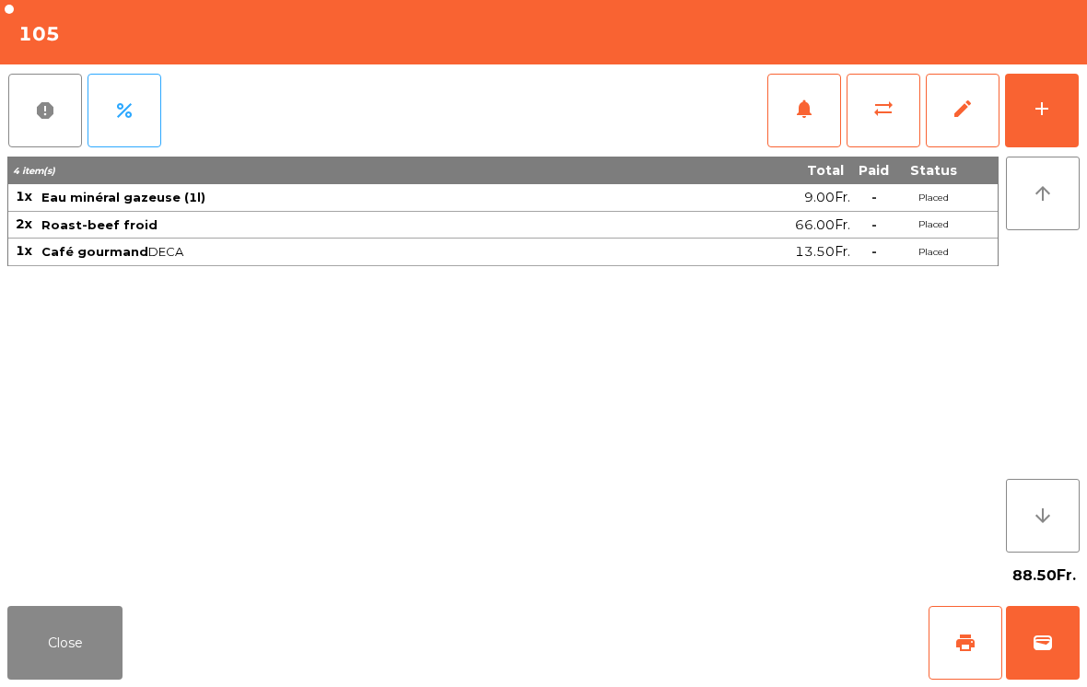
click at [956, 648] on span "print" at bounding box center [965, 643] width 22 height 22
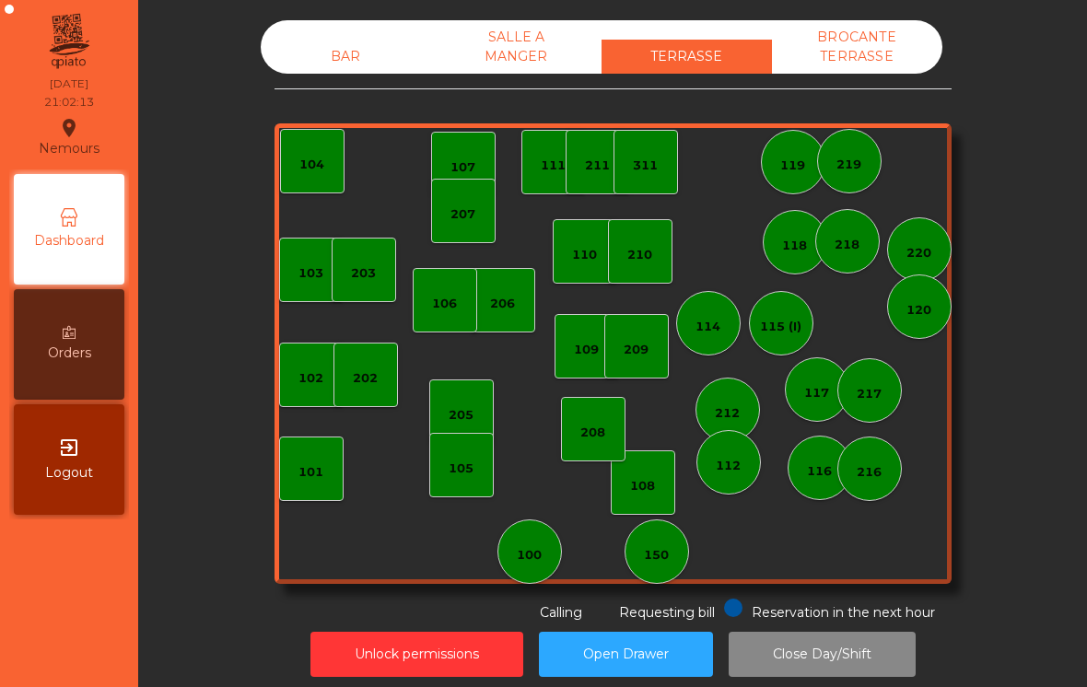
click at [685, 554] on div "150" at bounding box center [656, 551] width 64 height 64
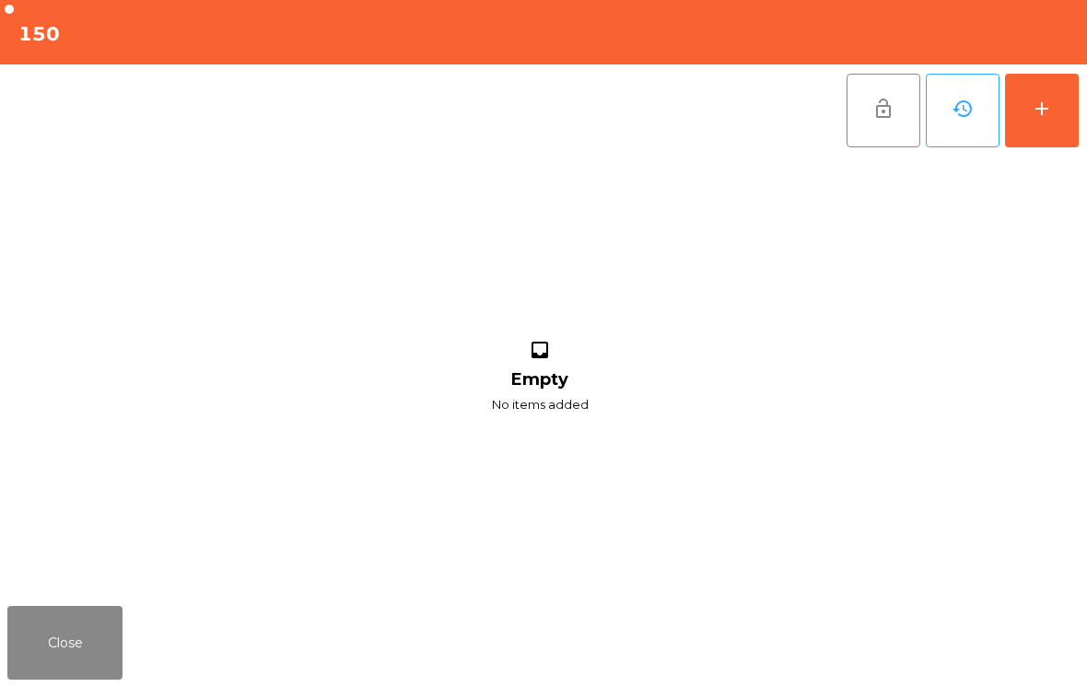
click at [1033, 87] on button "add" at bounding box center [1042, 111] width 74 height 74
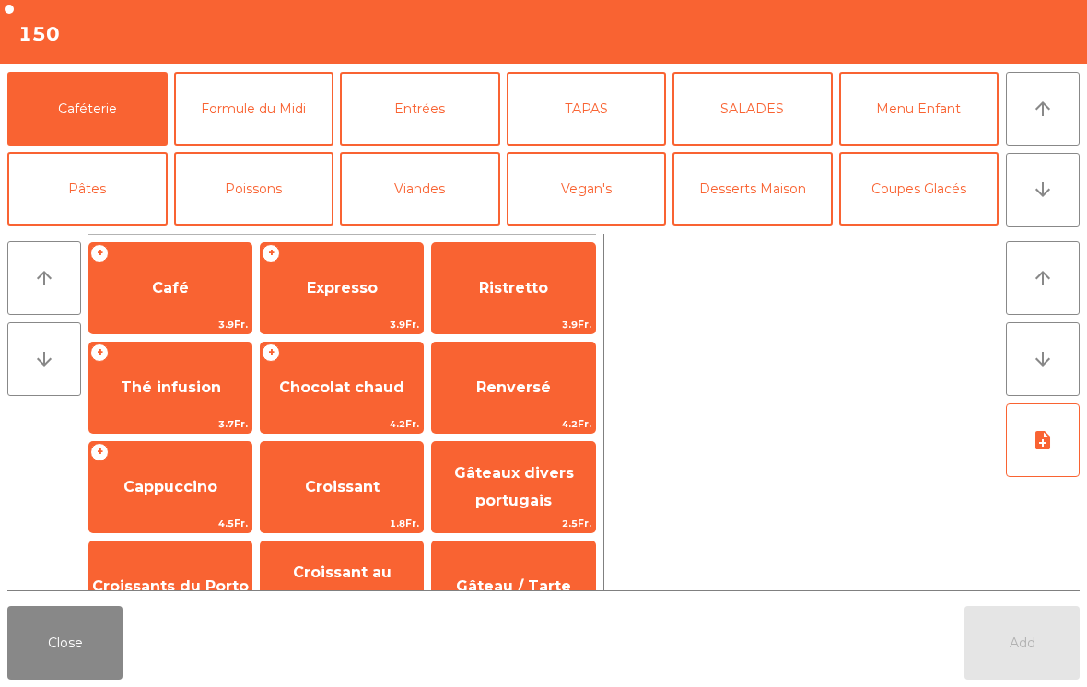
click at [934, 182] on button "Coupes Glacés" at bounding box center [919, 189] width 160 height 74
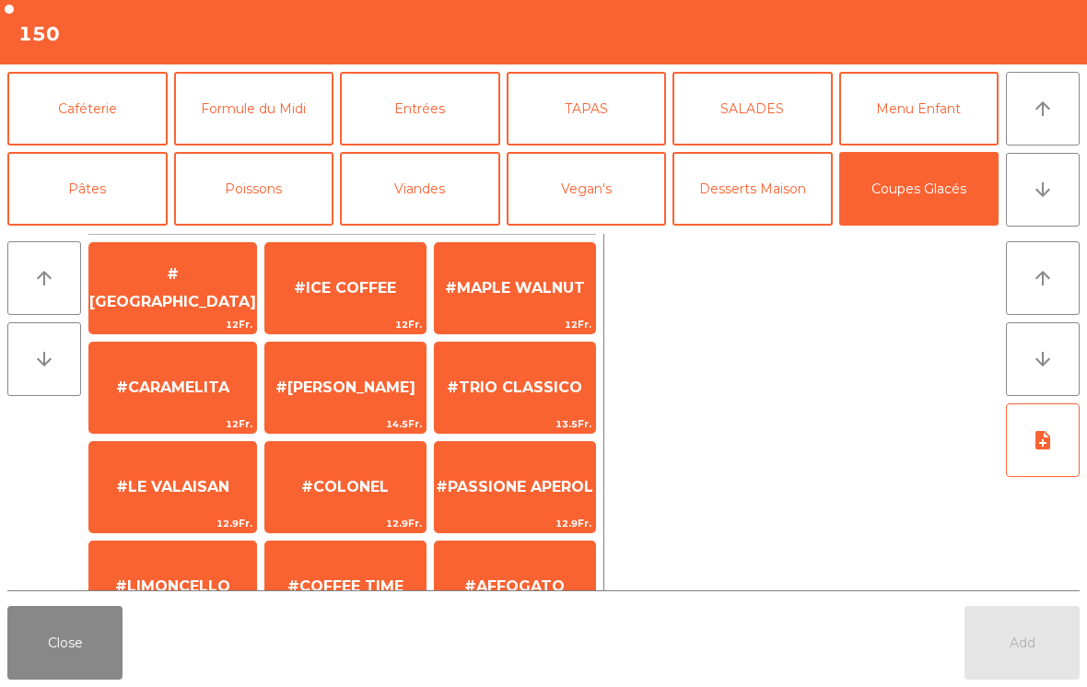
click at [683, 357] on div at bounding box center [805, 412] width 387 height 356
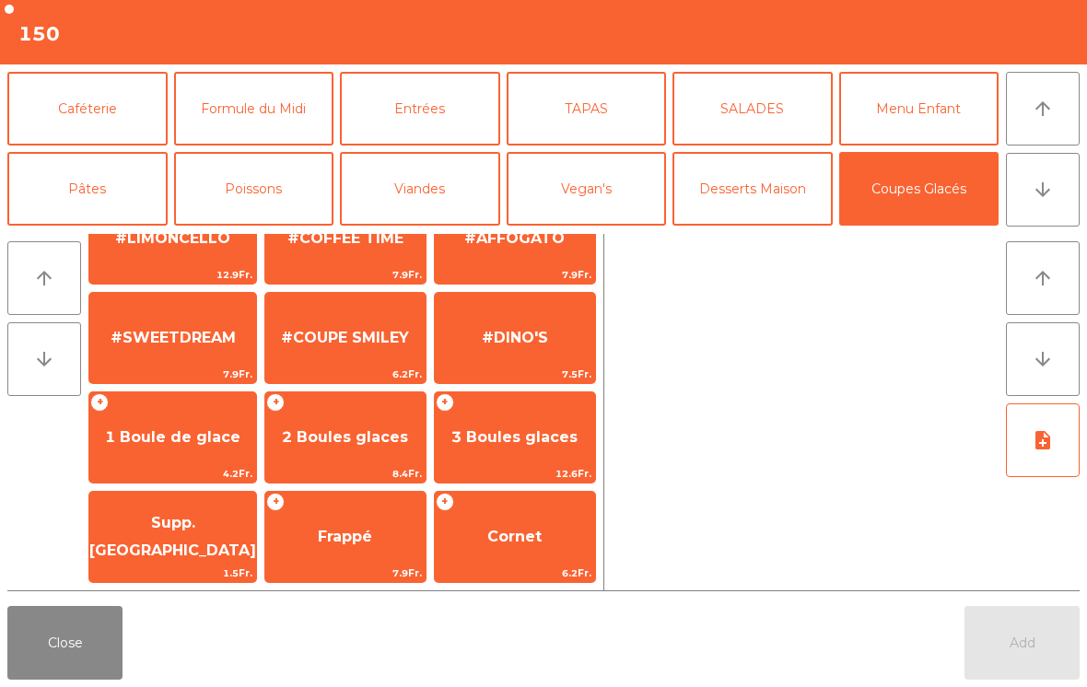
scroll to position [348, 0]
click at [166, 346] on span "#SWEETDREAM" at bounding box center [173, 337] width 125 height 17
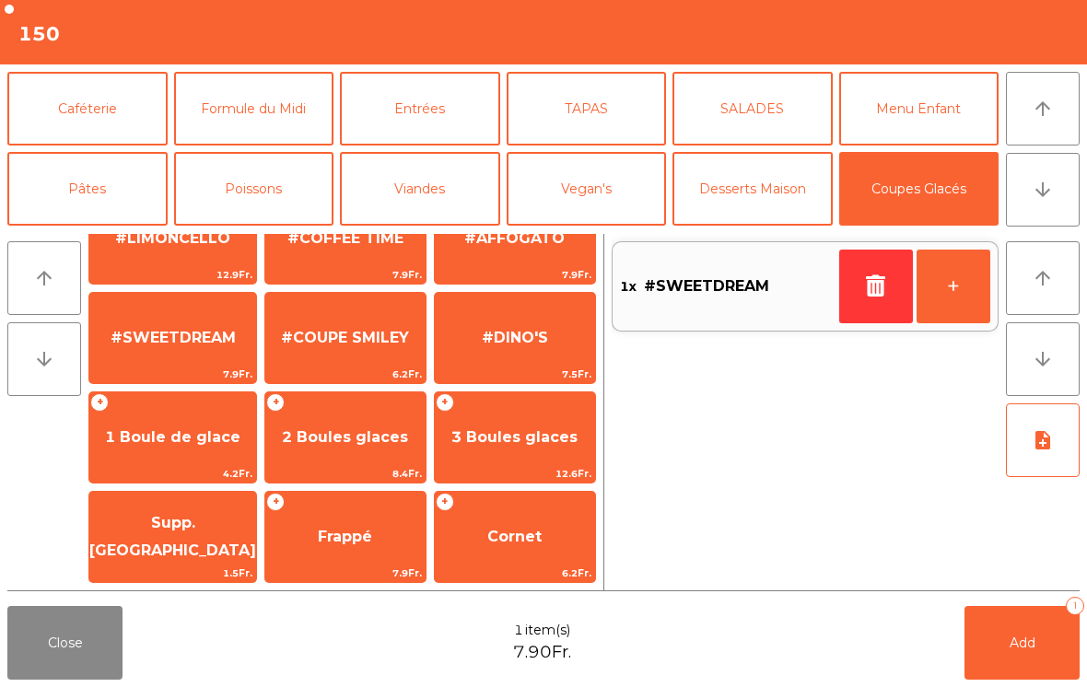
click at [119, 346] on span "#SWEETDREAM" at bounding box center [173, 337] width 125 height 17
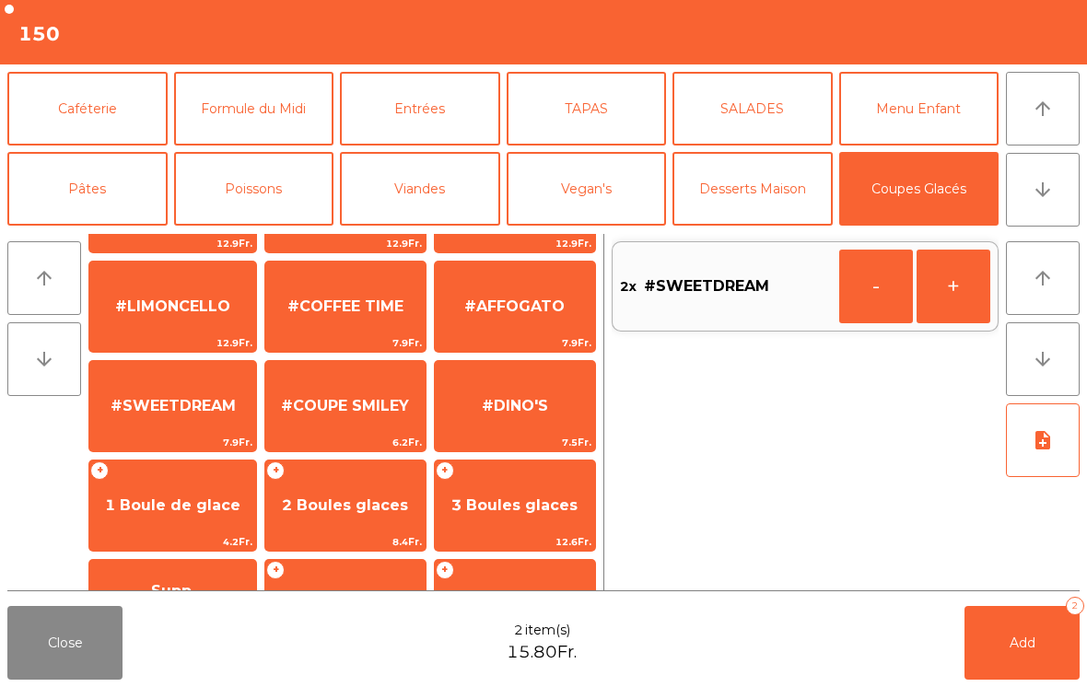
click at [1041, 646] on button "Add 2" at bounding box center [1021, 643] width 115 height 74
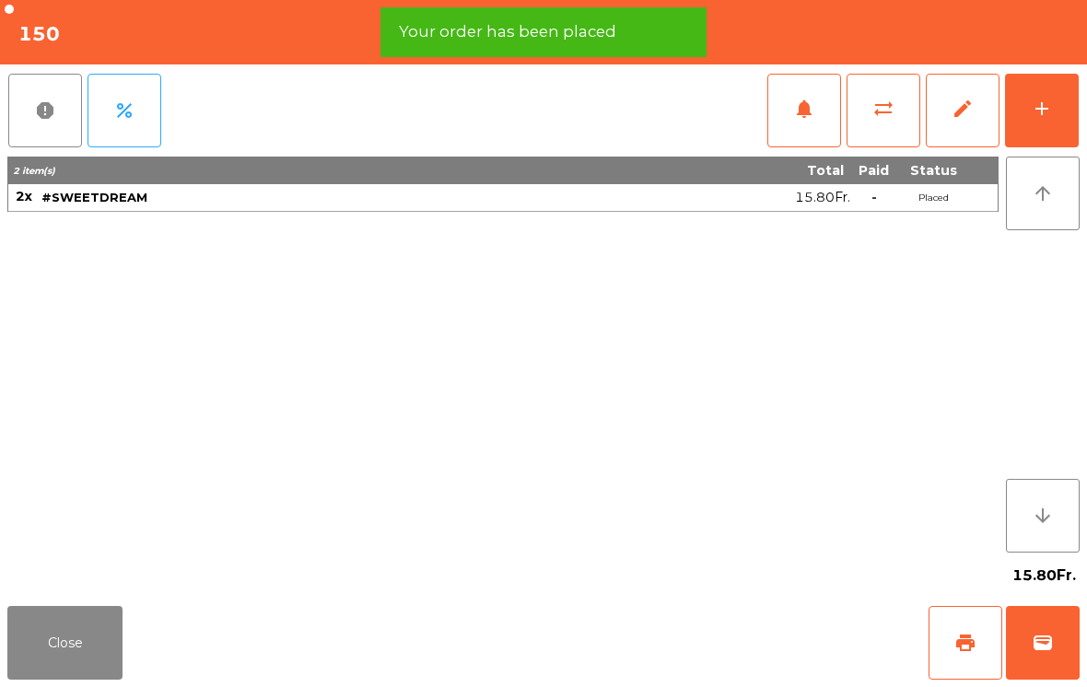
click at [998, 638] on button "print" at bounding box center [965, 643] width 74 height 74
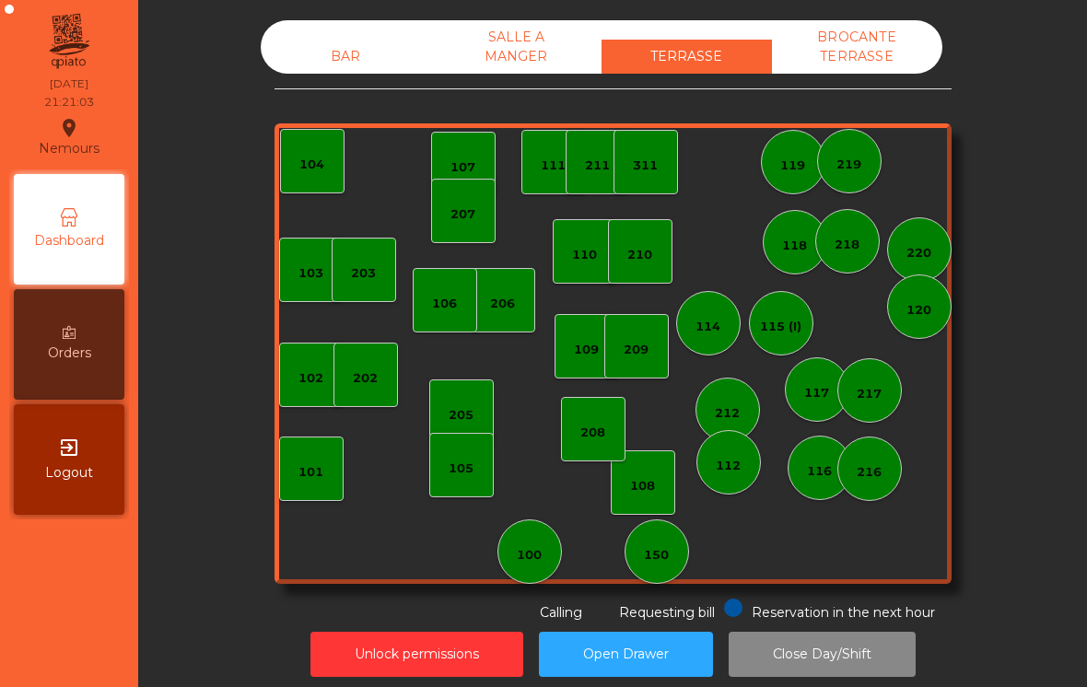
click at [880, 635] on button "Close Day/Shift" at bounding box center [822, 654] width 187 height 45
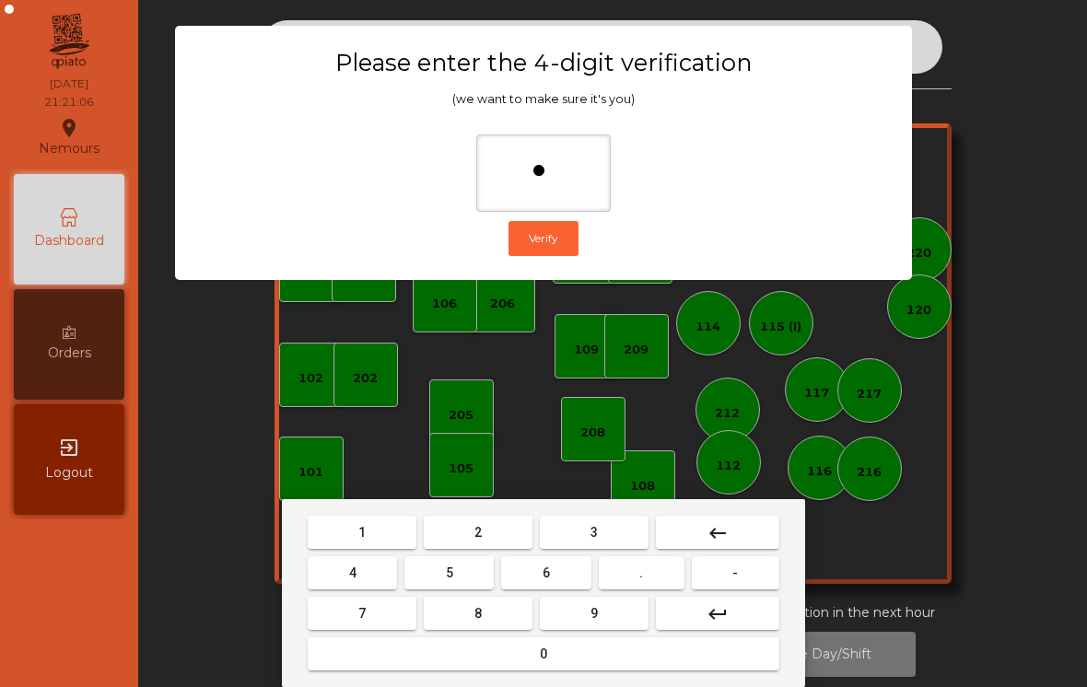
type input "**"
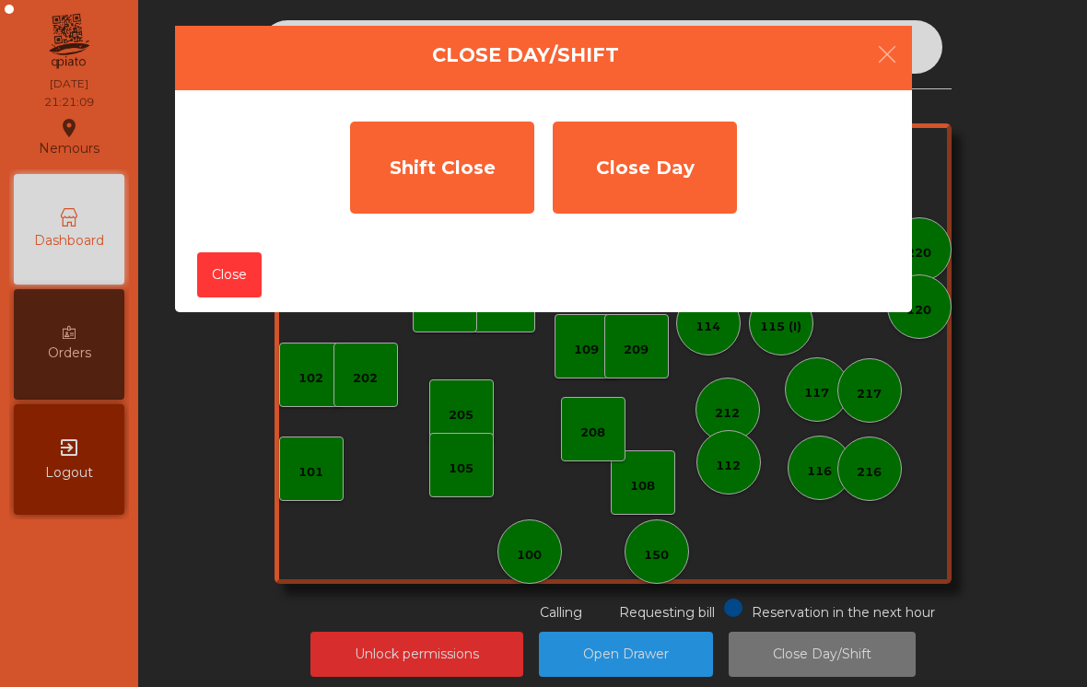
click at [454, 165] on div "Shift Close" at bounding box center [442, 168] width 184 height 92
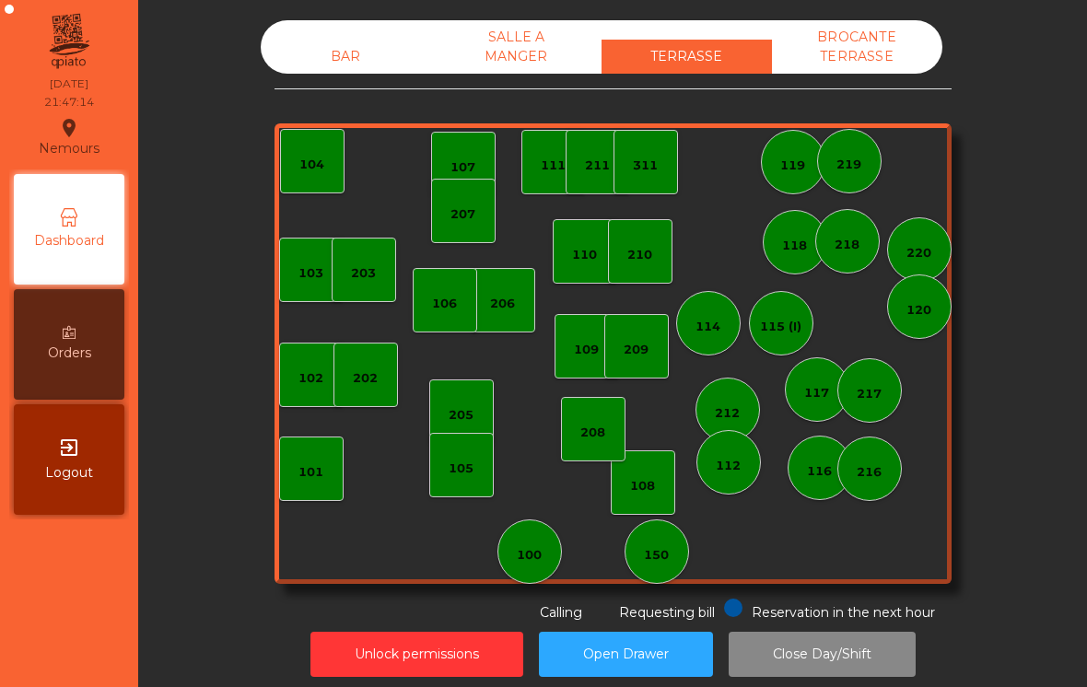
click at [498, 62] on div "SALLE A MANGER" at bounding box center [516, 46] width 170 height 53
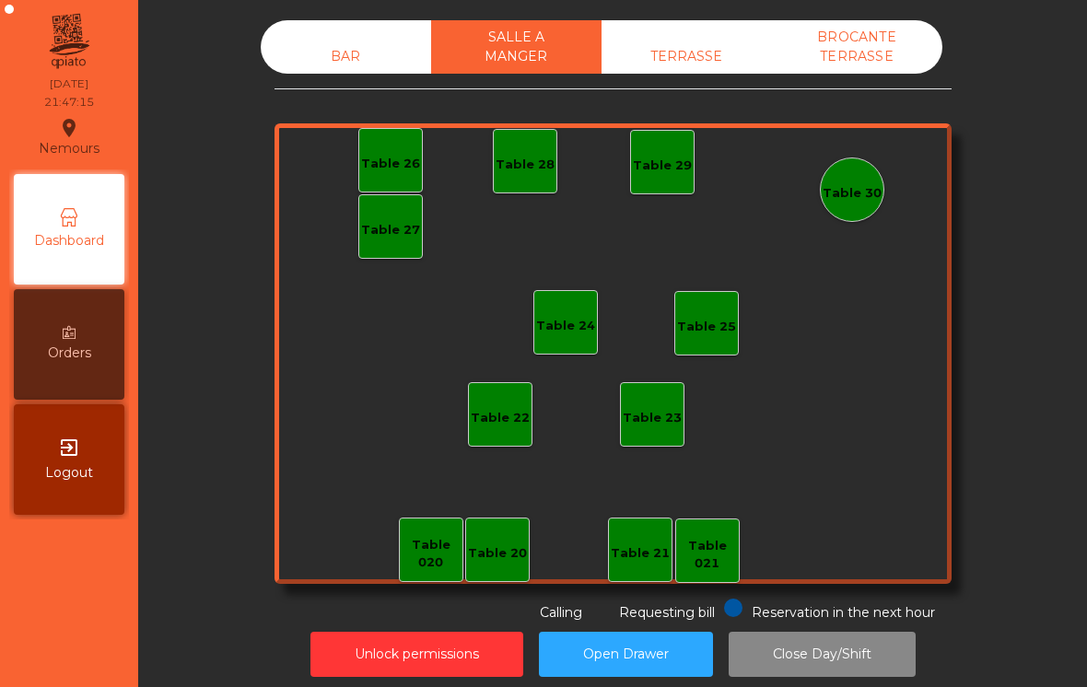
click at [331, 48] on div "BAR" at bounding box center [346, 57] width 170 height 34
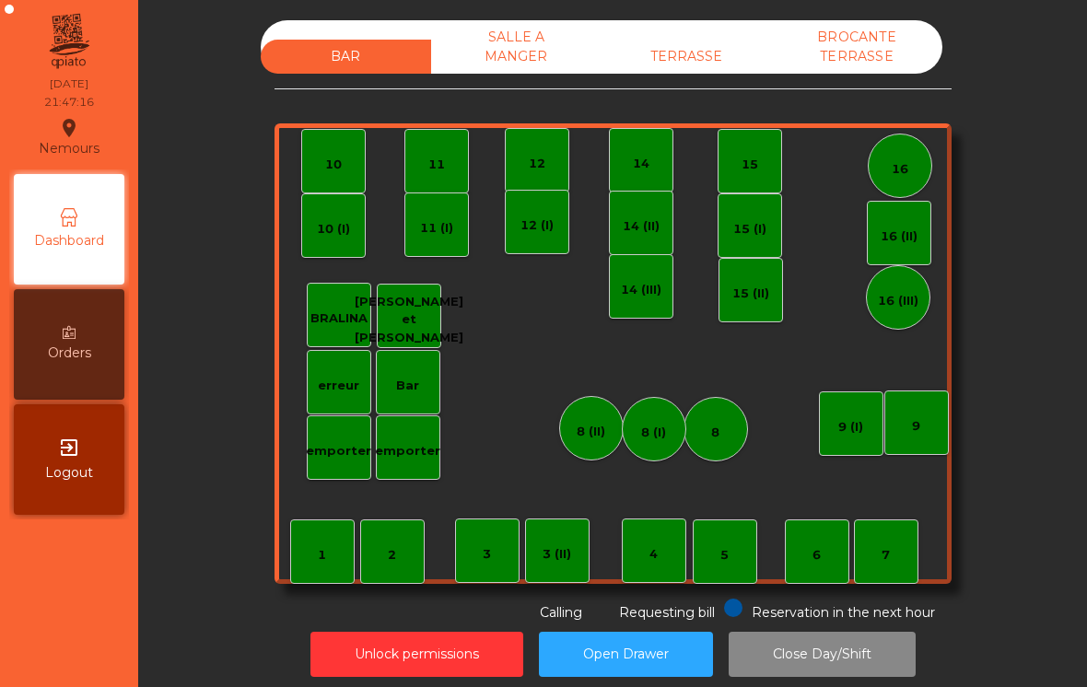
click at [878, 56] on div "BROCANTE TERRASSE" at bounding box center [857, 46] width 170 height 53
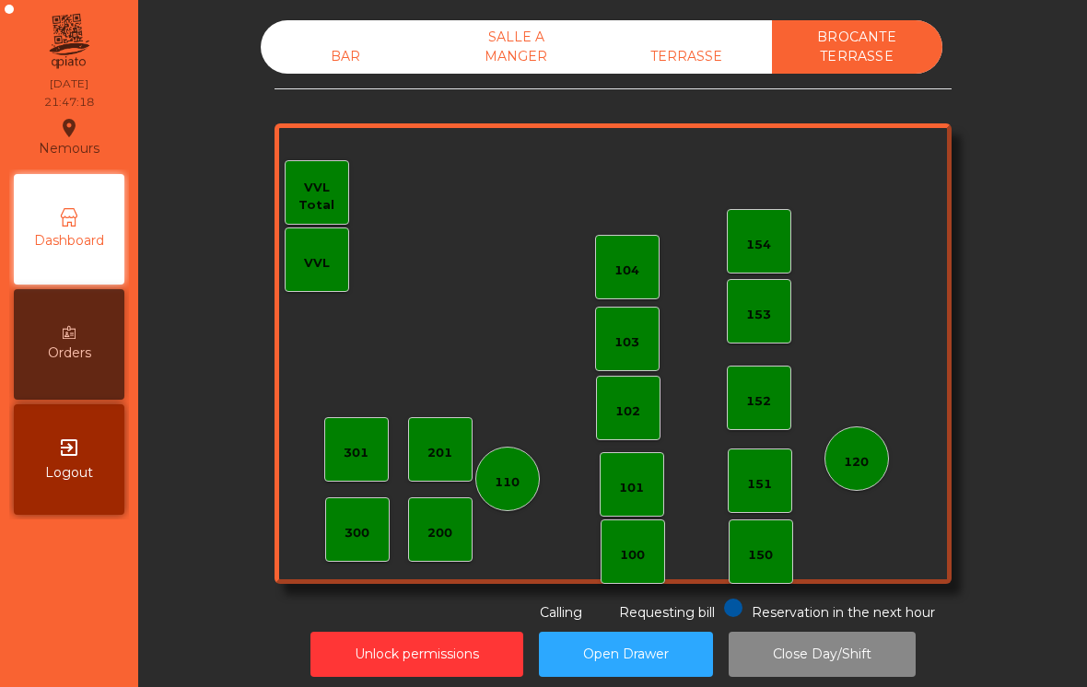
click at [825, 649] on button "Close Day/Shift" at bounding box center [822, 654] width 187 height 45
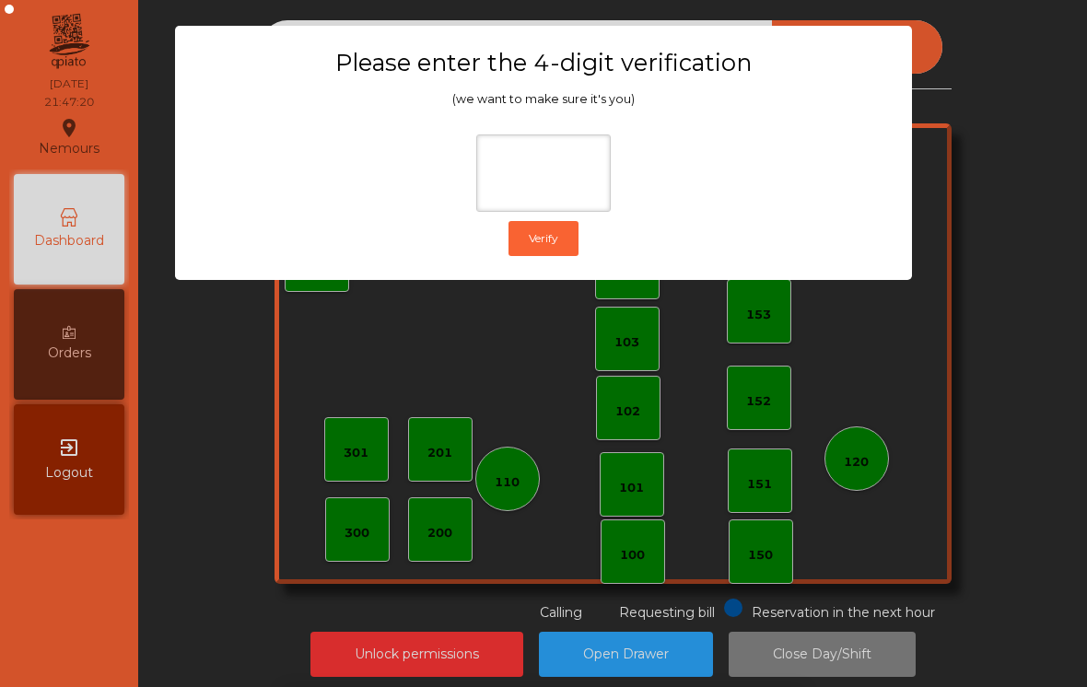
click at [957, 177] on ngb-modal-window "Please enter the 4-digit verification (we want to make sure it's you) Verify" at bounding box center [544, 343] width 1032 height 687
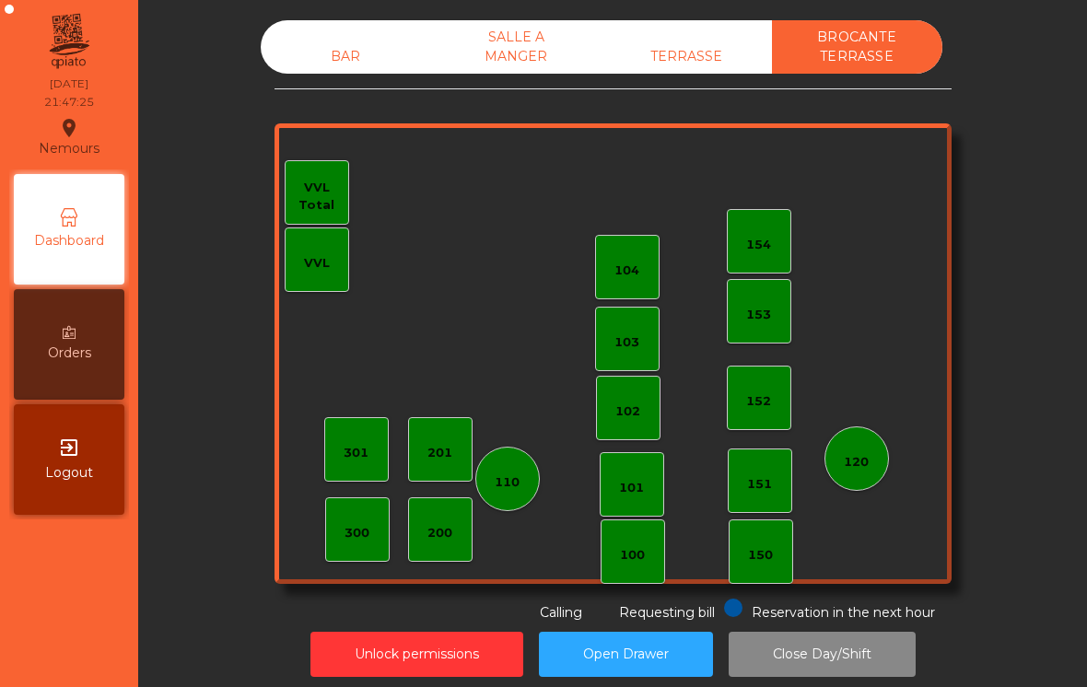
click at [407, 674] on button "Unlock permissions" at bounding box center [416, 654] width 213 height 45
